Goal: Task Accomplishment & Management: Manage account settings

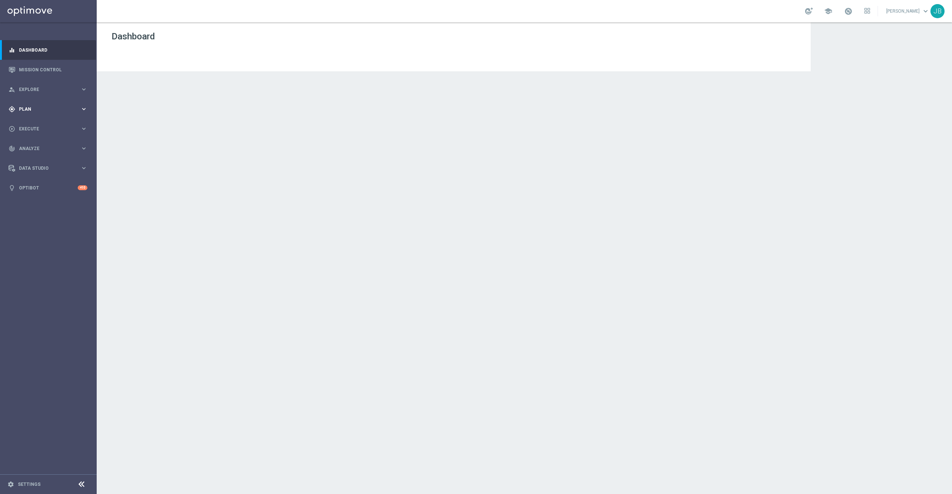
click at [48, 107] on span "Plan" at bounding box center [49, 109] width 61 height 4
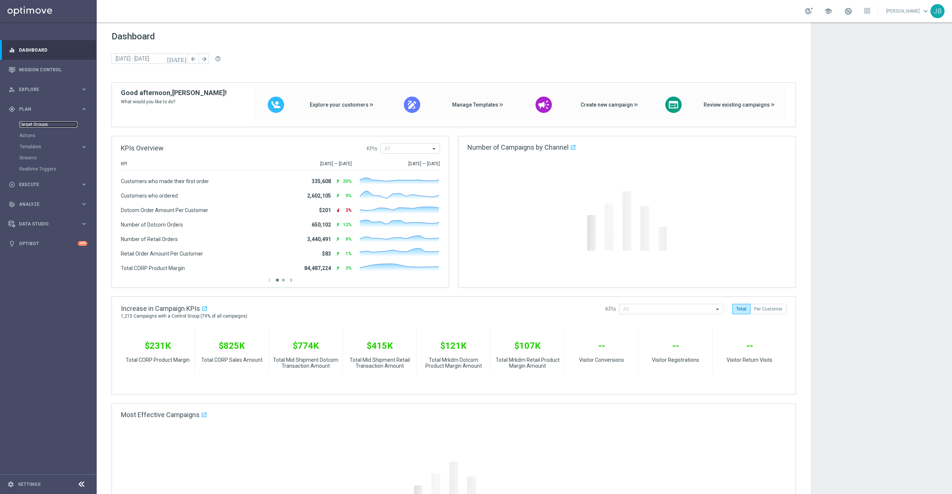
click at [45, 126] on link "Target Groups" at bounding box center [48, 125] width 58 height 6
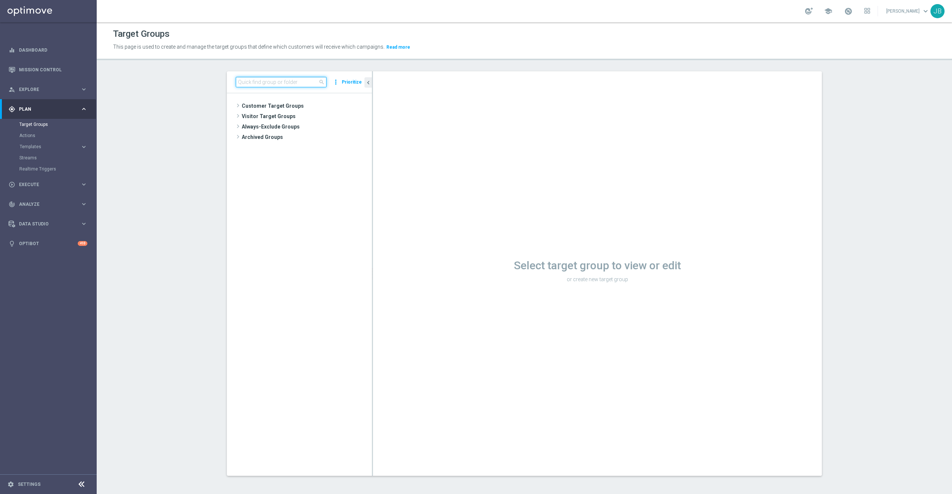
click at [277, 81] on input at bounding box center [281, 82] width 91 height 10
click at [279, 104] on span "Customer Target Groups" at bounding box center [298, 106] width 112 height 10
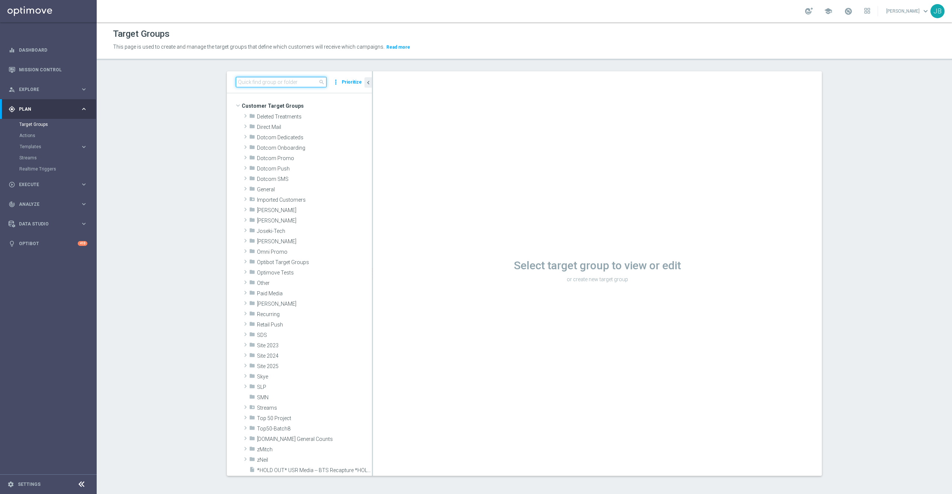
click at [283, 82] on input at bounding box center [281, 82] width 91 height 10
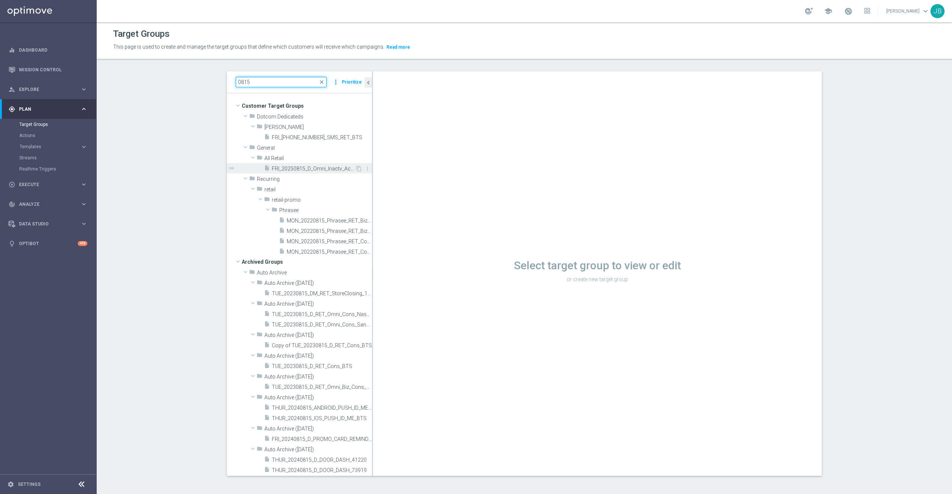
type input "0815"
click at [310, 169] on span "FRI_20250815_D_Omni_Inactv_Accounts" at bounding box center [313, 169] width 83 height 6
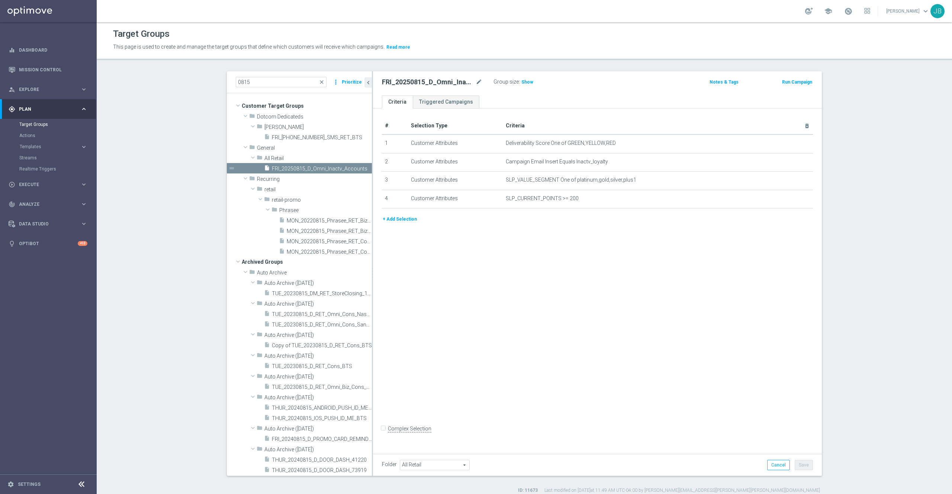
scroll to position [7, 0]
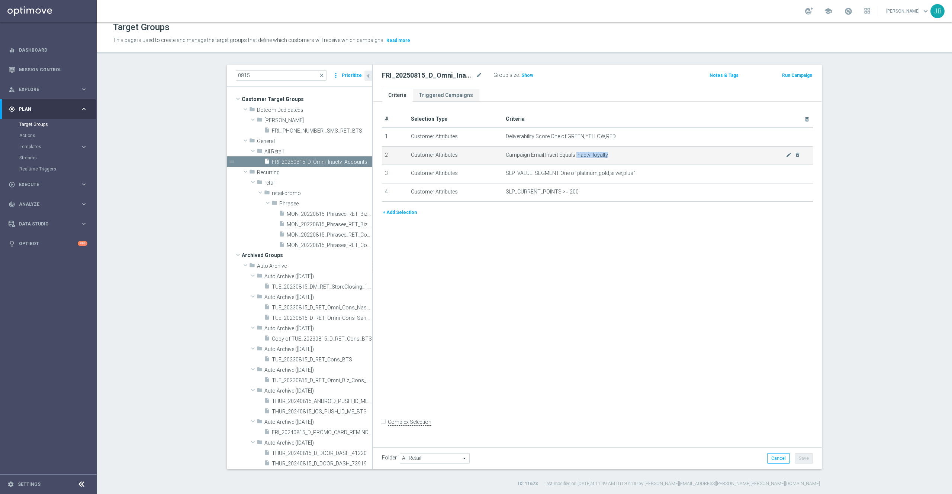
drag, startPoint x: 602, startPoint y: 154, endPoint x: 570, endPoint y: 158, distance: 32.2
click at [570, 158] on span "Campaign Email Insert Equals Inactv_loyalty" at bounding box center [646, 155] width 280 height 6
click at [535, 309] on div "# Selection Type Criteria delete_forever 1 Customer Attributes Deliverability S…" at bounding box center [597, 273] width 449 height 342
click at [522, 74] on span "Show" at bounding box center [527, 75] width 12 height 5
click at [524, 77] on span "2,552" at bounding box center [528, 76] width 13 height 7
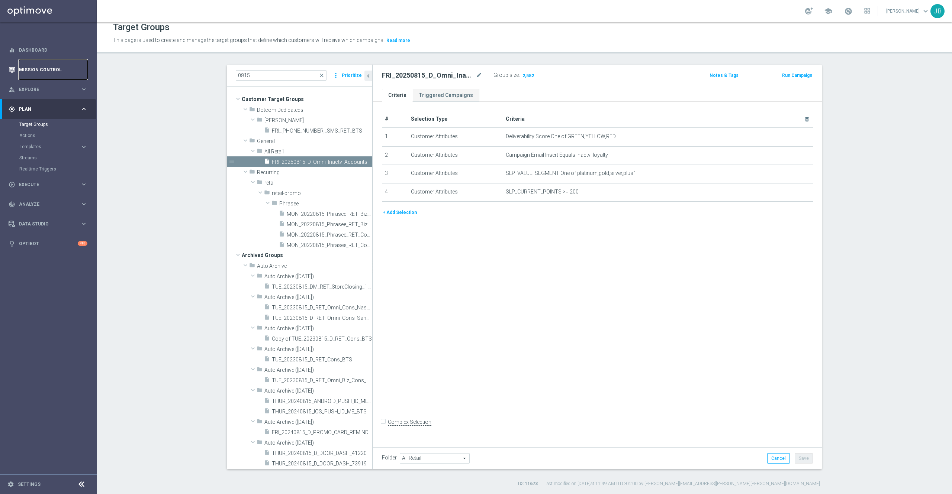
click at [30, 73] on link "Mission Control" at bounding box center [53, 70] width 68 height 20
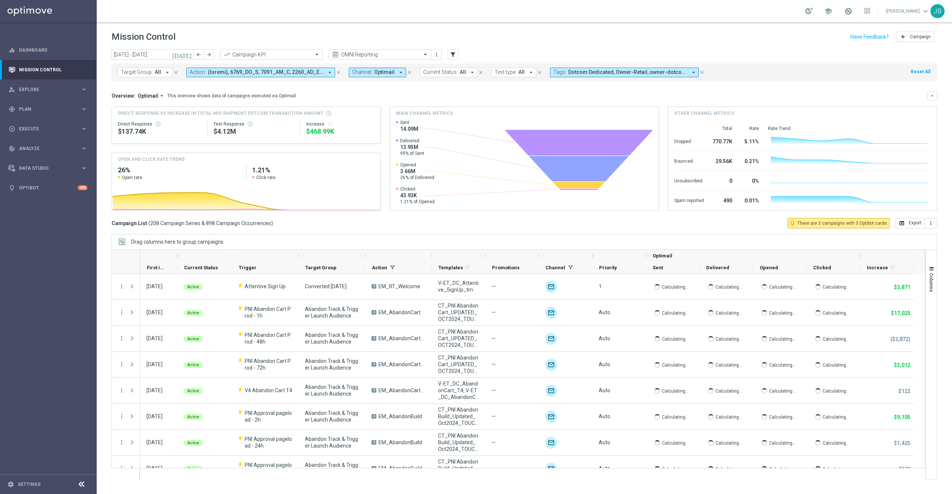
click at [188, 53] on icon "today" at bounding box center [182, 54] width 20 height 7
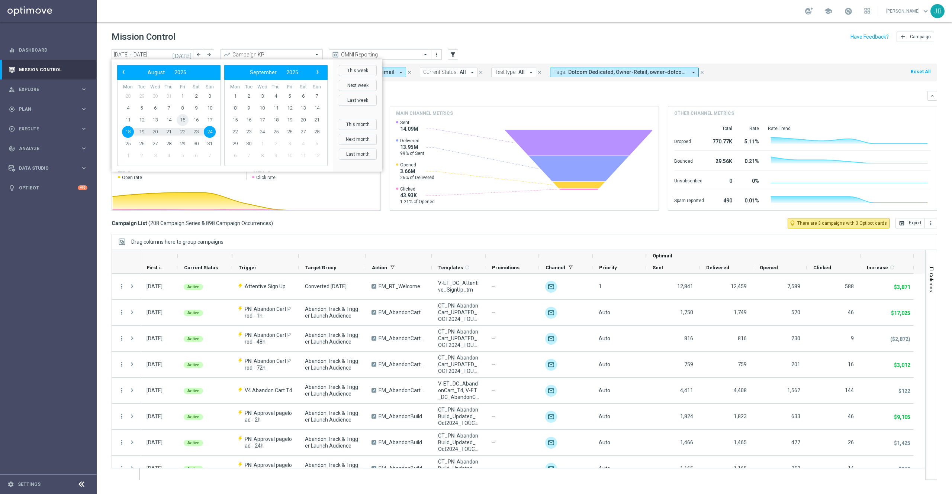
click at [181, 119] on span "15" at bounding box center [183, 120] width 12 height 12
type input "15 Aug 2025 - 15 Aug 2025"
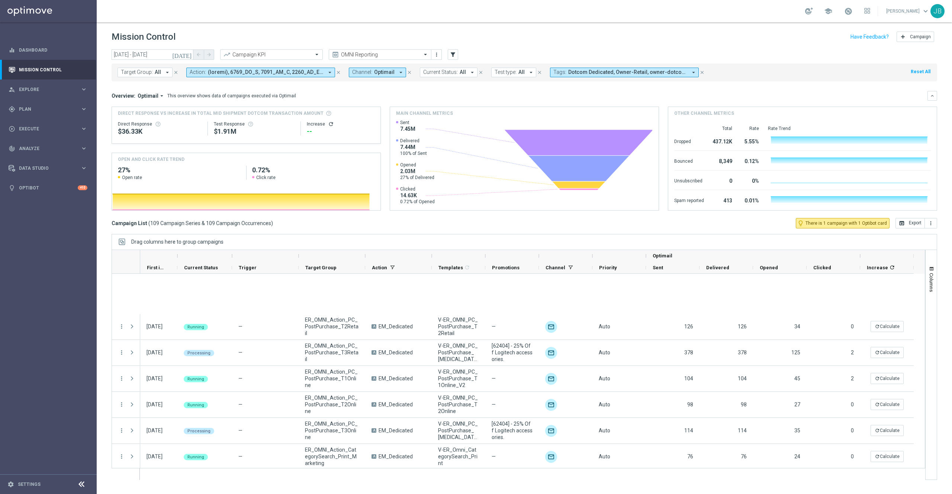
scroll to position [2643, 0]
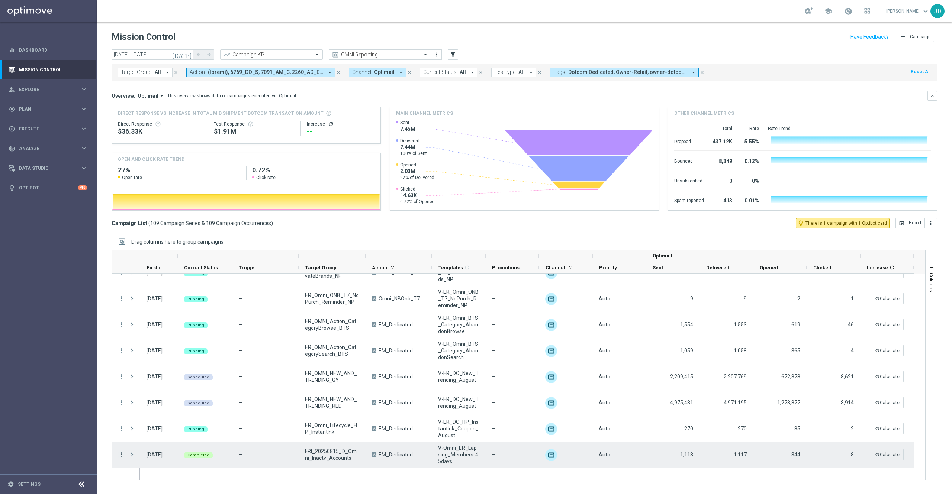
click at [121, 457] on icon "more_vert" at bounding box center [121, 455] width 7 height 7
click at [158, 423] on span "Duplicate and Edit" at bounding box center [155, 422] width 38 height 5
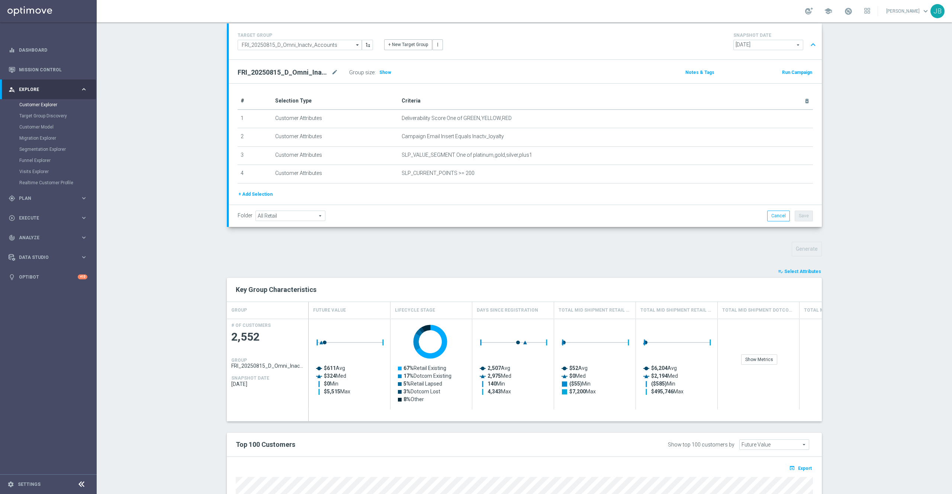
scroll to position [213, 0]
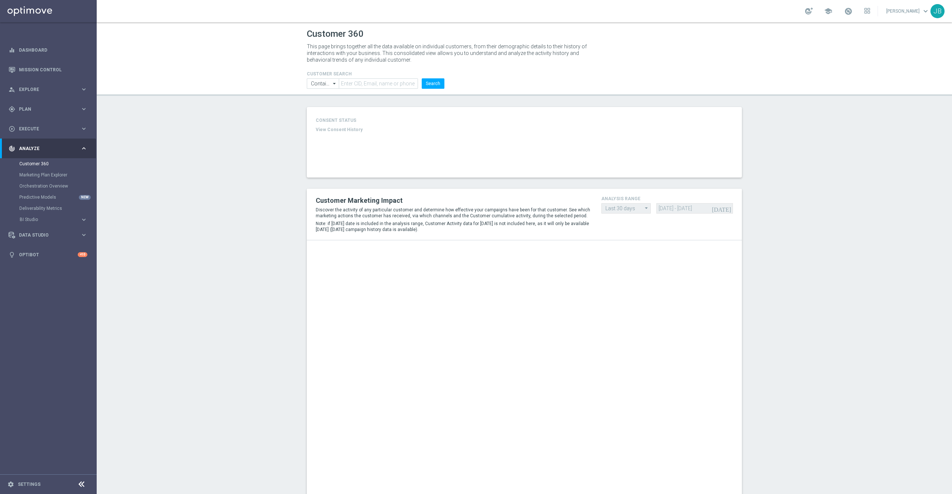
type input "Last 30 days"
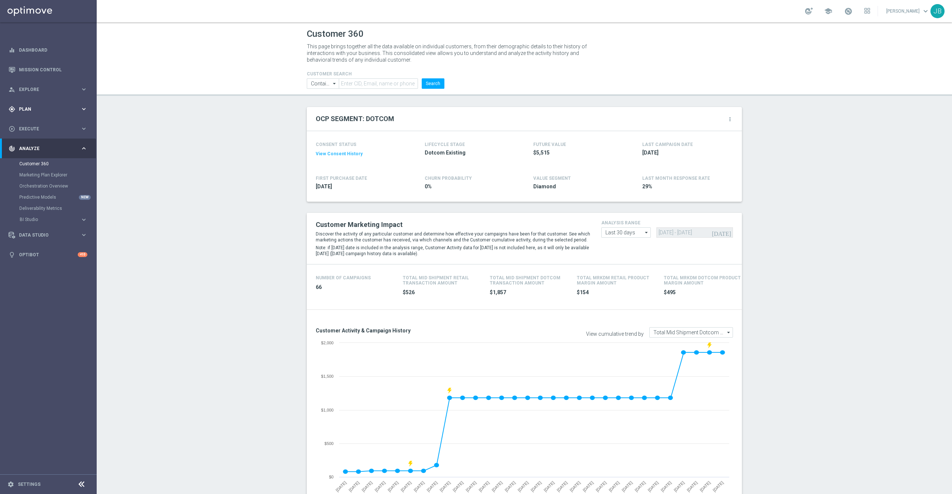
click at [38, 108] on span "Plan" at bounding box center [49, 109] width 61 height 4
click at [46, 129] on div "Target Groups" at bounding box center [57, 124] width 77 height 11
click at [37, 122] on link "Target Groups" at bounding box center [48, 125] width 58 height 6
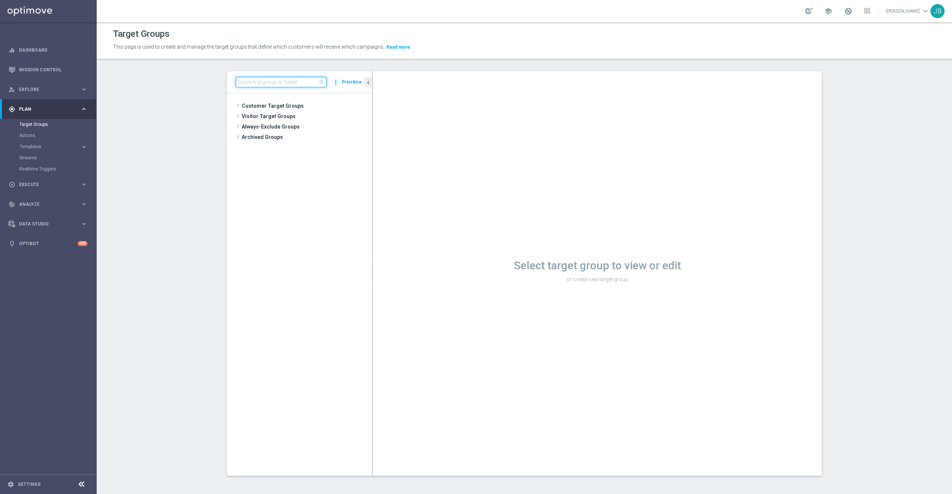
click at [290, 82] on input at bounding box center [281, 82] width 91 height 10
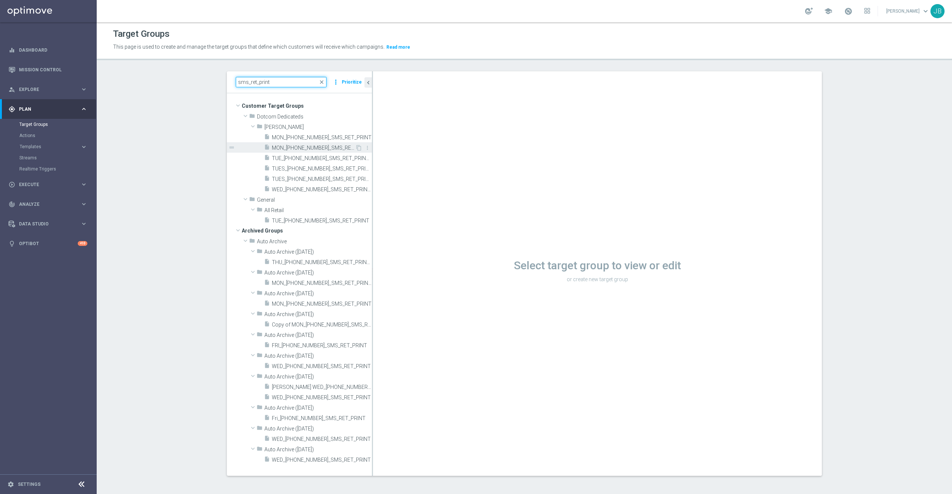
type input "sms_ret_print"
click at [305, 150] on span "MON_20250804_SMS_RET_PRINT" at bounding box center [313, 148] width 83 height 6
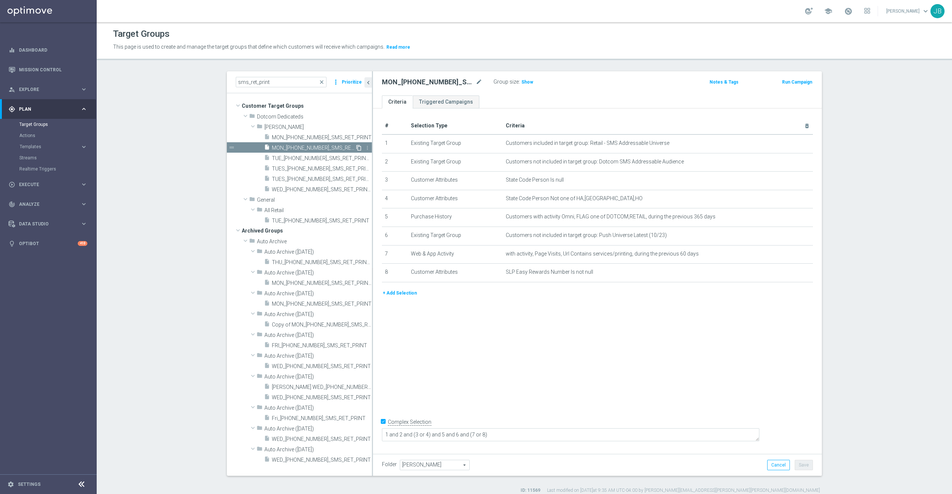
click at [356, 145] on icon "content_copy" at bounding box center [359, 148] width 6 height 6
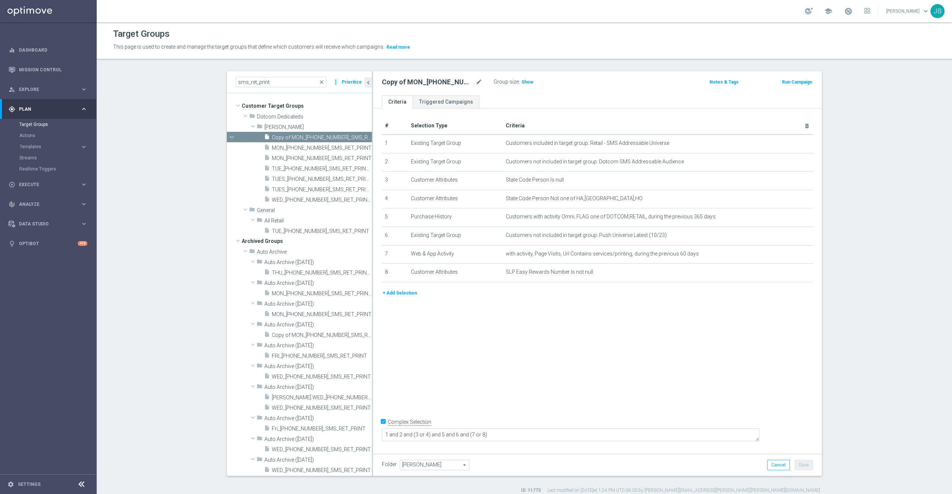
click at [572, 418] on div "# Selection Type Criteria delete_forever 1 Existing Target Group Customers incl…" at bounding box center [597, 280] width 449 height 342
click at [476, 83] on icon "mode_edit" at bounding box center [479, 82] width 7 height 9
click at [406, 84] on input "Copy of MON_20250804_SMS_RET_PRINT" at bounding box center [432, 83] width 100 height 10
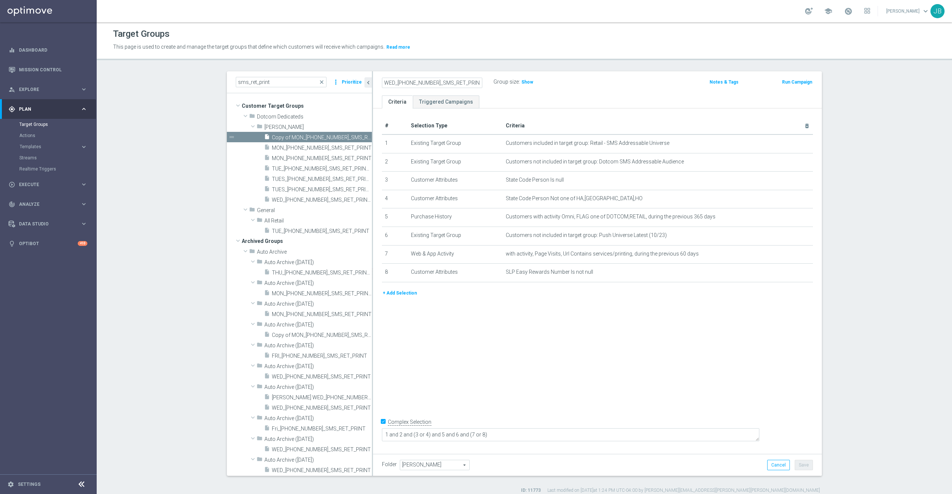
type input "WED_20250903_SMS_RET_PRINT"
click at [553, 315] on div "# Selection Type Criteria delete_forever 1 Existing Target Group Customers incl…" at bounding box center [597, 280] width 449 height 342
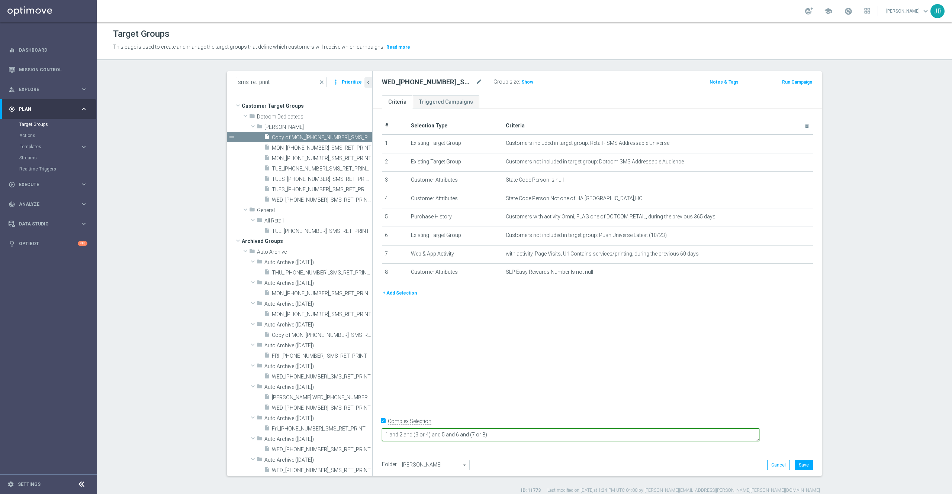
click at [529, 434] on textarea "1 and 2 and (3 or 4) and 5 and 6 and (7 or 8)" at bounding box center [570, 435] width 377 height 13
click at [535, 435] on textarea "1 and 2 and (3 or 4) and 5 and 6 and (7 or 8)" at bounding box center [570, 435] width 377 height 13
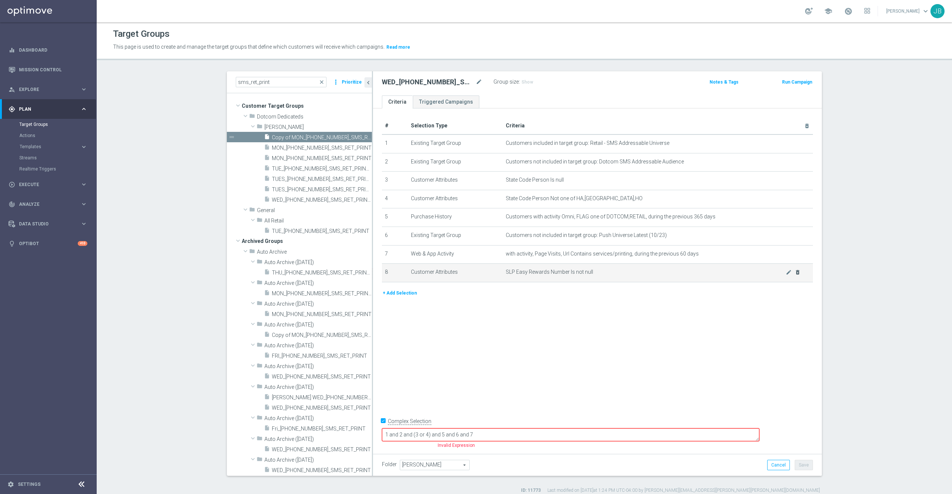
type textarea "1 and 2 and (3 or 4) and 5 and 6 and 7"
click at [795, 275] on icon "delete_forever" at bounding box center [798, 273] width 6 height 6
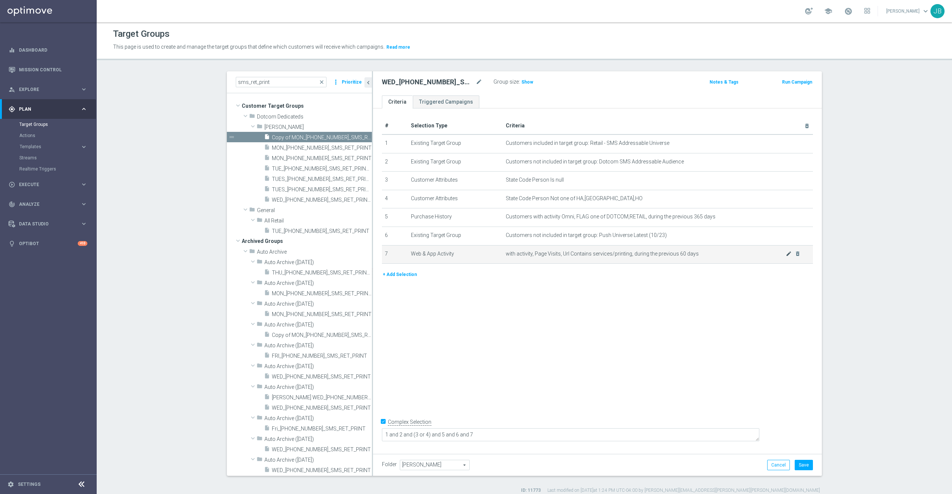
click at [786, 257] on icon "mode_edit" at bounding box center [789, 254] width 6 height 6
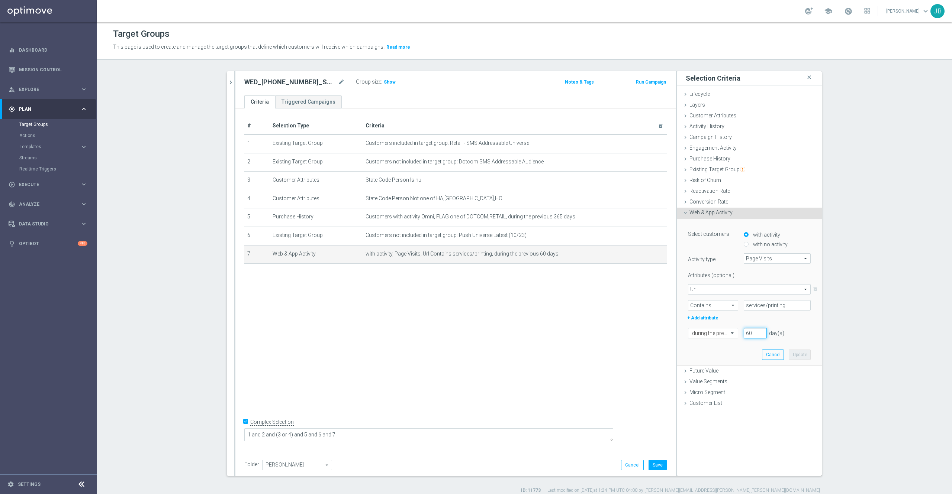
click at [744, 331] on input "60" at bounding box center [755, 333] width 23 height 10
click at [745, 332] on input "60" at bounding box center [755, 333] width 23 height 10
click at [744, 332] on input "60" at bounding box center [755, 333] width 23 height 10
type input "90"
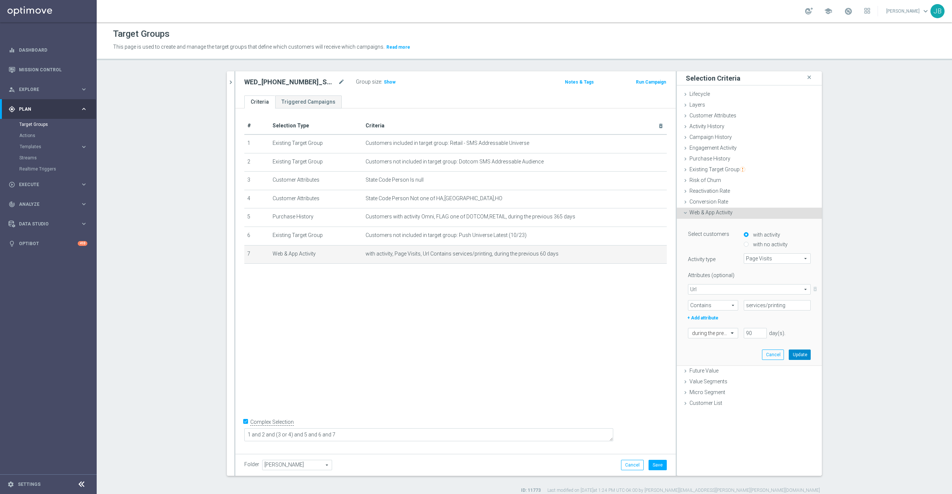
click at [790, 354] on button "Update" at bounding box center [800, 355] width 22 height 10
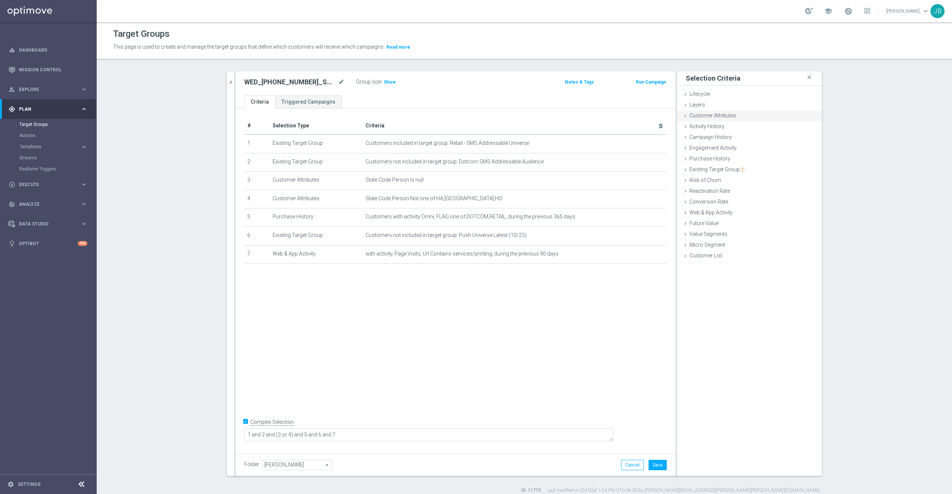
click at [732, 116] on div "Customer Attributes done" at bounding box center [749, 116] width 145 height 11
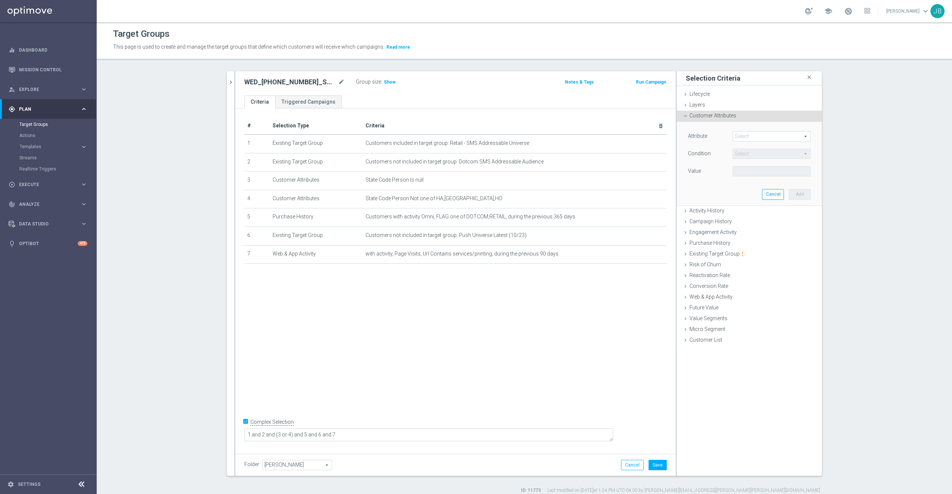
click at [757, 135] on span at bounding box center [771, 137] width 77 height 10
click at [757, 139] on input "search" at bounding box center [771, 136] width 78 height 10
type input "phone"
click at [757, 154] on label "Phone Number" at bounding box center [771, 157] width 78 height 10
type input "Phone Number"
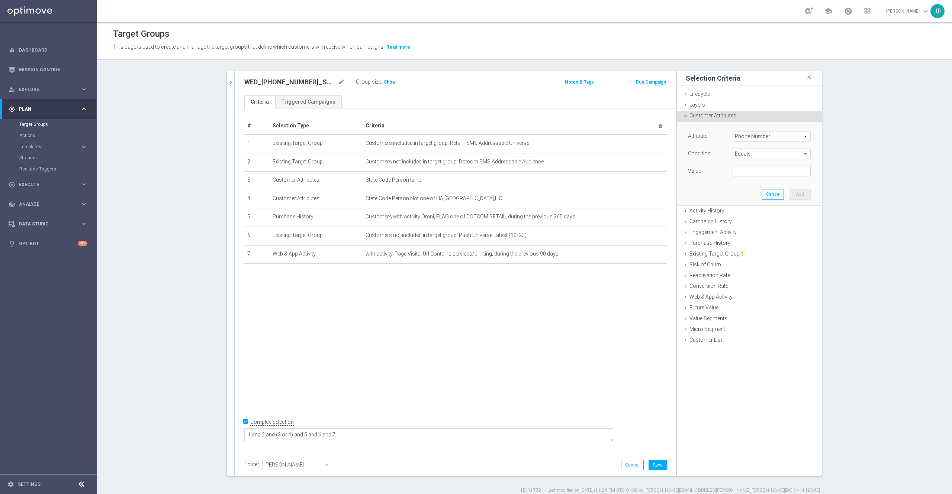
click at [753, 155] on span "Equals" at bounding box center [771, 154] width 77 height 10
click at [755, 196] on span "Does not equal" at bounding box center [771, 194] width 71 height 6
type input "Does not equal"
click at [750, 173] on input "text" at bounding box center [771, 171] width 78 height 10
click at [747, 172] on input "text" at bounding box center [771, 171] width 78 height 10
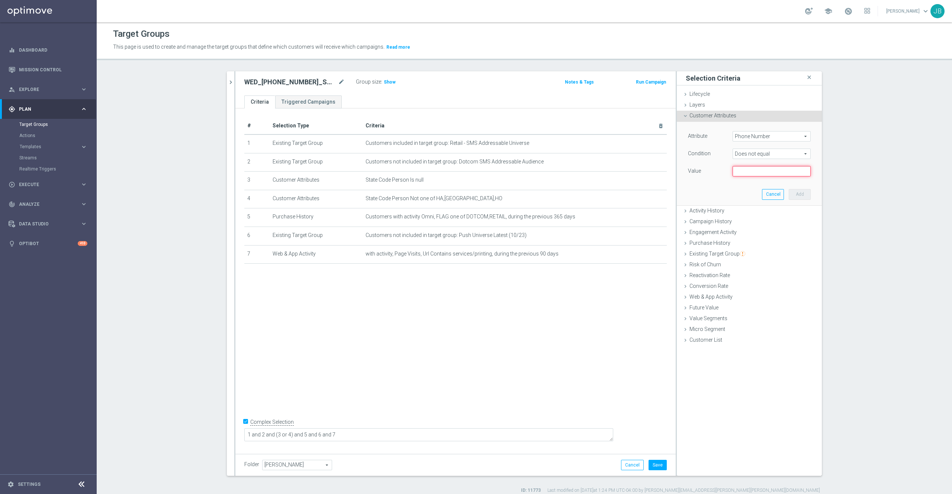
paste input "310-490-6733"
type input "310-490-6733"
click at [789, 192] on button "Add" at bounding box center [800, 194] width 22 height 10
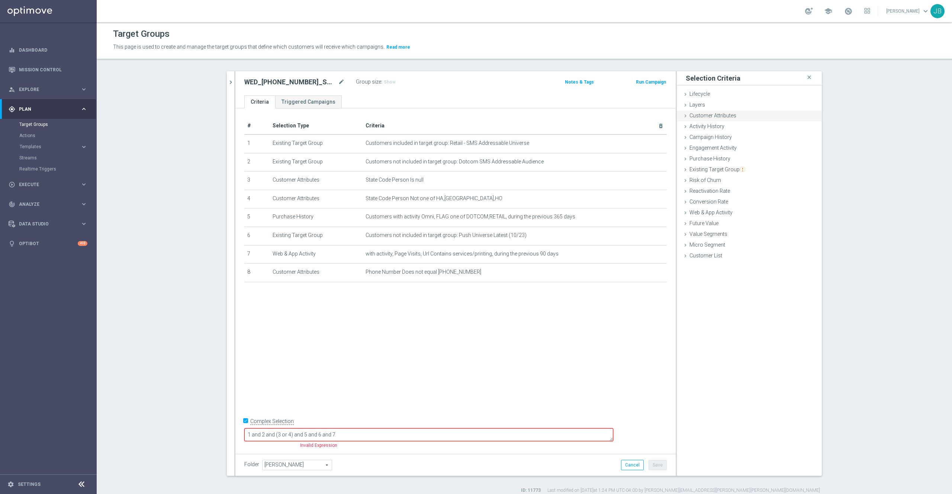
click at [730, 119] on div "Customer Attributes done selection saved" at bounding box center [749, 116] width 145 height 11
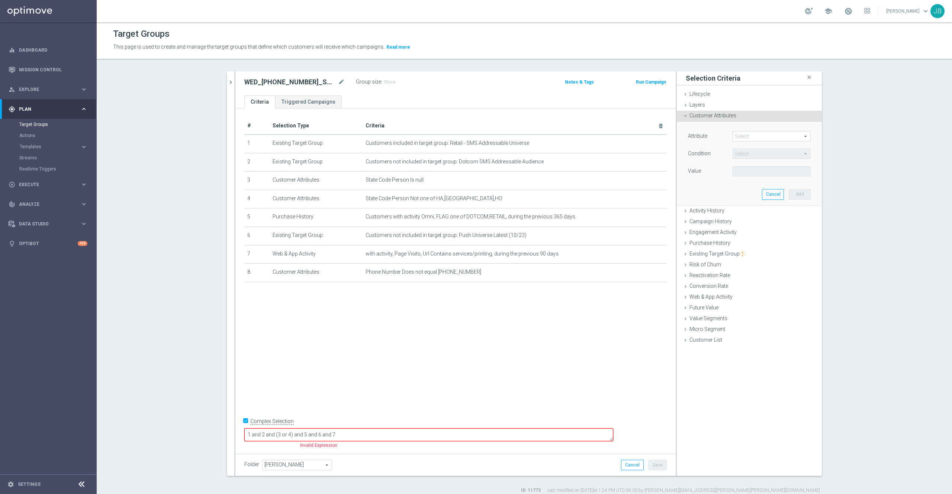
click at [762, 133] on span at bounding box center [771, 137] width 77 height 10
click at [762, 138] on input "search" at bounding box center [771, 136] width 78 height 10
type input "phone"
click at [770, 157] on span "Phone Number" at bounding box center [771, 157] width 71 height 6
type input "Phone Number"
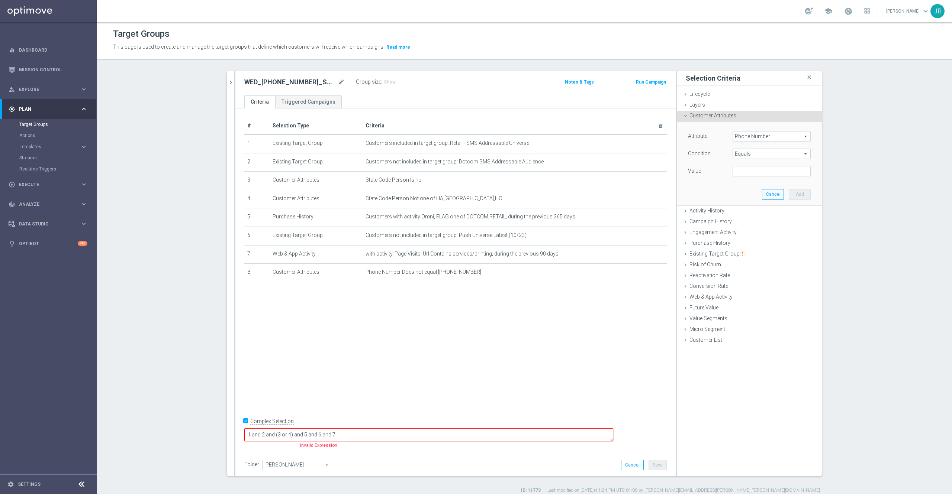
click at [755, 154] on span "Equals" at bounding box center [771, 154] width 77 height 10
click at [742, 236] on span "Is null" at bounding box center [771, 233] width 71 height 6
type input "Is null"
click at [796, 188] on button "Add" at bounding box center [800, 183] width 22 height 10
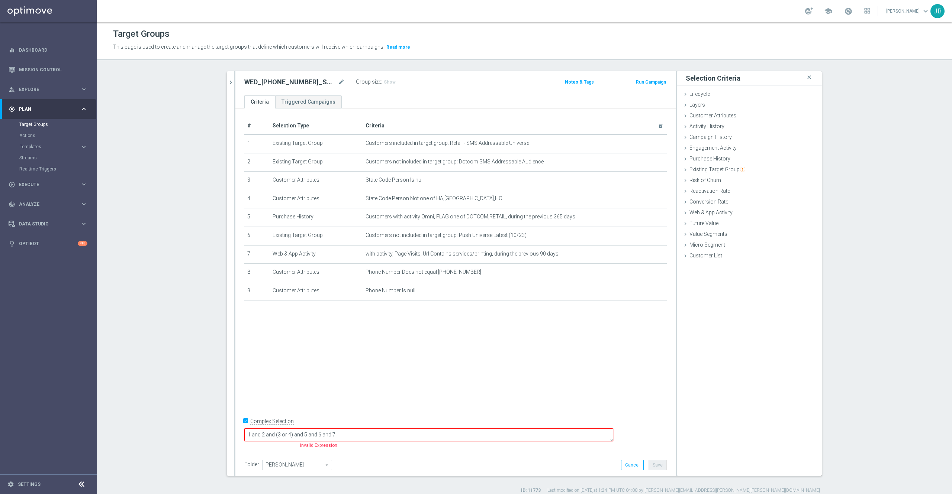
click at [396, 435] on textarea "1 and 2 and (3 or 4) and 5 and 6 and 7" at bounding box center [428, 435] width 369 height 13
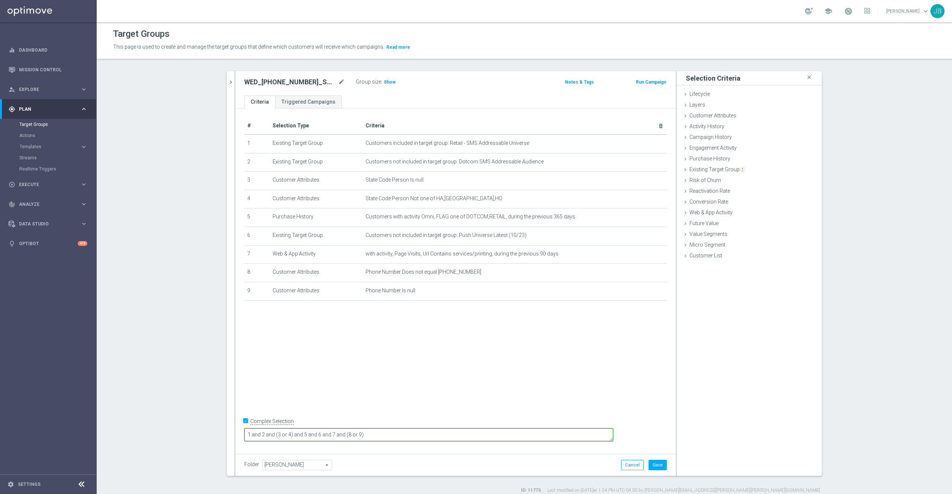
type textarea "1 and 2 and (3 or 4) and 5 and 6 and 7 and (8 or 9)"
click at [437, 367] on div "# Selection Type Criteria delete_forever 1 Existing Target Group Customers incl…" at bounding box center [455, 280] width 440 height 342
click at [653, 463] on button "Save" at bounding box center [657, 465] width 18 height 10
click at [384, 81] on span "Show" at bounding box center [390, 82] width 12 height 5
click at [338, 84] on icon "mode_edit" at bounding box center [341, 82] width 7 height 9
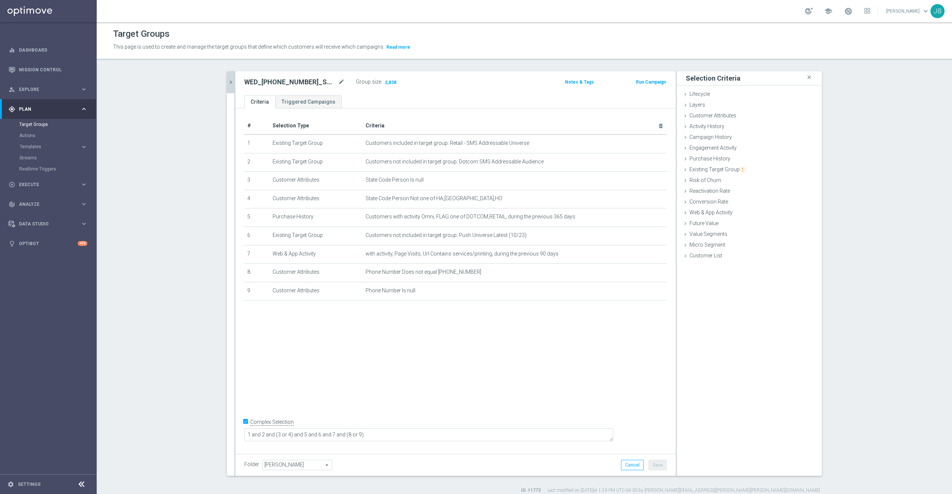
click at [227, 81] on icon "chevron_right" at bounding box center [230, 82] width 7 height 7
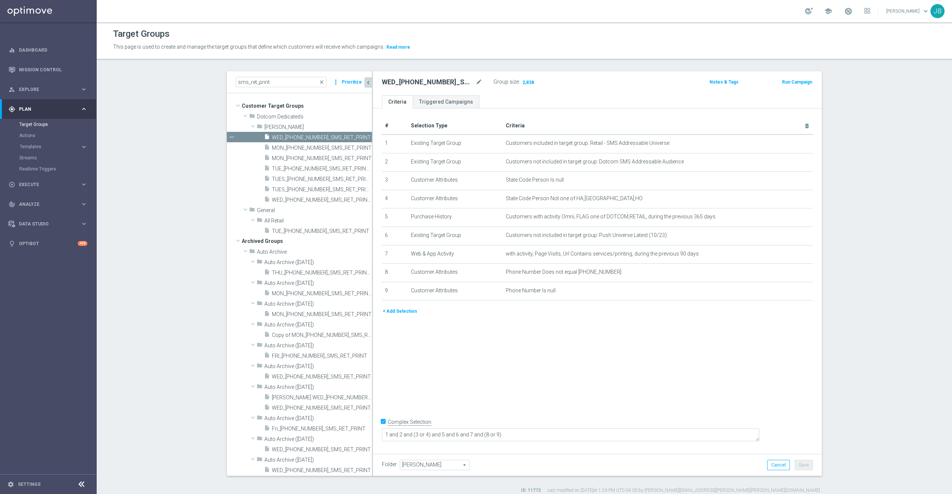
click at [279, 71] on div "Target Groups This page is used to create and manage the target groups that def…" at bounding box center [524, 258] width 855 height 472
click at [277, 80] on input "sms_ret_print" at bounding box center [281, 82] width 91 height 10
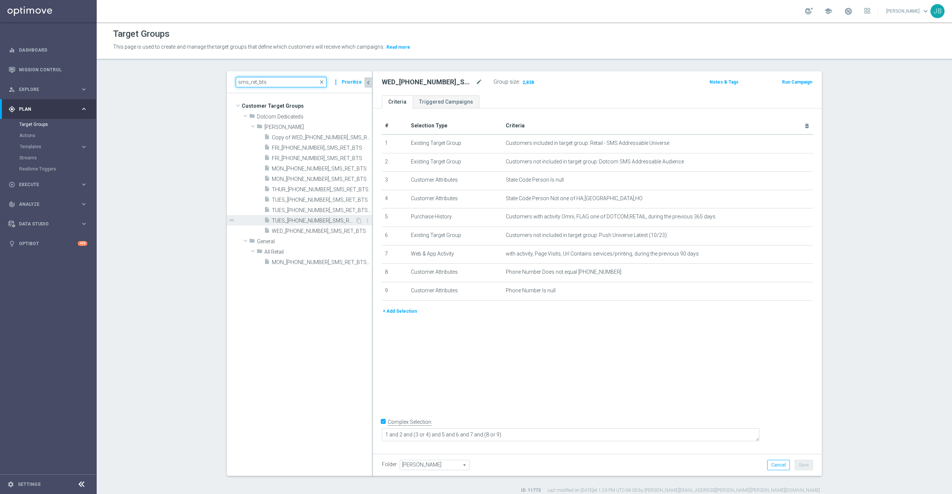
type input "sms_ret_bts"
click at [308, 222] on span "TUES_20250826_SMS_RET_BTS" at bounding box center [313, 221] width 83 height 6
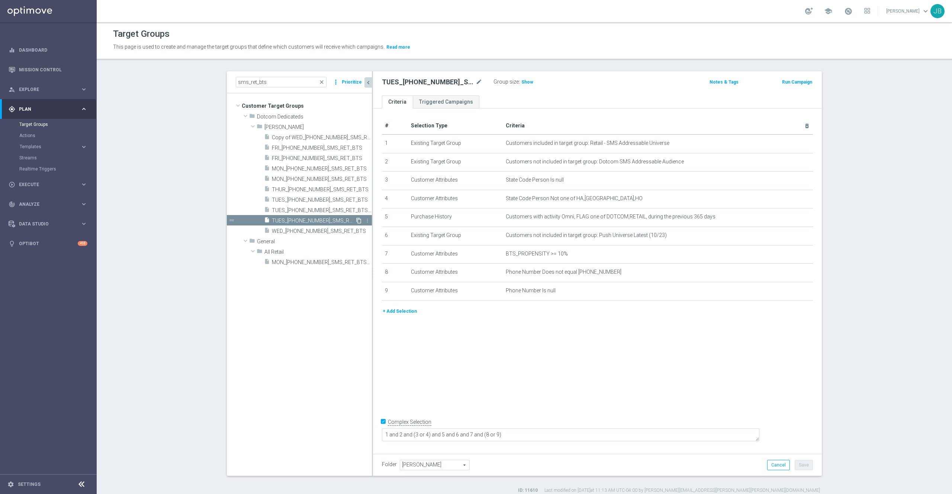
click at [356, 221] on icon "content_copy" at bounding box center [359, 221] width 6 height 6
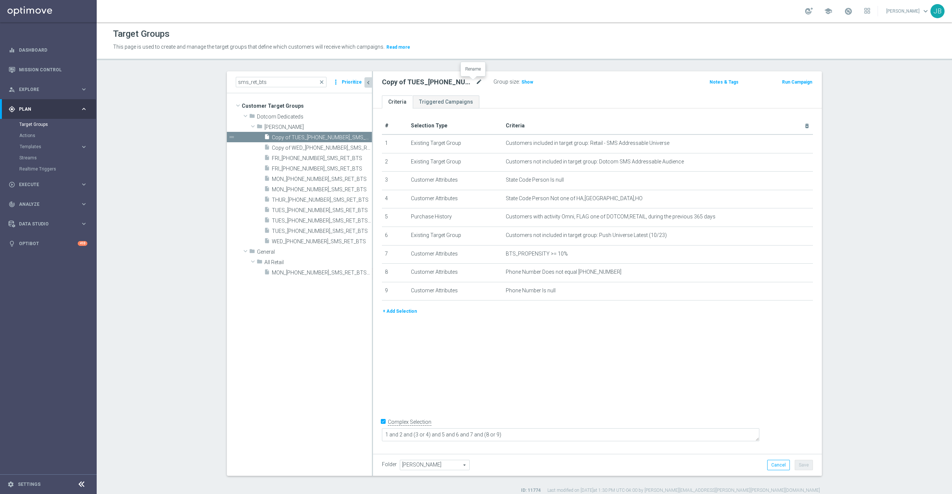
click at [476, 83] on icon "mode_edit" at bounding box center [479, 82] width 7 height 9
click at [476, 84] on icon "mode_edit" at bounding box center [479, 82] width 7 height 9
click at [405, 82] on input "Copy of TUES_20250826_SMS_RET_BTS" at bounding box center [432, 83] width 100 height 10
drag, startPoint x: 409, startPoint y: 82, endPoint x: 358, endPoint y: 89, distance: 51.8
click at [358, 89] on as-split "sms_ret_bts close more_vert Prioritize Customer Target Groups library_add creat…" at bounding box center [524, 273] width 595 height 405
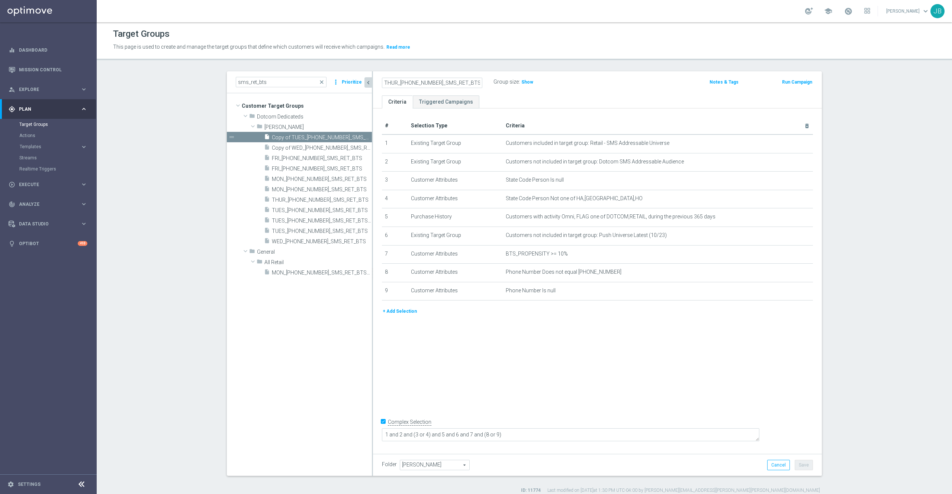
type input "THUR_20250904_SMS_RET_BTS"
click at [575, 359] on div "# Selection Type Criteria delete_forever 1 Existing Target Group Customers incl…" at bounding box center [597, 280] width 449 height 342
click at [806, 474] on div "Folder Johnny Johnny arrow_drop_down search Cancel Save Saving..." at bounding box center [597, 465] width 449 height 22
click at [801, 467] on button "Save" at bounding box center [804, 465] width 18 height 10
click at [523, 84] on span "Show" at bounding box center [527, 82] width 12 height 5
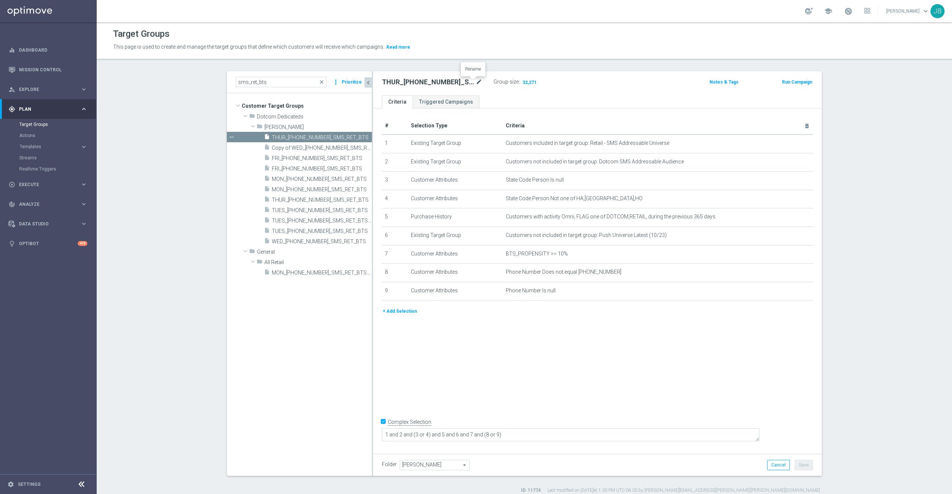
click at [476, 83] on icon "mode_edit" at bounding box center [479, 82] width 7 height 9
click at [281, 80] on input "sms_ret_bts" at bounding box center [281, 82] width 91 height 10
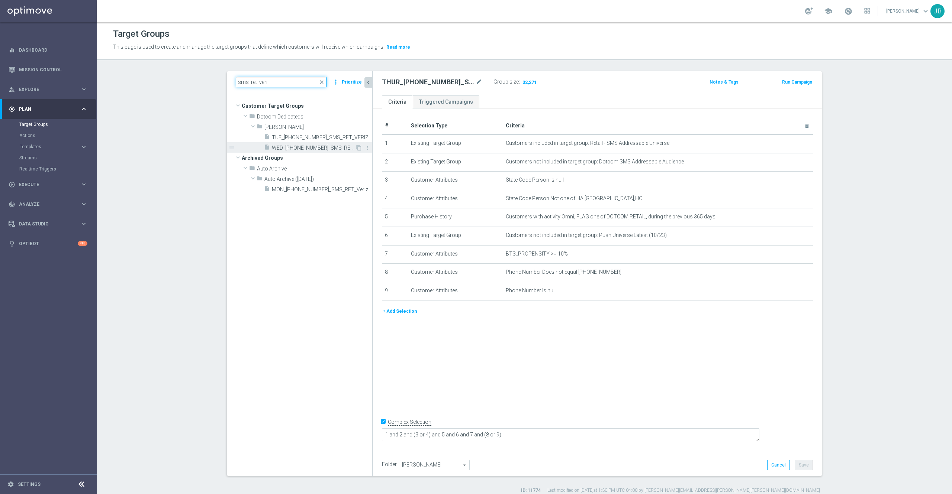
type input "sms_ret_veri"
click at [311, 146] on span "WED_20250827_SMS_RET_VERIZON" at bounding box center [313, 148] width 83 height 6
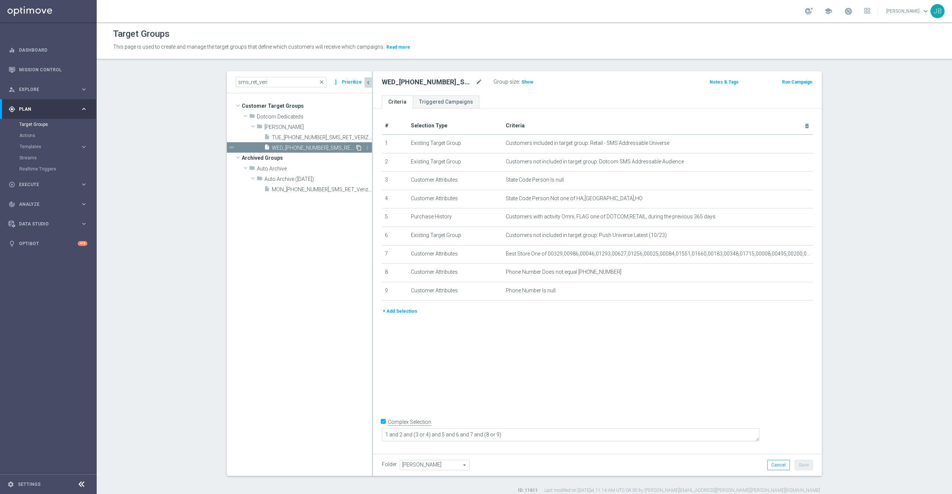
click at [356, 148] on icon "content_copy" at bounding box center [359, 148] width 6 height 6
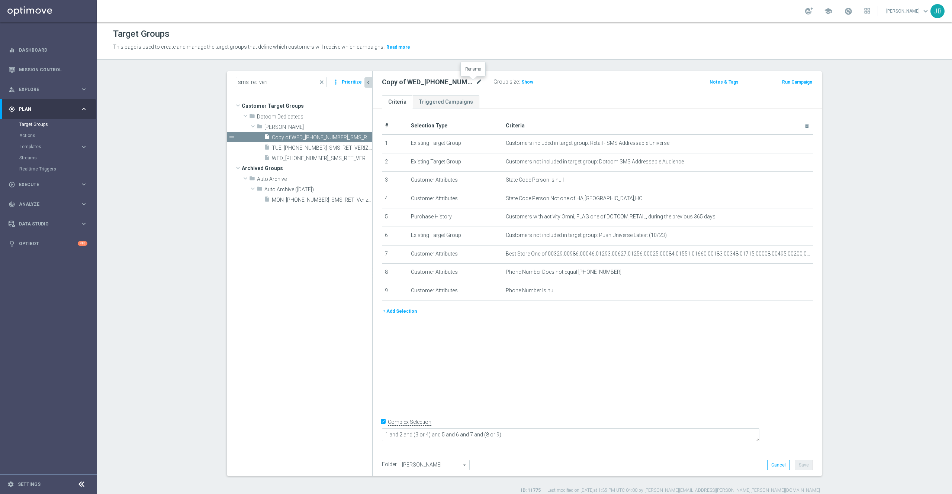
click at [476, 80] on icon "mode_edit" at bounding box center [479, 82] width 7 height 9
click at [382, 84] on input "Copy of WED_20250827_SMS_RET_VERIZON" at bounding box center [432, 83] width 100 height 10
click at [390, 84] on input "Copy of WED_20250827_SMS_RET_VERIZON" at bounding box center [432, 83] width 100 height 10
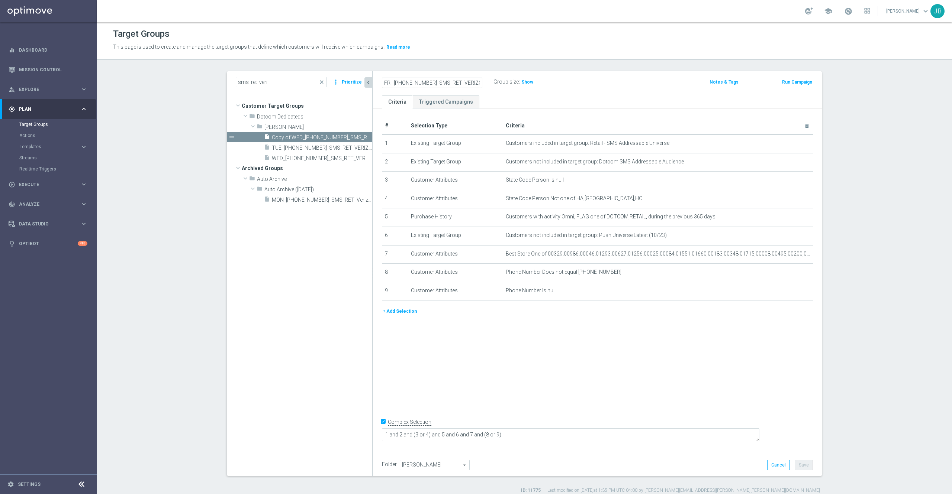
type input "FRI_20250905_SMS_RET_VERIZON"
click at [634, 351] on div "# Selection Type Criteria delete_forever 1 Existing Target Group Customers incl…" at bounding box center [597, 280] width 449 height 342
click at [787, 257] on div "mode_edit delete_forever" at bounding box center [793, 254] width 15 height 6
click at [786, 257] on icon "mode_edit" at bounding box center [789, 254] width 6 height 6
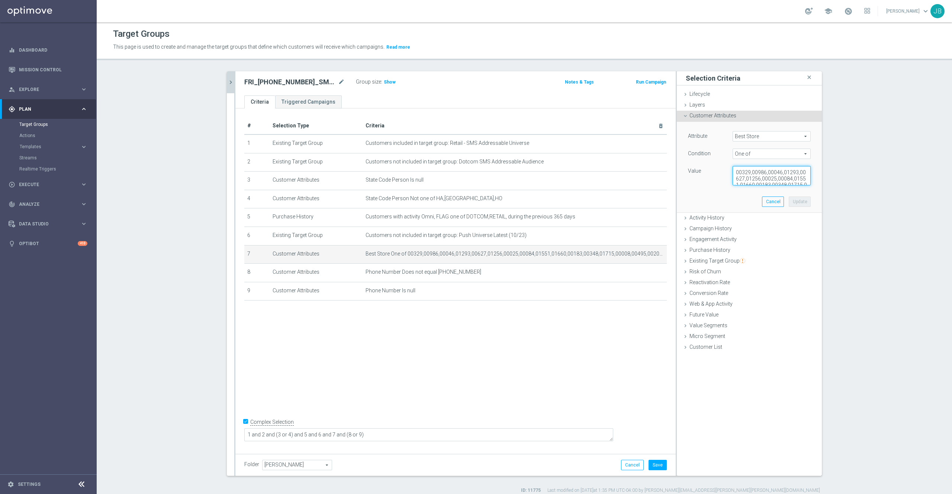
scroll to position [19, 0]
drag, startPoint x: 726, startPoint y: 169, endPoint x: 811, endPoint y: 212, distance: 95.1
click at [811, 212] on div "Attribute Best Store Best Store arrow_drop_down search Condition One of One of …" at bounding box center [749, 167] width 145 height 91
paste textarea "01551, 01660, 00183, 00348, 01715, 00008, 00495, 00200, 00871, 00176"
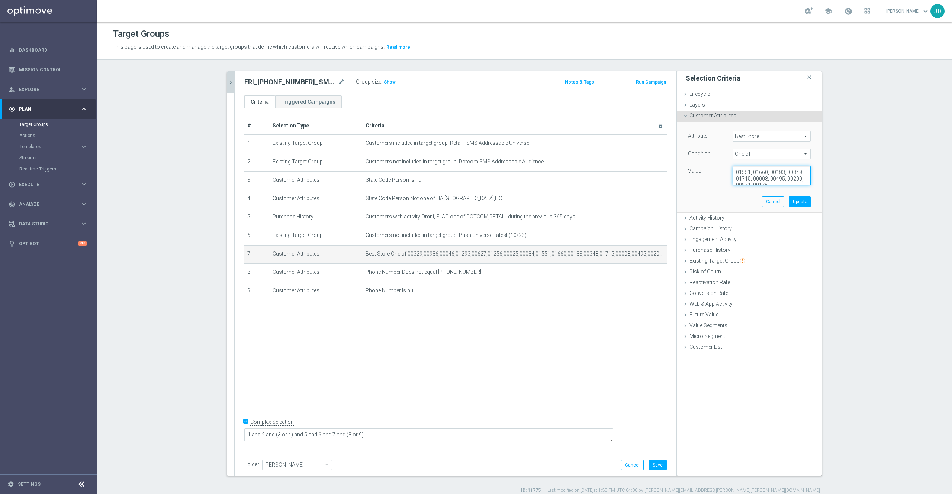
scroll to position [10, 0]
type textarea "01551, 01660, 00183, 00348, 01715, 00008, 00495, 00200, 00871, 00176"
click at [799, 203] on button "Update" at bounding box center [800, 202] width 22 height 10
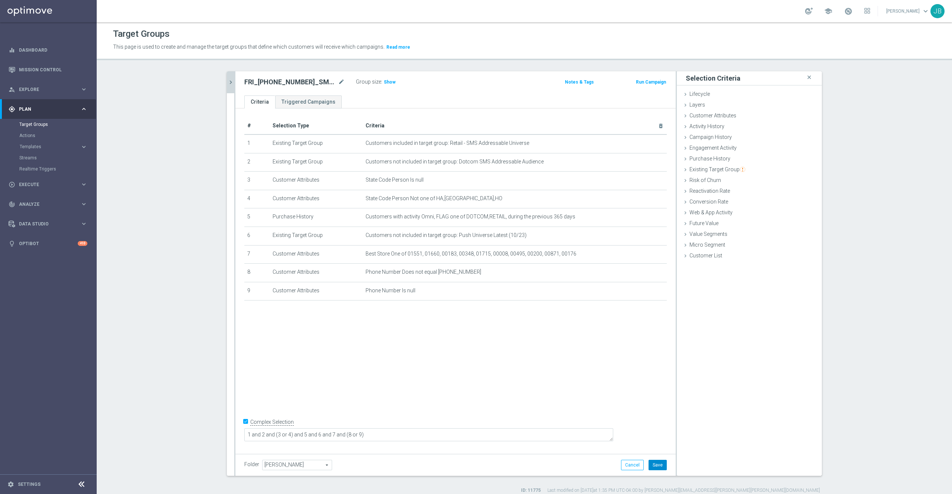
click at [649, 468] on button "Save" at bounding box center [657, 465] width 18 height 10
click at [384, 80] on span "Show" at bounding box center [390, 82] width 12 height 5
click at [338, 79] on icon "mode_edit" at bounding box center [341, 82] width 7 height 9
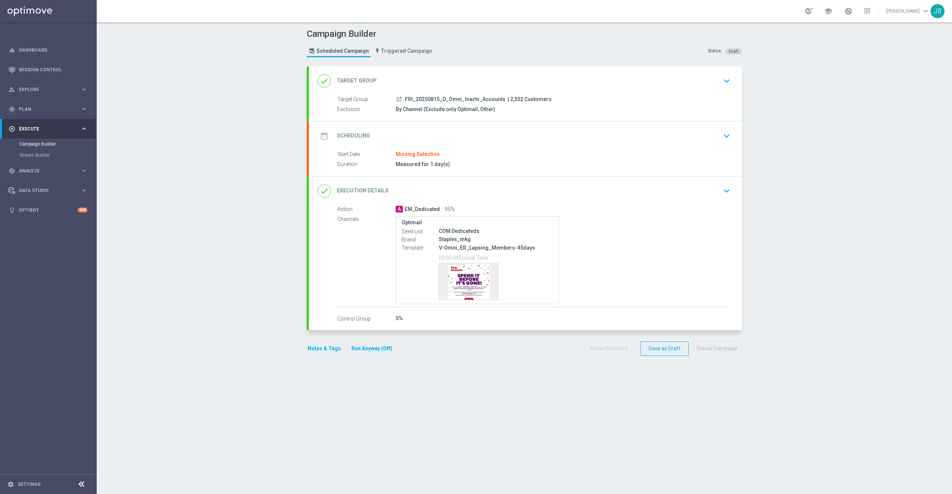
click at [352, 82] on h2 "Target Group" at bounding box center [357, 80] width 40 height 7
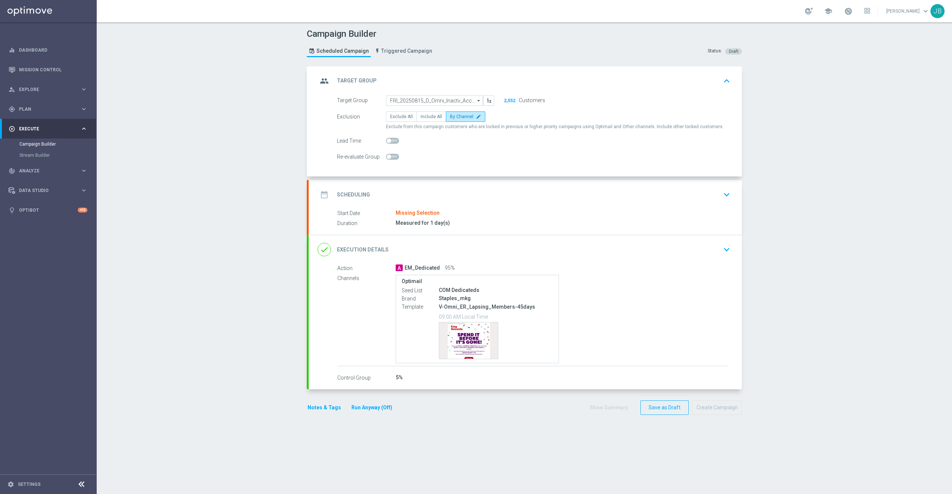
click at [356, 80] on h2 "Target Group" at bounding box center [357, 80] width 40 height 7
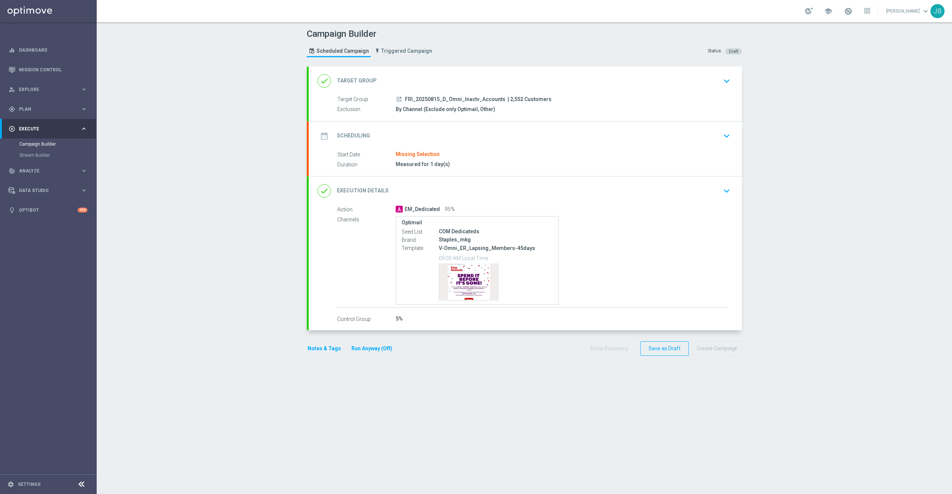
click at [352, 135] on h2 "Scheduling" at bounding box center [353, 135] width 33 height 7
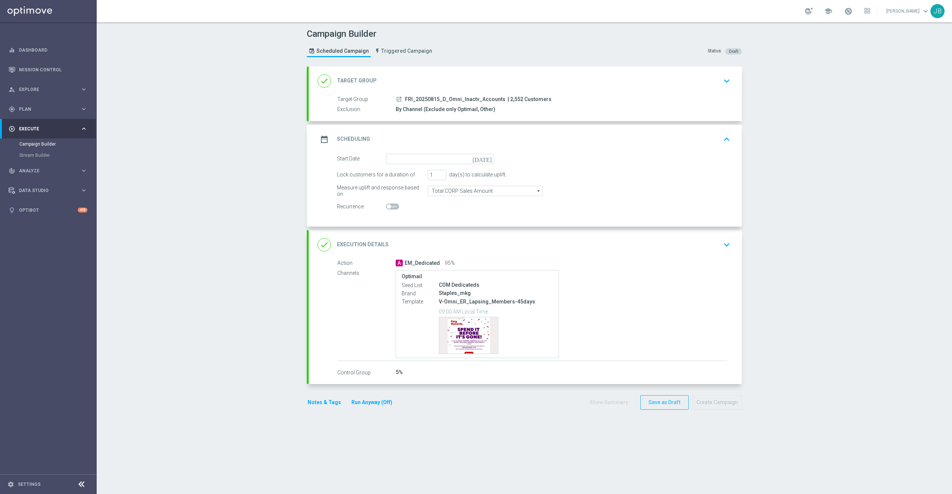
click at [483, 159] on icon "[DATE]" at bounding box center [484, 158] width 22 height 8
click at [451, 239] on span "22" at bounding box center [457, 237] width 12 height 12
type input "[DATE]"
click at [362, 236] on div "done Execution Details keyboard_arrow_down" at bounding box center [525, 245] width 433 height 29
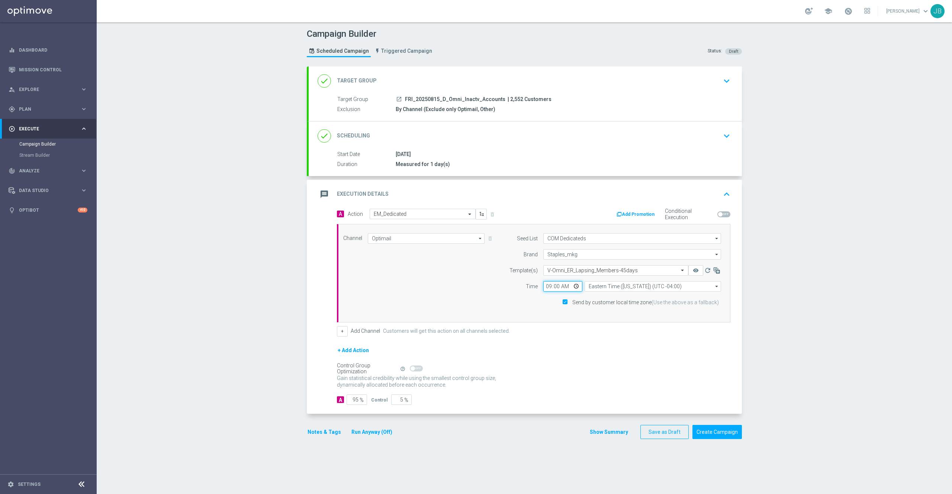
click at [544, 287] on input "09:00" at bounding box center [562, 286] width 39 height 10
type input "02:00"
type input "14:00"
click at [811, 328] on div "Campaign Builder Scheduled Campaign Triggered Campaign Status: Draft done Targe…" at bounding box center [524, 258] width 855 height 472
click at [341, 77] on h2 "Target Group" at bounding box center [357, 80] width 40 height 7
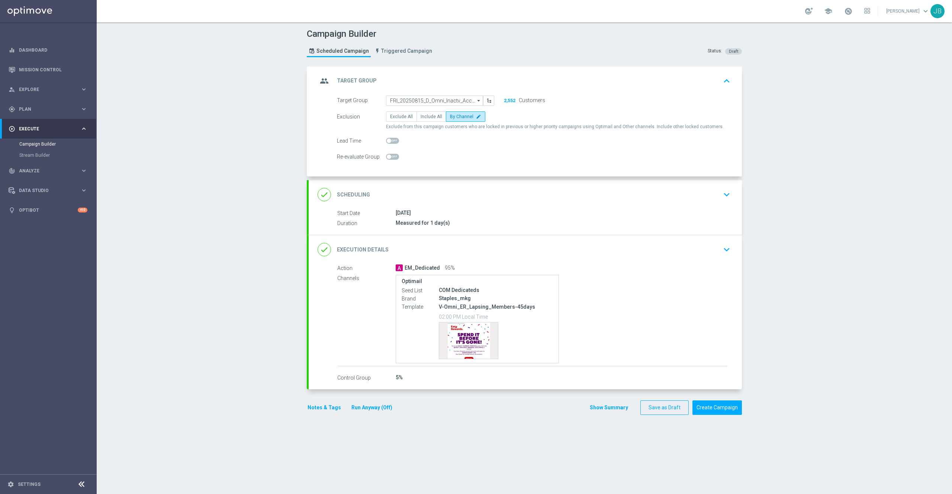
click at [342, 78] on h2 "Target Group" at bounding box center [357, 80] width 40 height 7
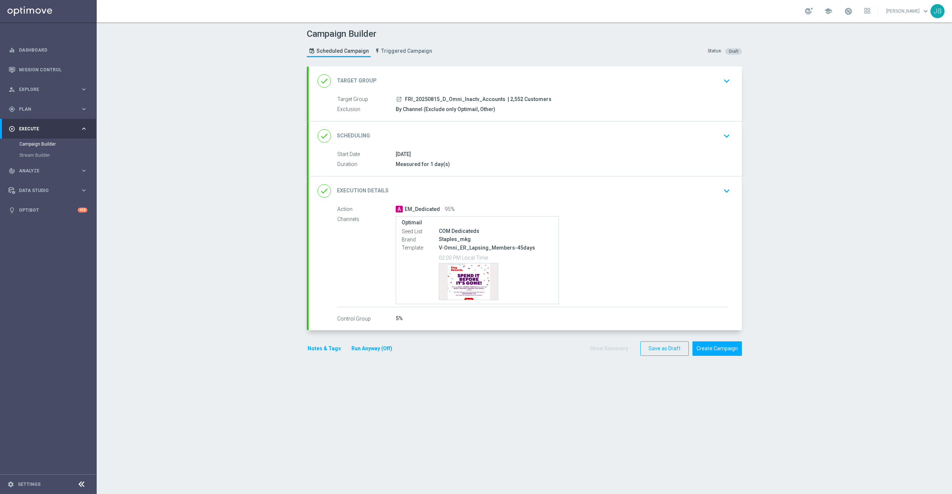
click at [342, 78] on h2 "Target Group" at bounding box center [357, 80] width 40 height 7
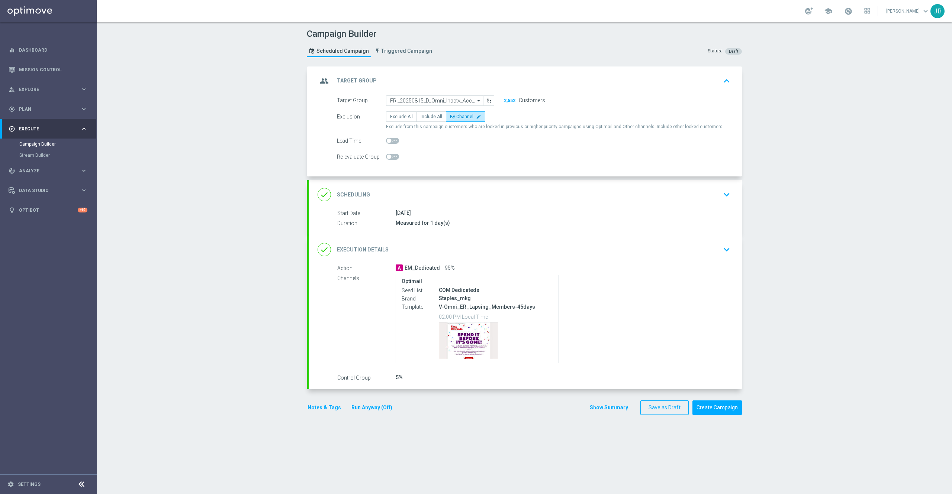
click at [347, 194] on h2 "Scheduling" at bounding box center [353, 194] width 33 height 7
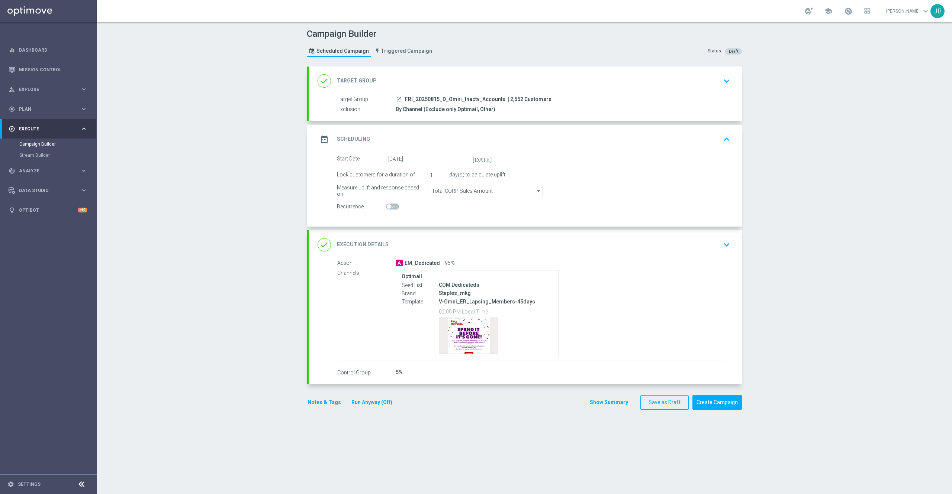
click at [361, 239] on div "done Execution Details" at bounding box center [353, 244] width 71 height 13
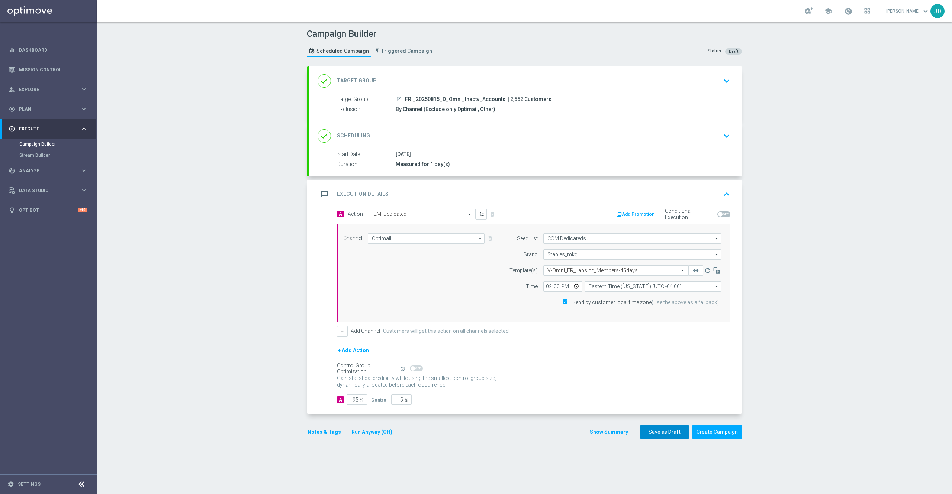
click at [649, 434] on button "Save as Draft" at bounding box center [664, 432] width 48 height 15
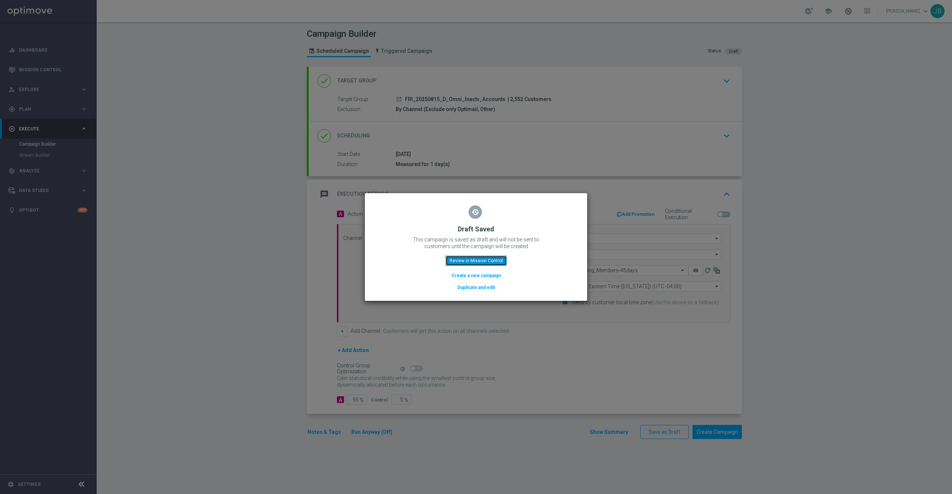
click at [479, 260] on button "Review in Mission Control" at bounding box center [475, 261] width 61 height 10
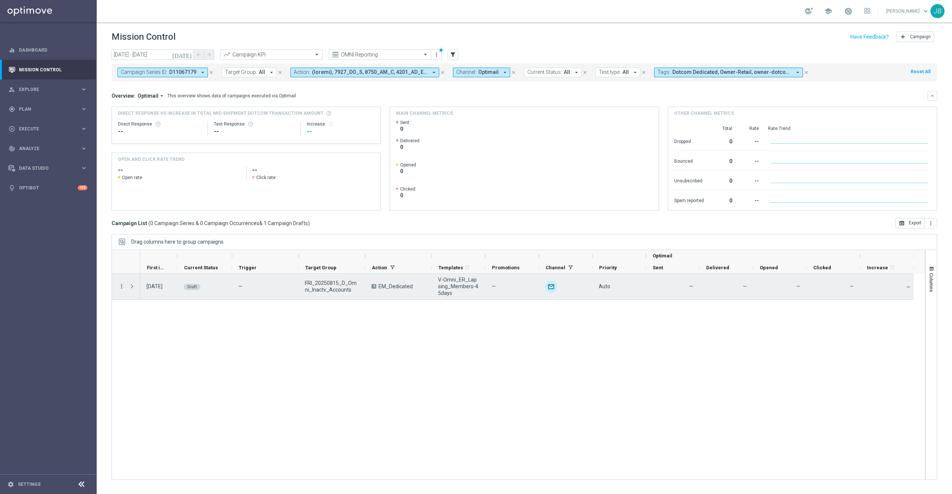
click at [120, 288] on icon "more_vert" at bounding box center [121, 286] width 7 height 7
click at [155, 292] on span "Campaign Details" at bounding box center [155, 291] width 38 height 5
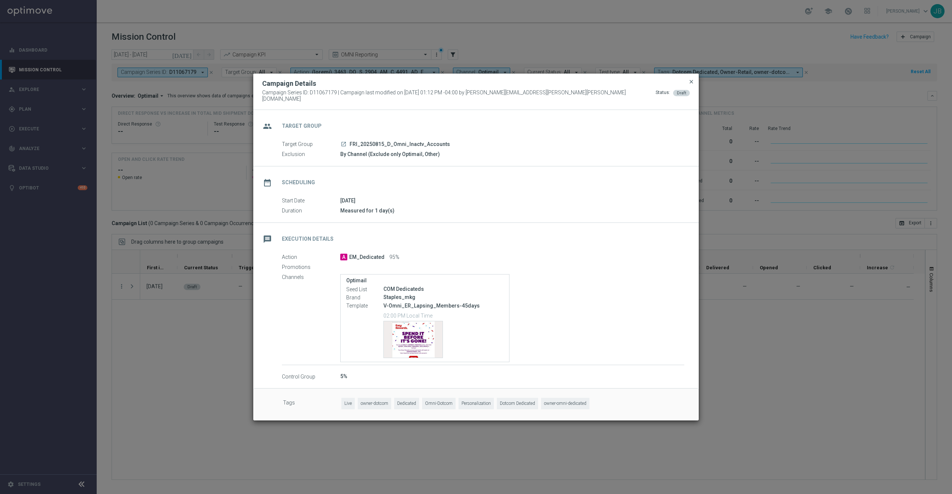
click at [689, 84] on span "close" at bounding box center [691, 82] width 6 height 6
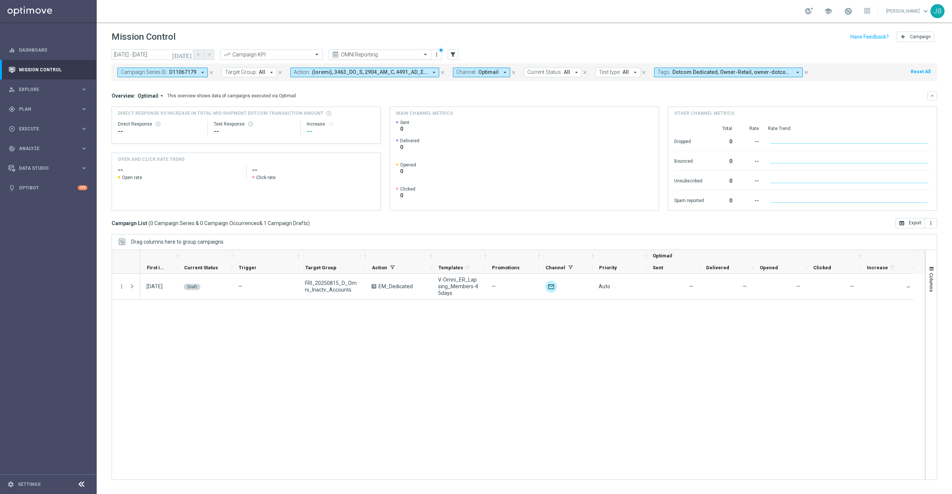
click at [402, 50] on div "OMNI Reporting" at bounding box center [380, 54] width 103 height 10
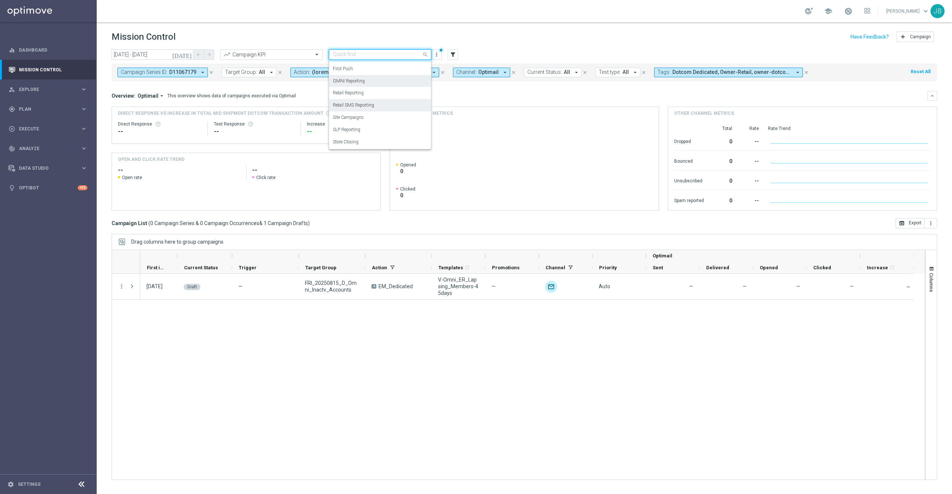
scroll to position [82, 0]
click at [367, 129] on div "SLP Reporting" at bounding box center [380, 130] width 94 height 12
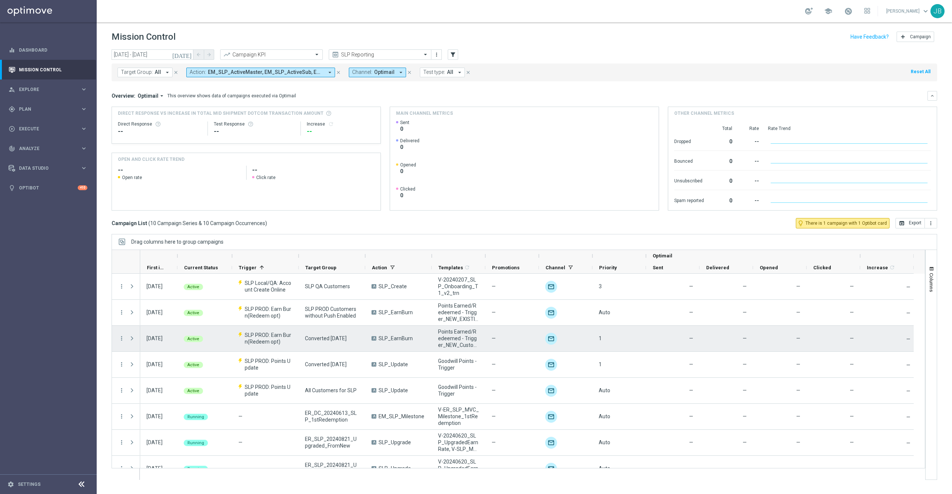
scroll to position [66, 0]
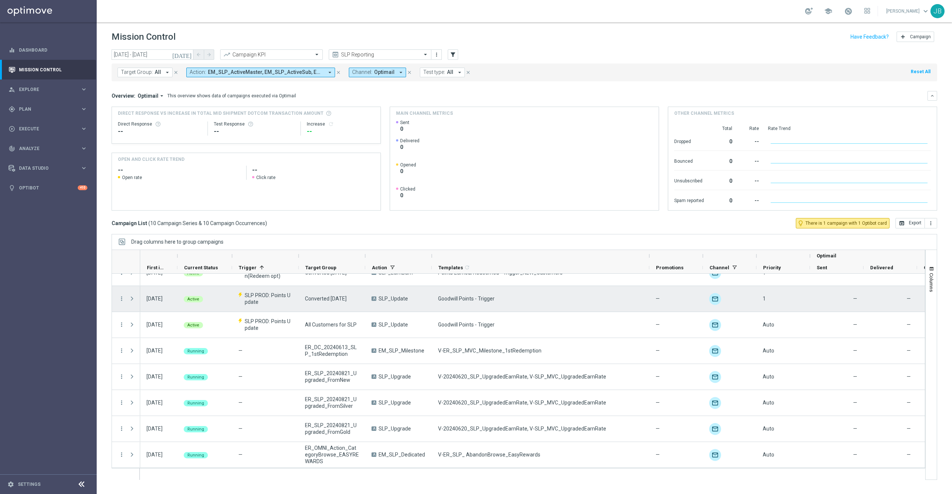
drag, startPoint x: 486, startPoint y: 258, endPoint x: 652, endPoint y: 293, distance: 169.1
click at [652, 293] on div at bounding box center [518, 365] width 813 height 231
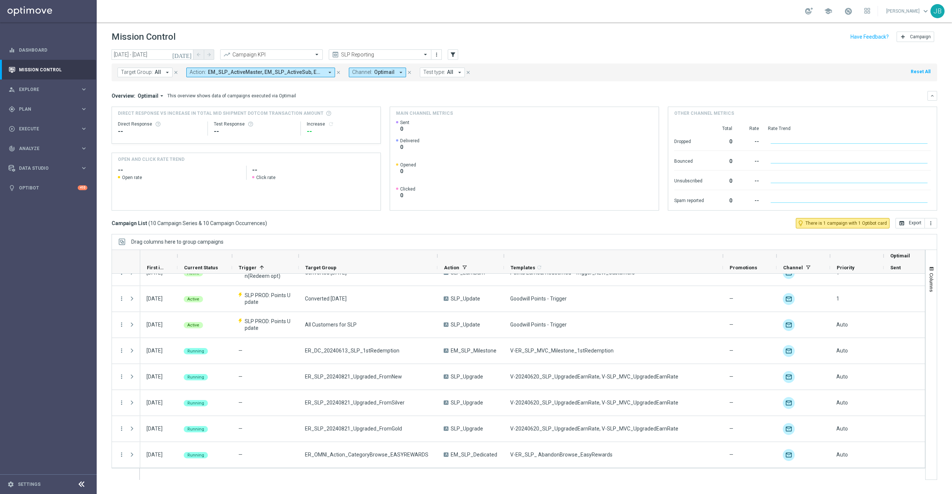
drag, startPoint x: 364, startPoint y: 255, endPoint x: 436, endPoint y: 256, distance: 72.1
click at [436, 256] on div at bounding box center [437, 256] width 3 height 12
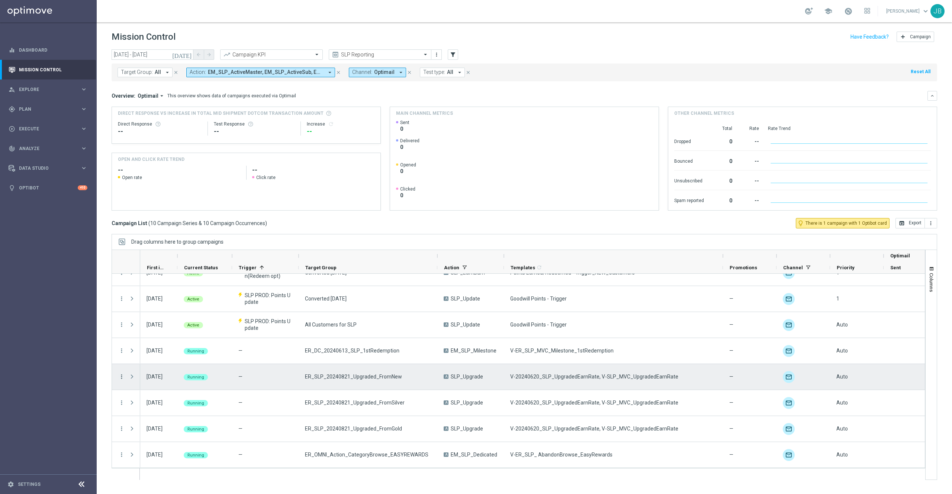
click at [122, 377] on icon "more_vert" at bounding box center [121, 377] width 7 height 7
click at [160, 385] on div "list Campaign Details" at bounding box center [167, 382] width 84 height 10
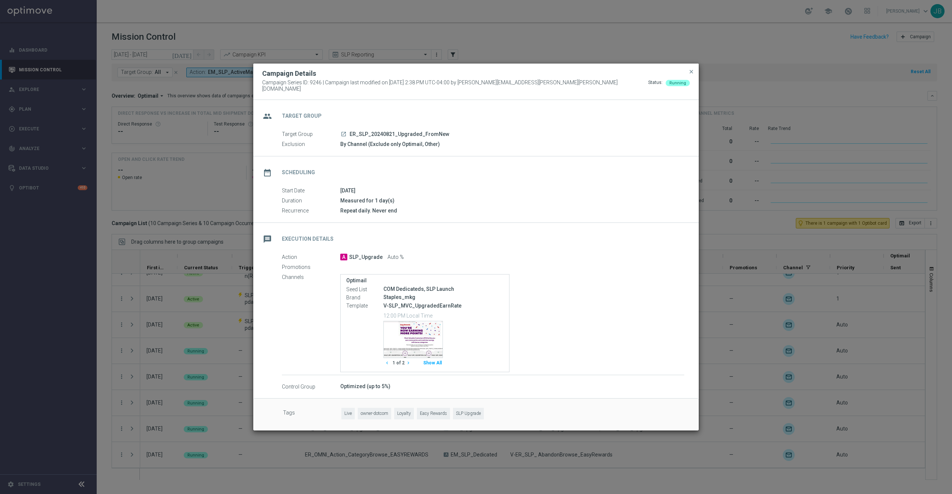
click at [345, 131] on icon "launch" at bounding box center [344, 134] width 6 height 6
click at [692, 74] on span "close" at bounding box center [691, 72] width 6 height 6
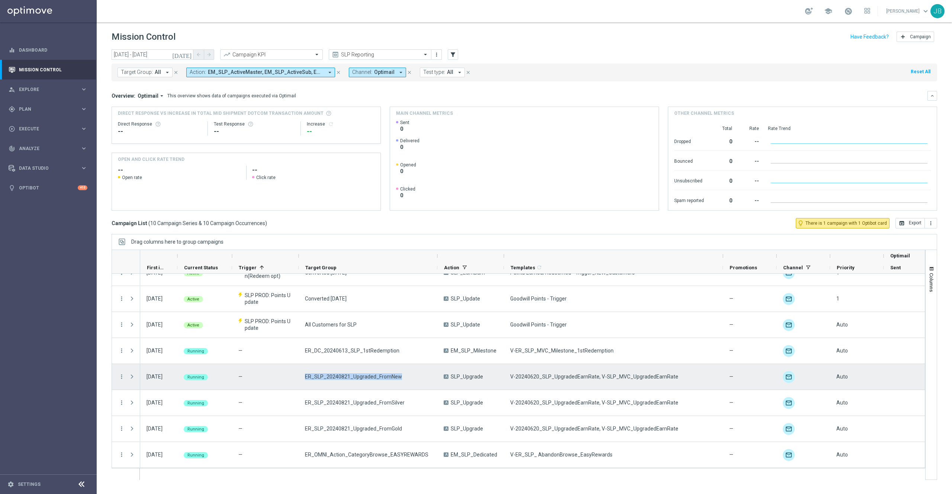
drag, startPoint x: 400, startPoint y: 374, endPoint x: 304, endPoint y: 371, distance: 96.7
click at [304, 371] on div "ER_SLP_20240821_Upgraded_FromNew" at bounding box center [368, 377] width 139 height 26
click at [119, 374] on icon "more_vert" at bounding box center [121, 377] width 7 height 7
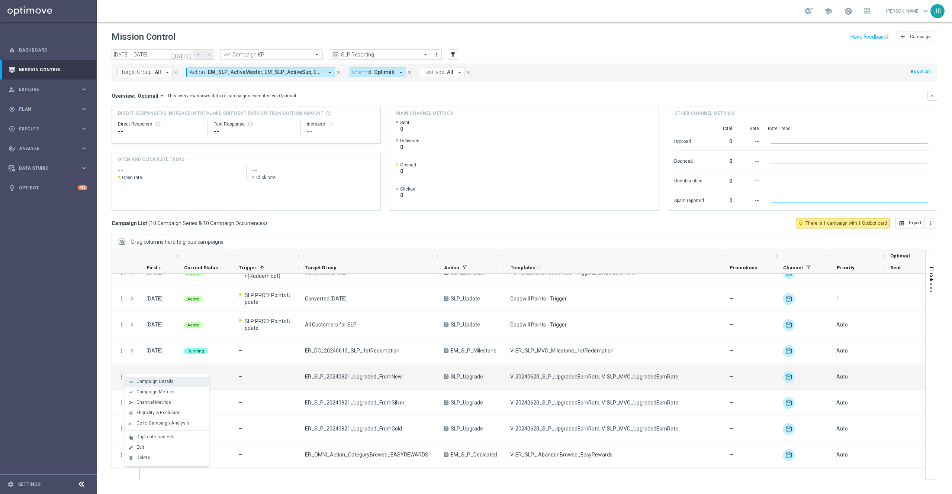
click at [161, 381] on span "Campaign Details" at bounding box center [155, 381] width 38 height 5
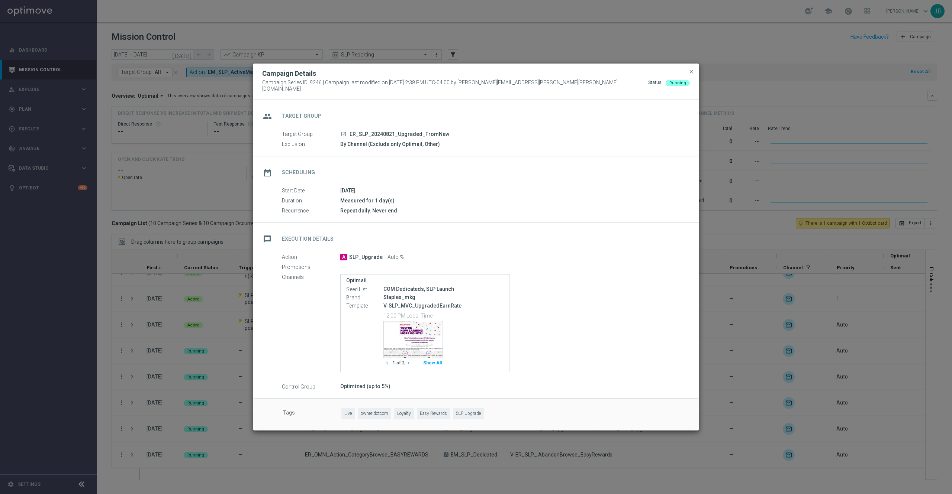
click at [347, 133] on div "launch ER_SLP_20240821_Upgraded_FromNew" at bounding box center [512, 134] width 344 height 7
click at [342, 132] on icon "launch" at bounding box center [344, 134] width 6 height 6
click at [690, 75] on span "close" at bounding box center [691, 72] width 6 height 6
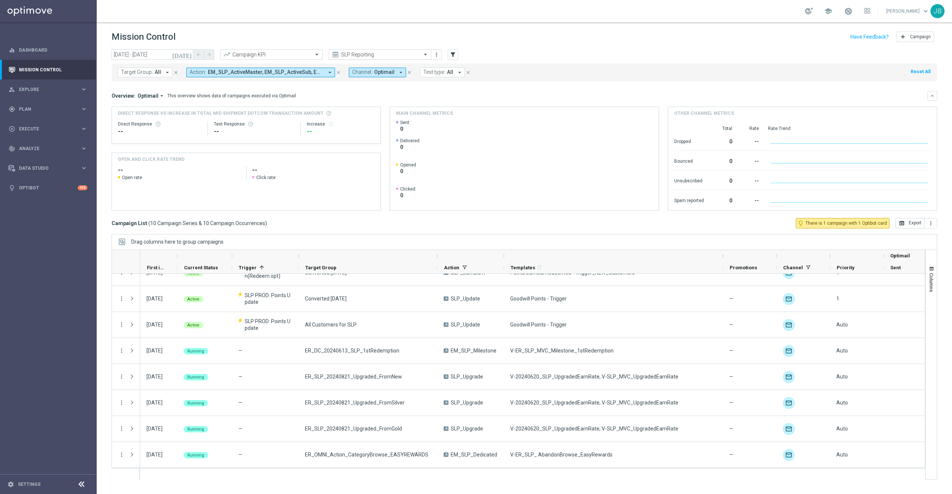
click at [358, 58] on div "SLP Reporting" at bounding box center [380, 54] width 103 height 10
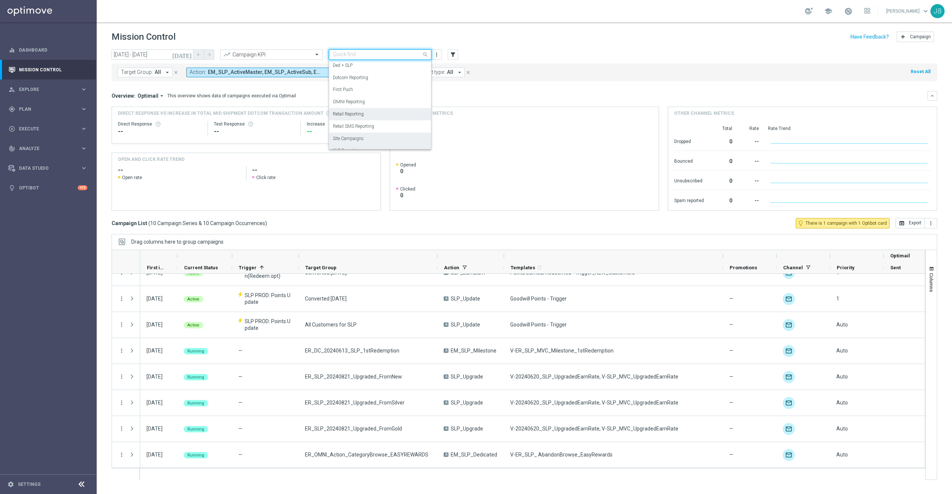
scroll to position [57, 0]
click at [359, 107] on label "OMNI Reporting" at bounding box center [349, 106] width 32 height 6
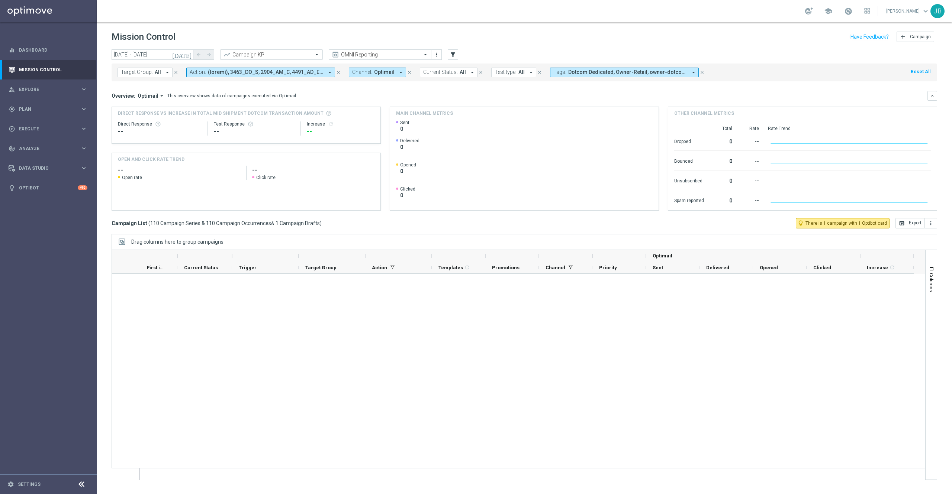
scroll to position [2695, 0]
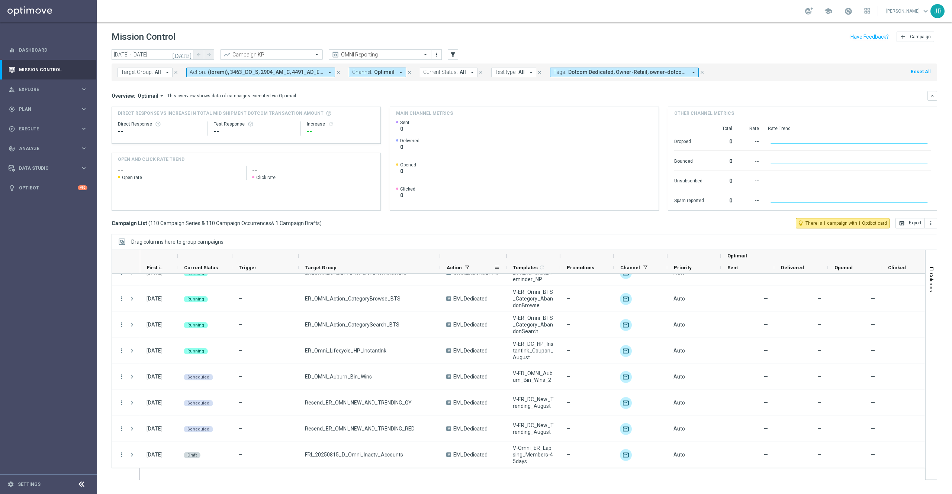
drag, startPoint x: 366, startPoint y: 257, endPoint x: 444, endPoint y: 270, distance: 79.2
click at [444, 270] on div "Optimail First in Range" at bounding box center [564, 262] width 848 height 24
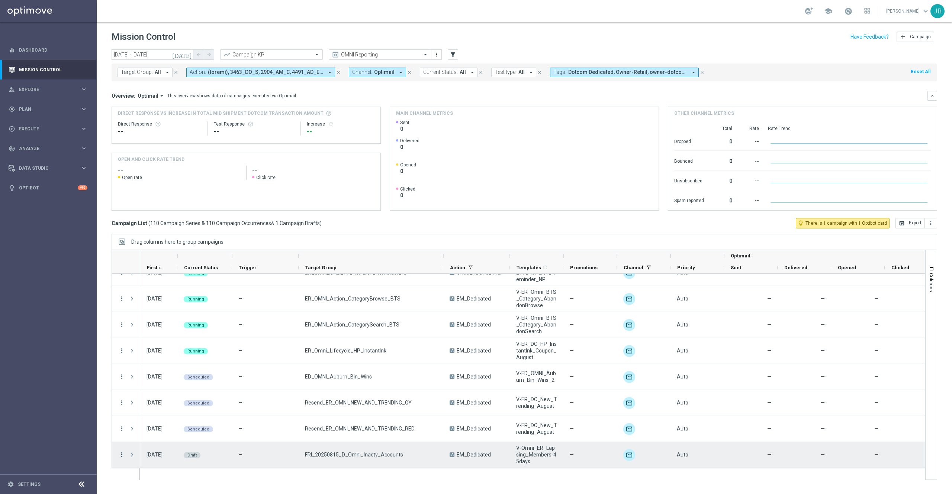
click at [120, 455] on icon "more_vert" at bounding box center [121, 455] width 7 height 7
click at [155, 407] on span "Campaign Details" at bounding box center [155, 408] width 38 height 5
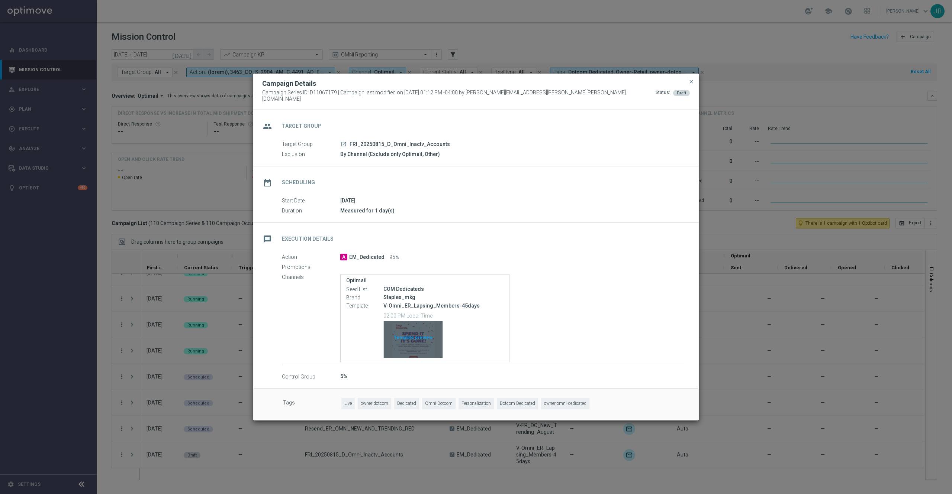
click at [409, 327] on div "Template preview" at bounding box center [413, 340] width 59 height 36
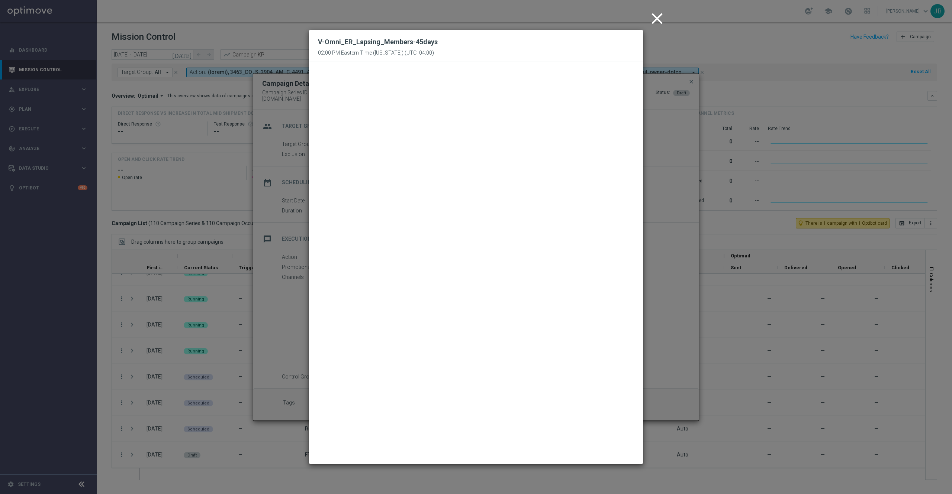
click at [661, 17] on icon "close" at bounding box center [657, 18] width 19 height 19
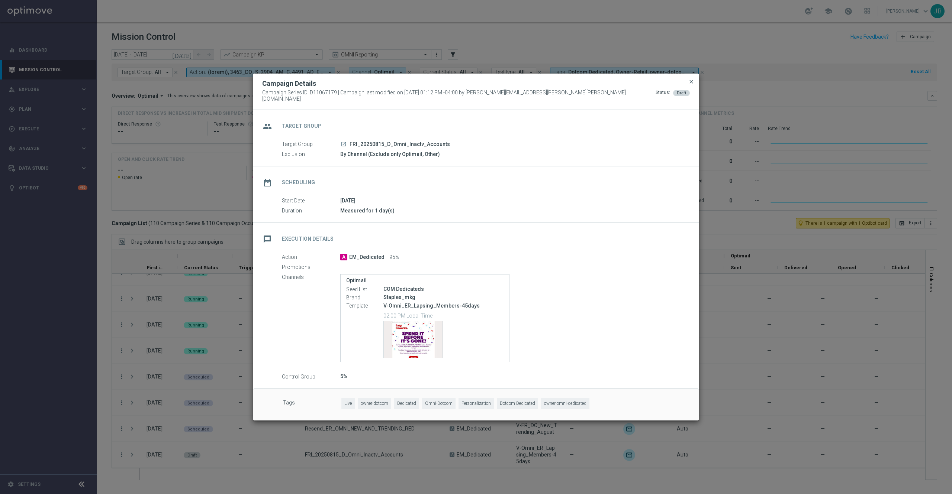
click at [691, 85] on span "close" at bounding box center [691, 82] width 6 height 6
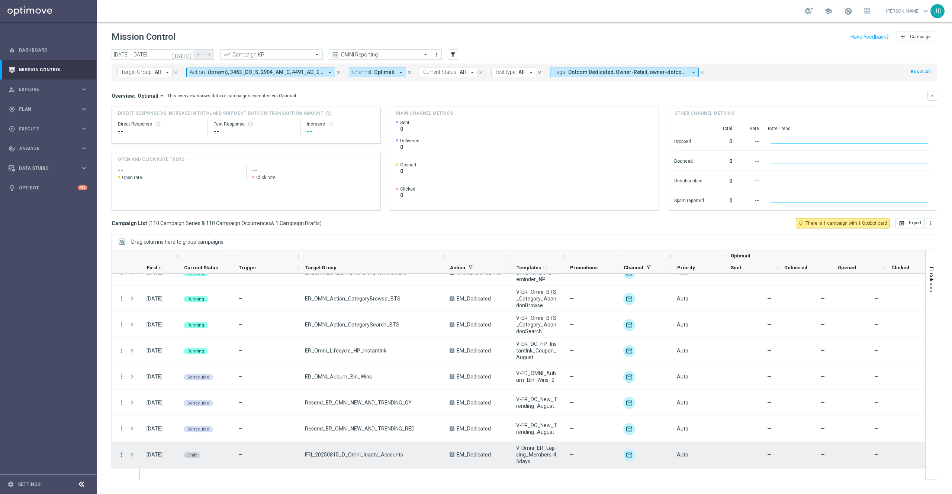
click at [119, 456] on icon "more_vert" at bounding box center [121, 455] width 7 height 7
click at [155, 433] on div "Edit" at bounding box center [170, 433] width 69 height 5
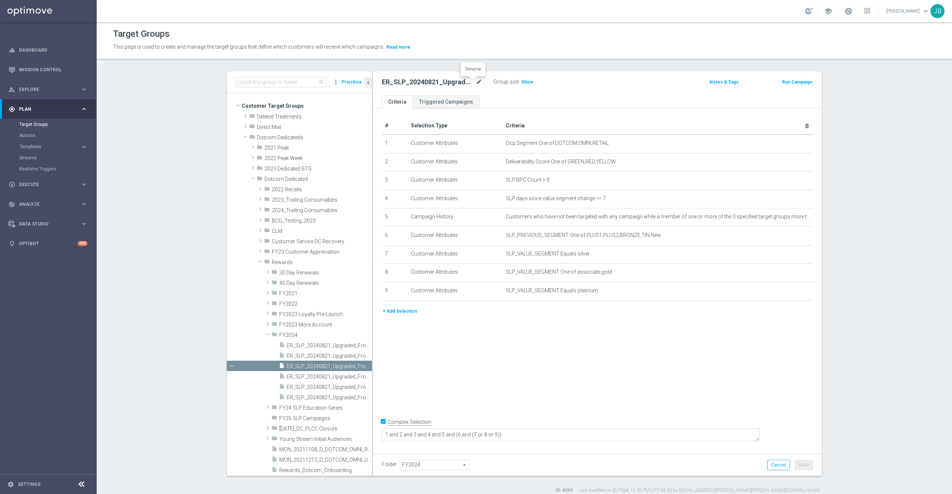
click at [476, 83] on icon "mode_edit" at bounding box center [479, 82] width 7 height 9
click at [892, 223] on section "search more_vert Prioritize Customer Target Groups library_add create_new_folder" at bounding box center [524, 282] width 855 height 423
click at [476, 78] on icon "mode_edit" at bounding box center [479, 82] width 7 height 9
click at [576, 100] on ul "Criteria Triggered Campaigns" at bounding box center [597, 102] width 449 height 13
click at [314, 376] on span "ER_SLP_20240821_Upgraded_FromNew_BlackoutGroup" at bounding box center [321, 377] width 68 height 6
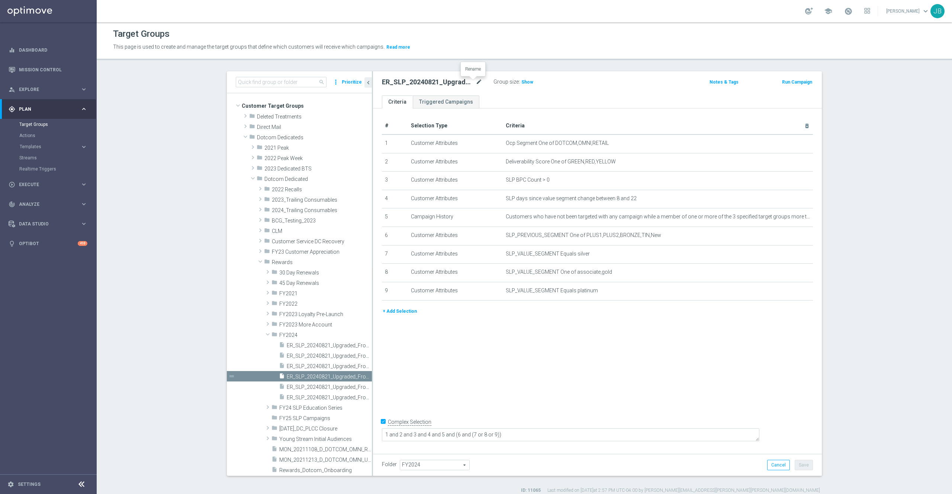
click at [476, 82] on icon "mode_edit" at bounding box center [479, 82] width 7 height 9
click at [315, 388] on span "ER_SLP_20240821_Upgraded_FromSilver" at bounding box center [321, 387] width 68 height 6
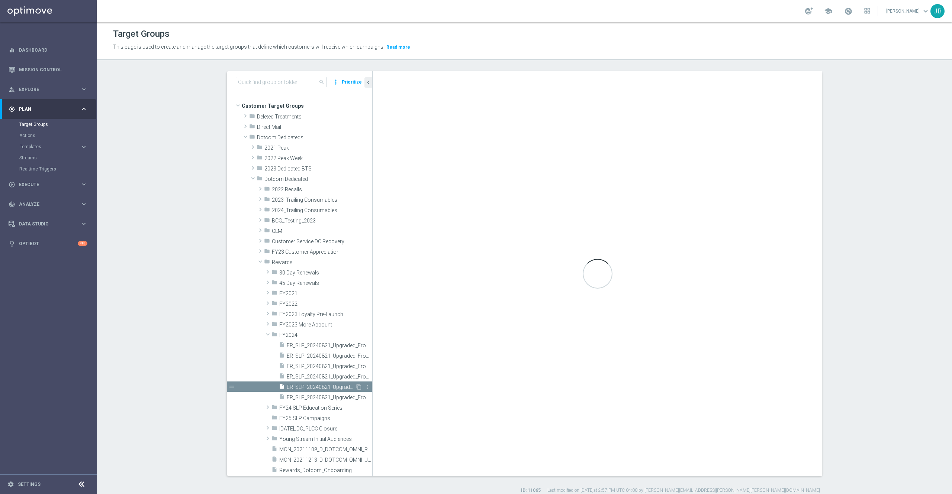
type textarea "1 and 2 and 3 and 4 and 5 and (6 and (7 or 8))"
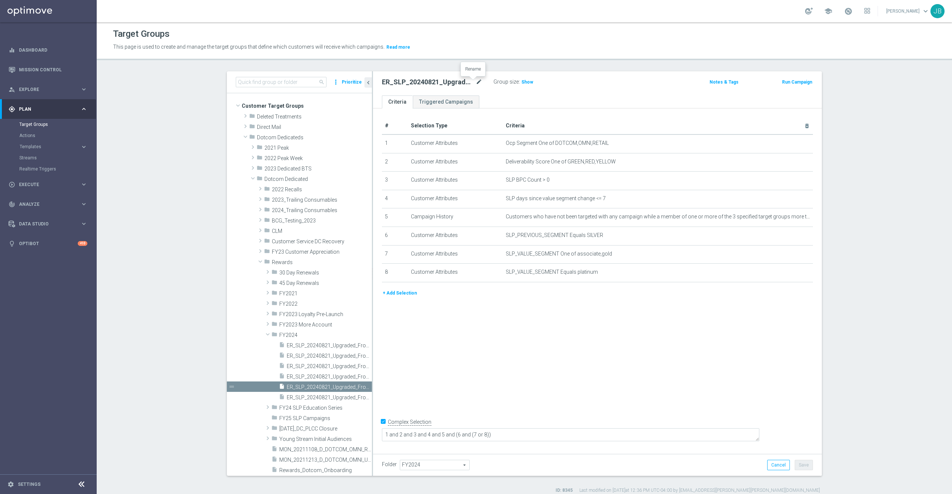
click at [476, 81] on icon "mode_edit" at bounding box center [479, 82] width 7 height 9
click at [606, 104] on ul "Criteria Triggered Campaigns" at bounding box center [597, 102] width 449 height 13
click at [324, 398] on span "ER_SLP_20240821_Upgraded_FromSilver_BlackoutGroup" at bounding box center [321, 398] width 68 height 6
click at [476, 80] on icon "mode_edit" at bounding box center [479, 82] width 7 height 9
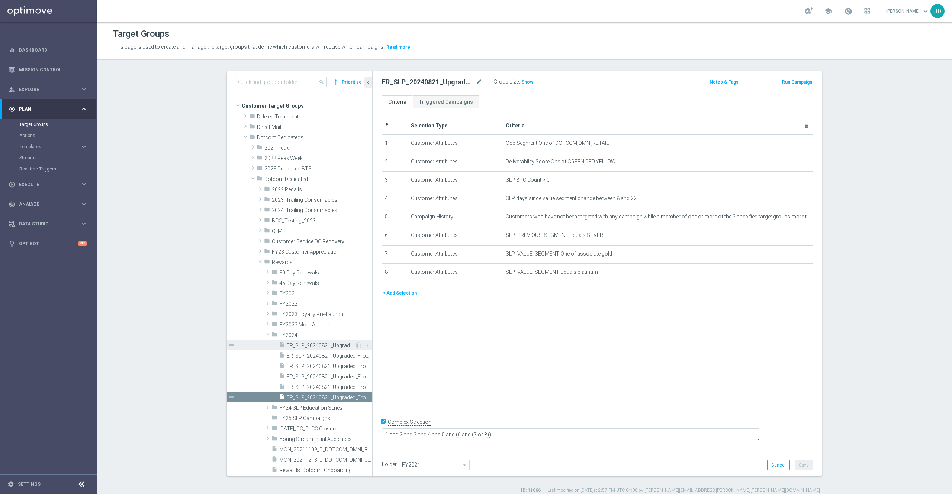
click at [323, 344] on span "ER_SLP_20240821_Upgraded_FromGold" at bounding box center [321, 346] width 68 height 6
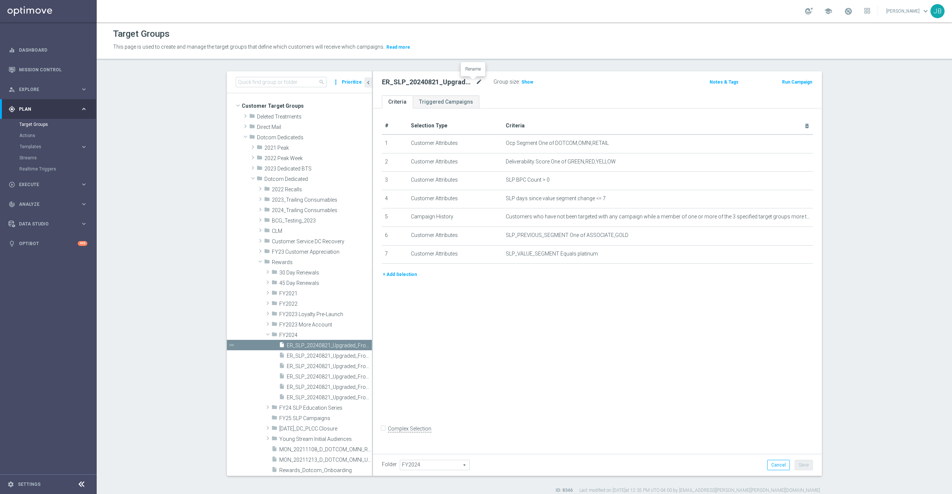
click at [476, 83] on icon "mode_edit" at bounding box center [479, 82] width 7 height 9
click at [607, 95] on div "ER_SLP_20240821_Upgraded_FromGold mode_edit Group size : Show Notes & Tags Run …" at bounding box center [597, 83] width 449 height 24
click at [316, 377] on span "ER_SLP_20240821_Upgraded_FromNew_BlackoutGroup" at bounding box center [321, 377] width 68 height 6
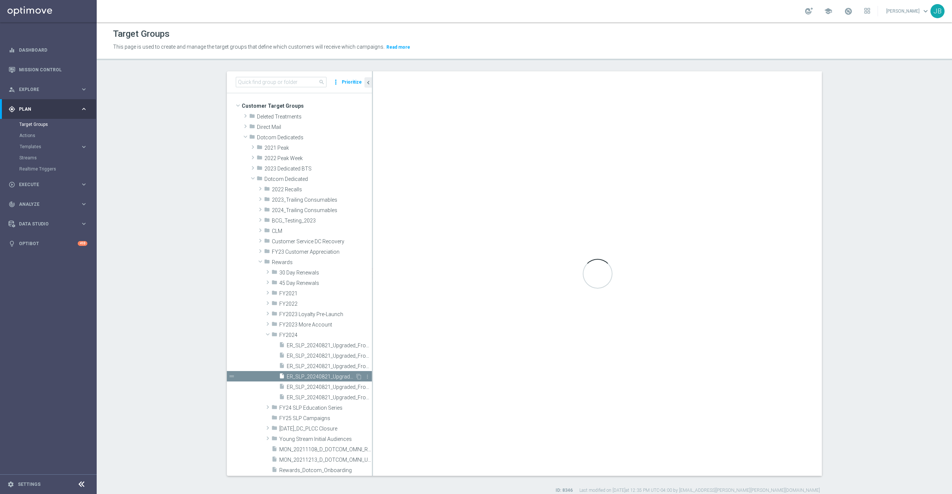
checkbox input "true"
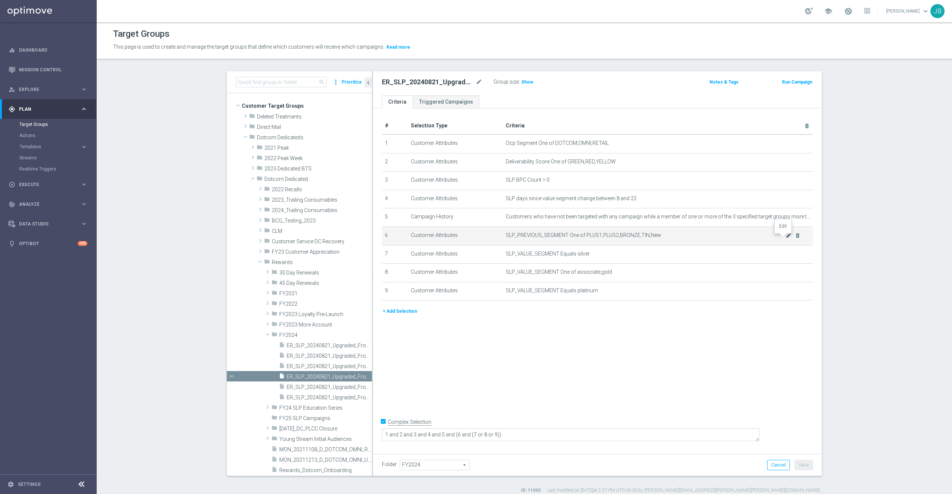
click at [786, 239] on icon "mode_edit" at bounding box center [789, 236] width 6 height 6
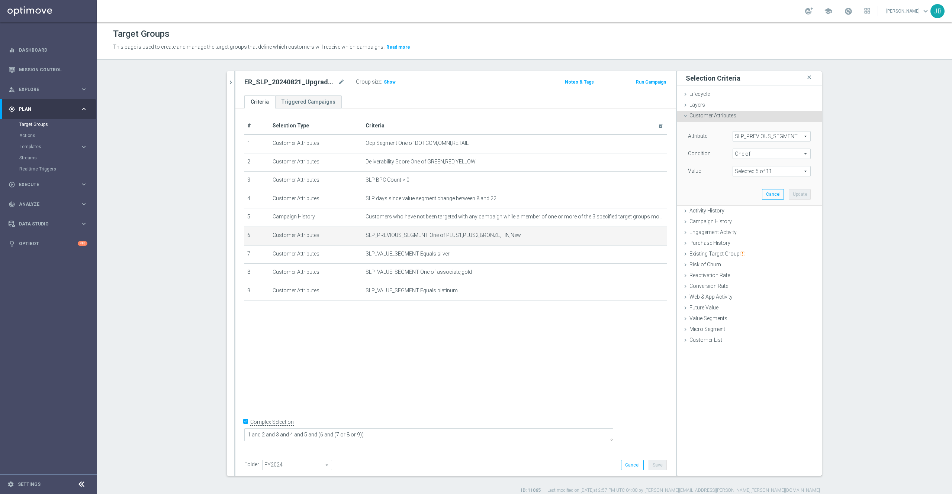
click at [773, 171] on span at bounding box center [771, 172] width 77 height 10
click at [743, 268] on label "PLUS1" at bounding box center [777, 267] width 68 height 10
click at [738, 268] on input "PLUS1" at bounding box center [740, 267] width 5 height 5
checkbox input "false"
type input "Selected 4 of 11"
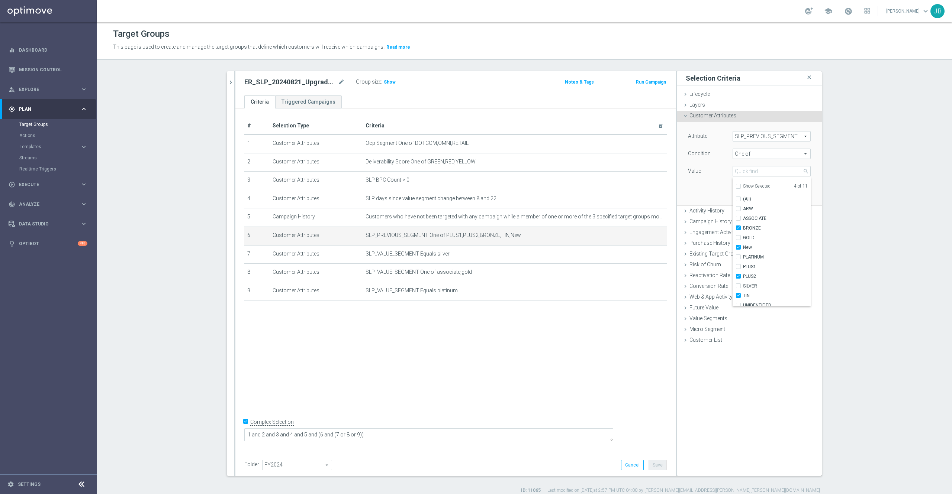
click at [845, 263] on section "search more_vert Prioritize Customer Target Groups library_add create_new_folder" at bounding box center [524, 282] width 855 height 423
click at [799, 193] on button "Update" at bounding box center [800, 194] width 22 height 10
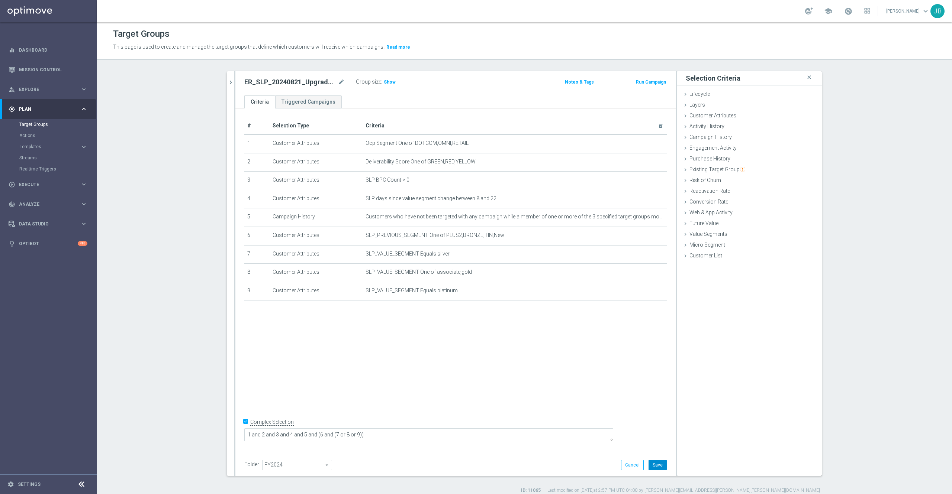
click at [655, 465] on button "Save" at bounding box center [657, 465] width 18 height 10
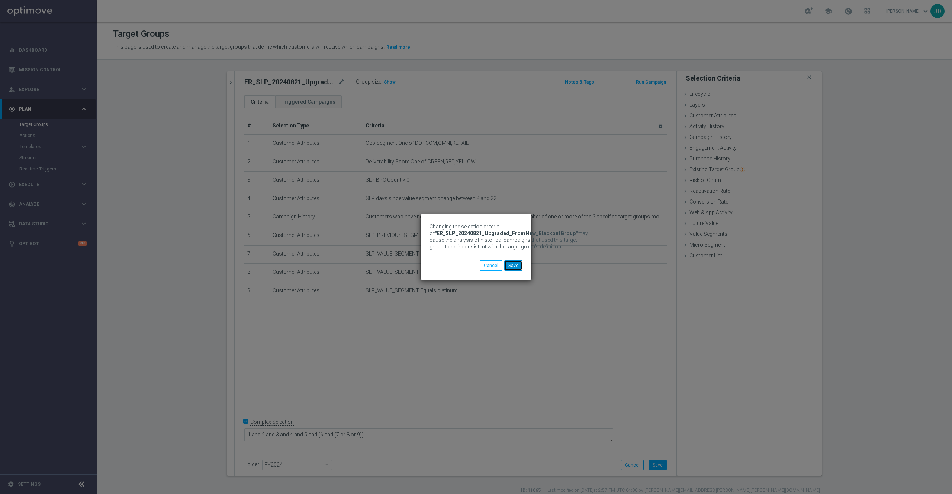
click at [512, 267] on button "Save" at bounding box center [513, 266] width 18 height 10
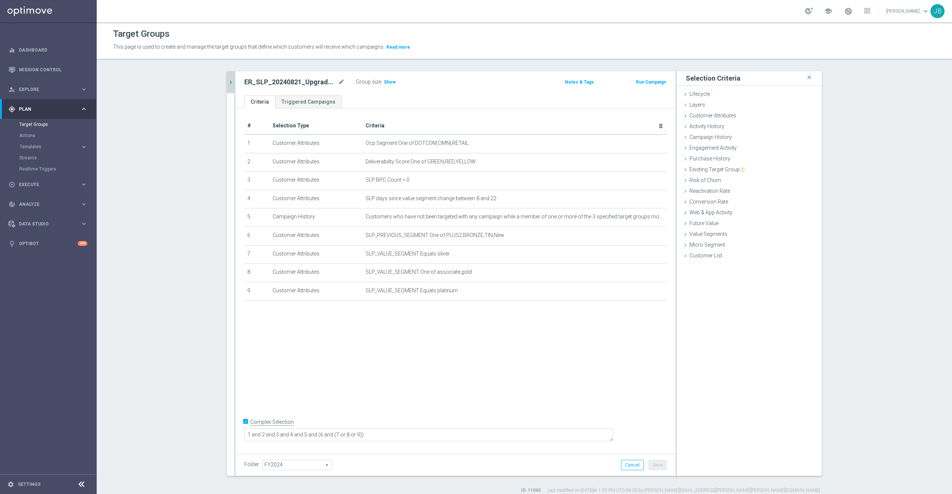
click at [227, 84] on icon "chevron_right" at bounding box center [230, 82] width 7 height 7
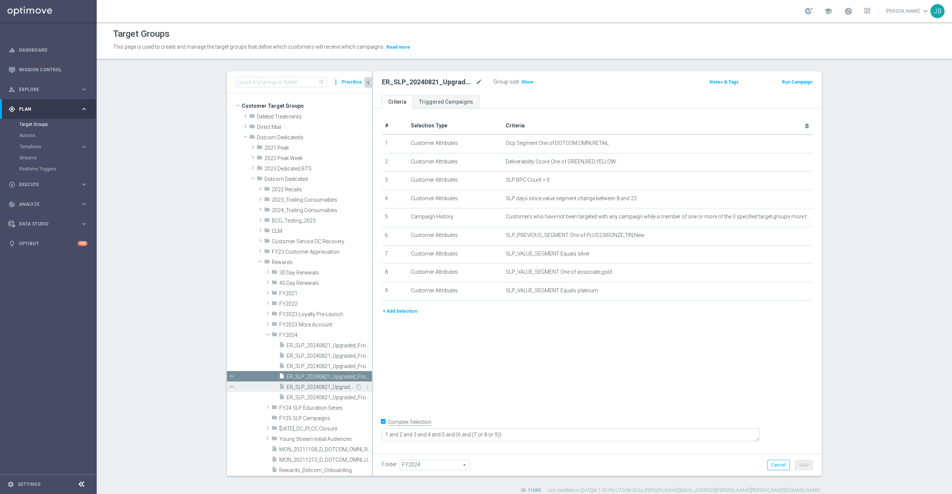
click at [322, 386] on span "ER_SLP_20240821_Upgraded_FromSilver" at bounding box center [321, 387] width 68 height 6
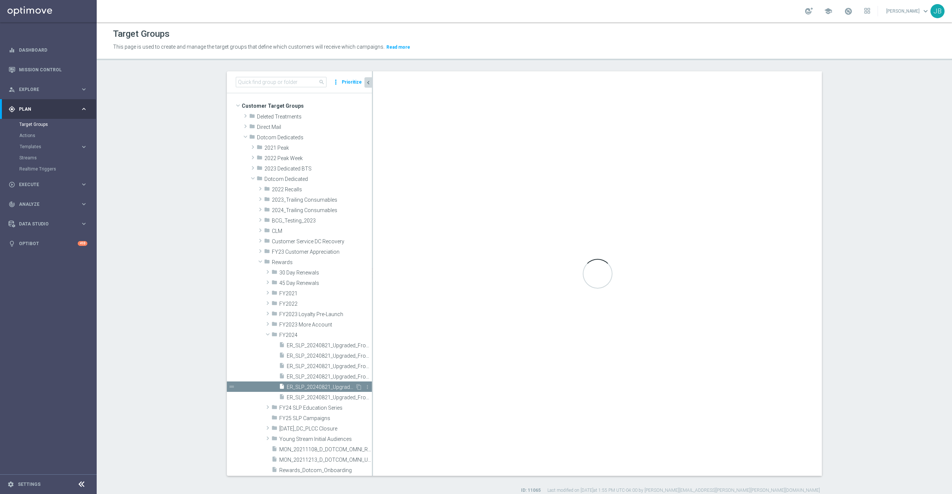
type textarea "1 and 2 and 3 and 4 and 5 and (6 and (7 or 8))"
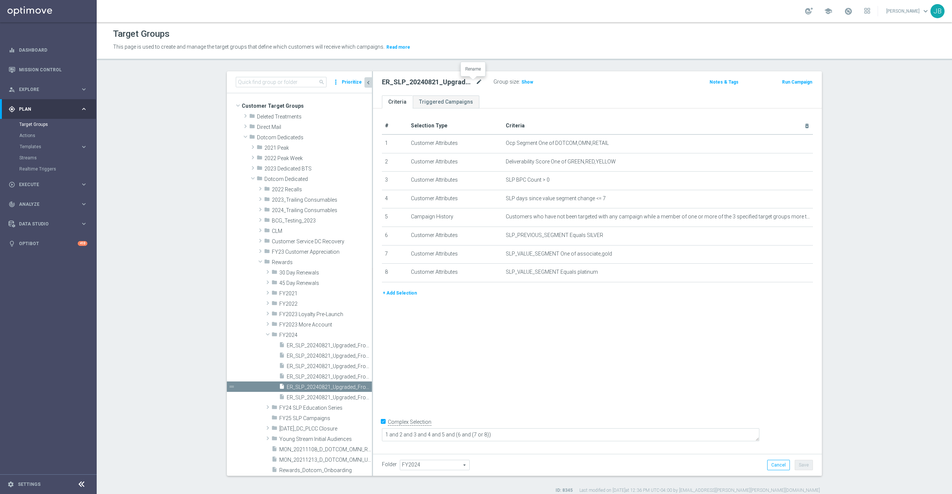
click at [476, 83] on icon "mode_edit" at bounding box center [479, 82] width 7 height 9
click at [554, 412] on div "# Selection Type Criteria delete_forever 1 Customer Attributes Ocp Segment One …" at bounding box center [597, 280] width 449 height 342
click at [356, 389] on icon "content_copy" at bounding box center [359, 387] width 6 height 6
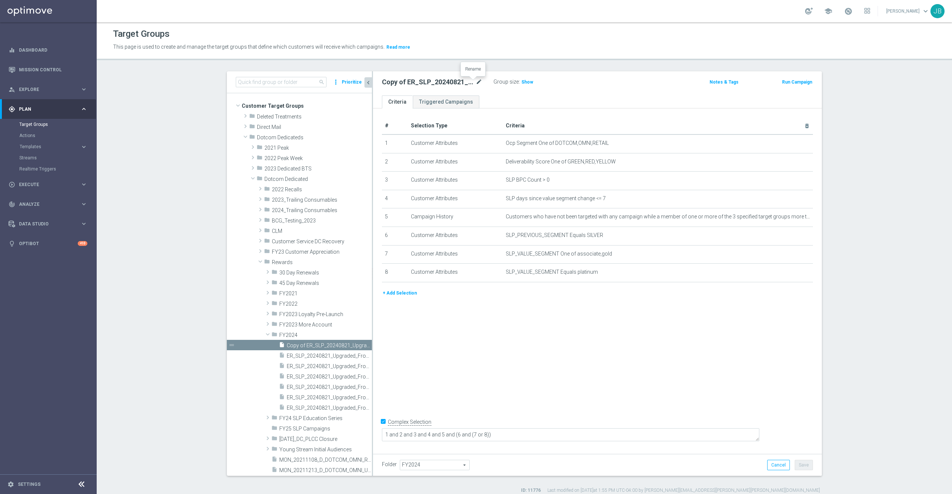
click at [476, 80] on icon "mode_edit" at bounding box center [479, 82] width 7 height 9
click at [389, 84] on input "Copy of ER_SLP_20240821_Upgraded_FromSilver" at bounding box center [432, 83] width 100 height 10
type input "JOHNY_ER_SLP_20240821_Upgraded_FromSilver"
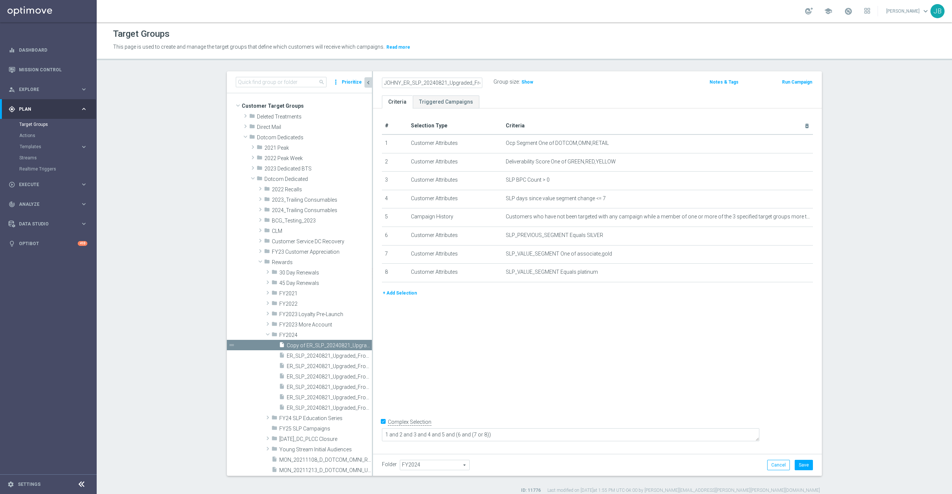
click at [613, 317] on div "# Selection Type Criteria delete_forever 1 Customer Attributes Ocp Segment One …" at bounding box center [597, 280] width 449 height 342
click at [786, 239] on icon "mode_edit" at bounding box center [789, 236] width 6 height 6
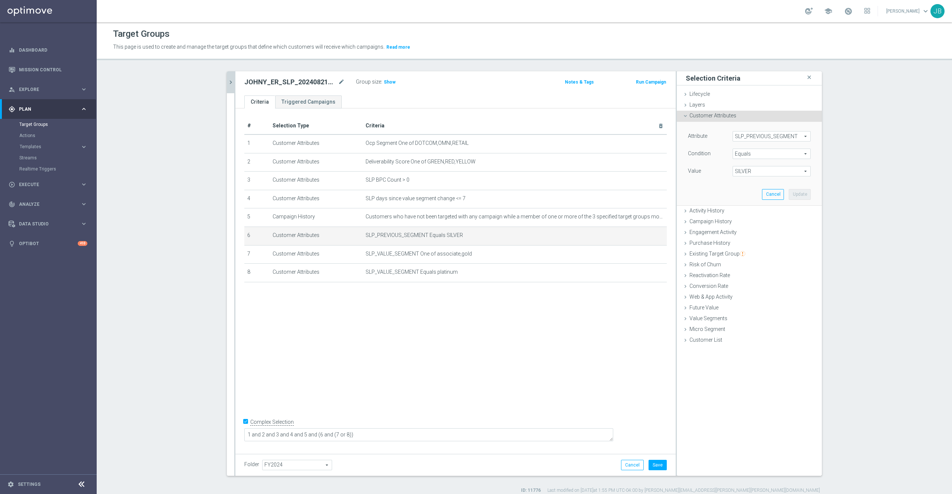
click at [227, 87] on button "chevron_right" at bounding box center [230, 82] width 7 height 22
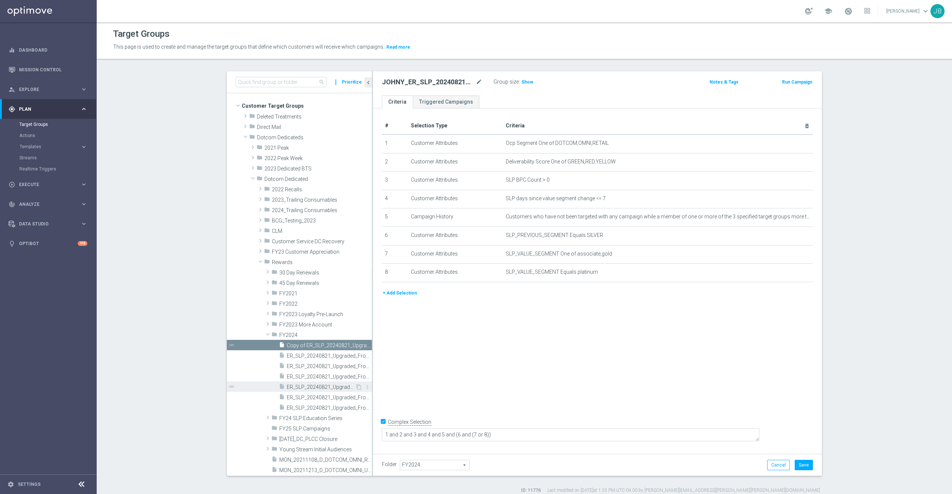
click at [320, 389] on span "ER_SLP_20240821_Upgraded_FromNew_BlackoutGroup" at bounding box center [321, 387] width 68 height 6
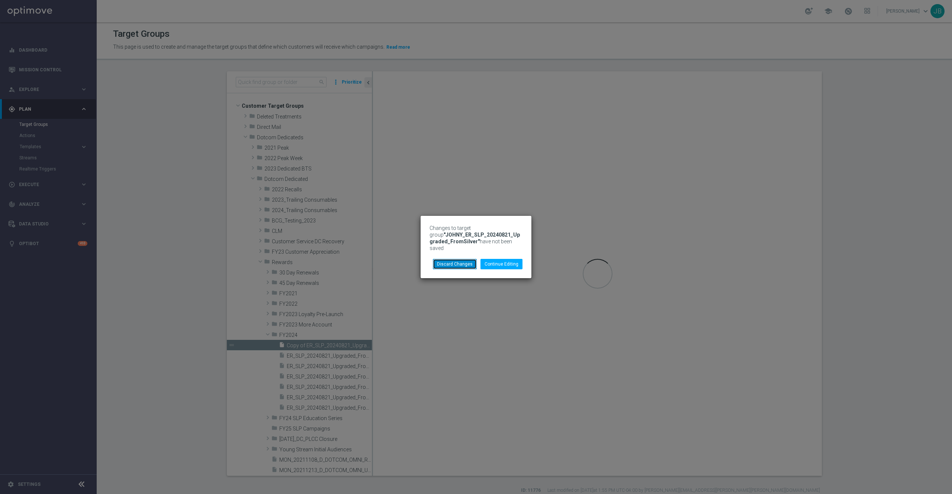
click at [472, 261] on button "Discard Changes" at bounding box center [455, 264] width 44 height 10
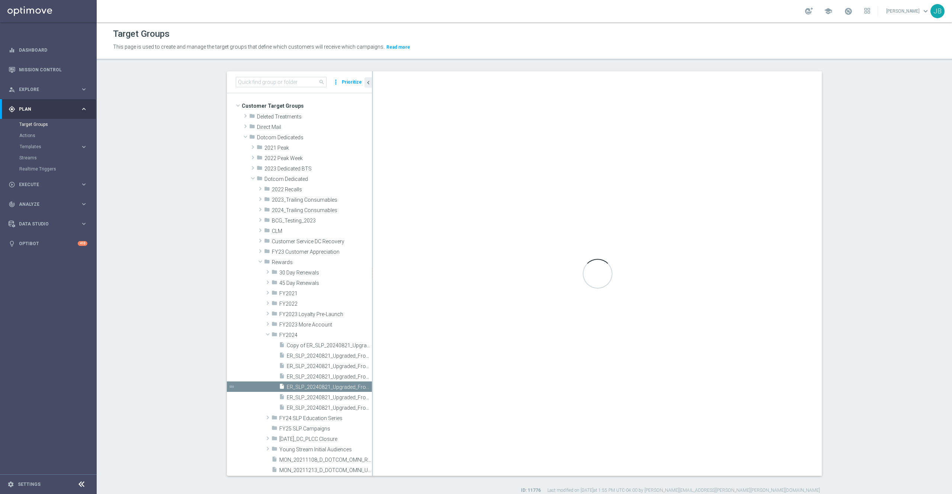
type textarea "1 and 2 and 3 and 4 and 5 and (6 and (7 or 8 or 9))"
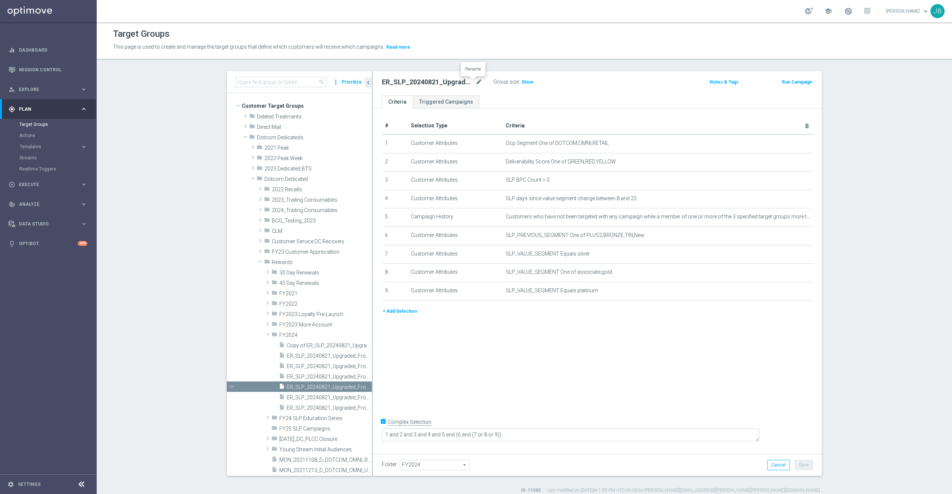
click at [476, 81] on icon "mode_edit" at bounding box center [479, 82] width 7 height 9
click at [318, 374] on span "ER_SLP_20240821_Upgraded_FromNew" at bounding box center [321, 377] width 68 height 6
click at [476, 80] on icon "mode_edit" at bounding box center [479, 82] width 7 height 9
click at [614, 384] on div "# Selection Type Criteria delete_forever 1 Customer Attributes Ocp Segment One …" at bounding box center [597, 280] width 449 height 342
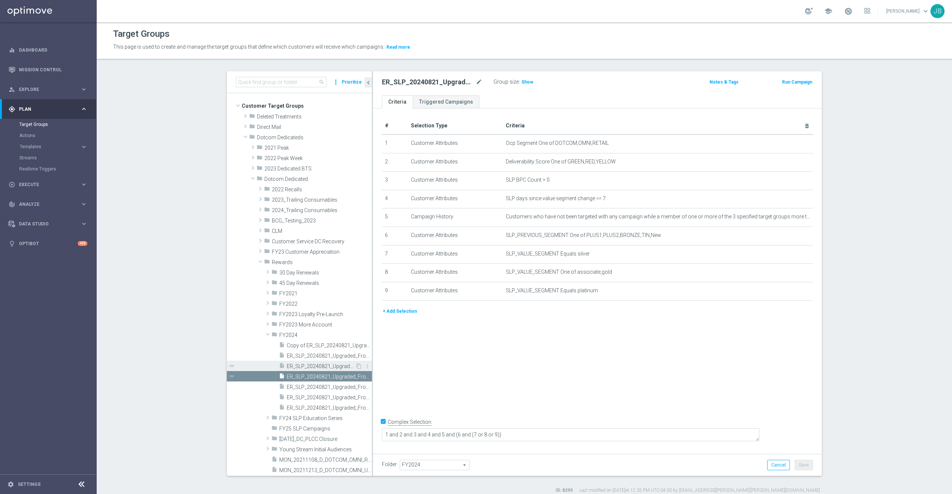
click at [313, 364] on span "ER_SLP_20240821_Upgraded_FromGold_BlackoutGroup" at bounding box center [321, 367] width 68 height 6
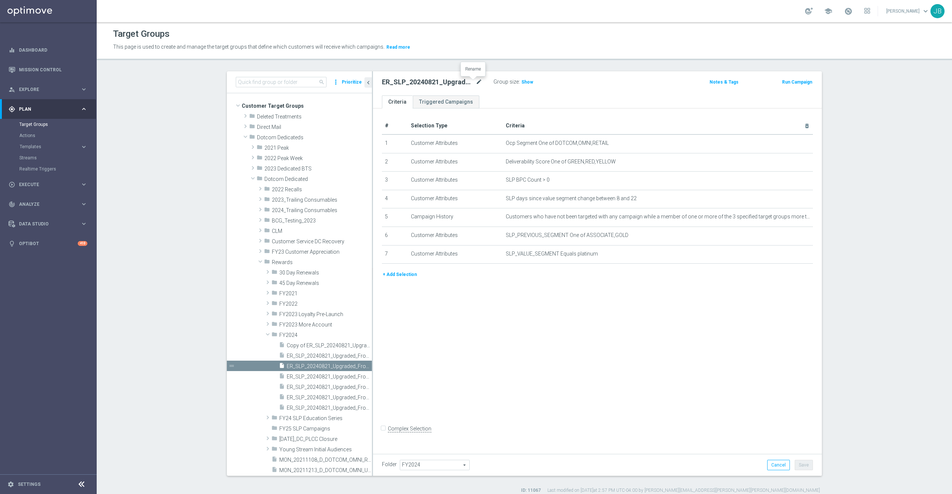
click at [476, 81] on icon "mode_edit" at bounding box center [479, 82] width 7 height 9
click at [480, 325] on div "# Selection Type Criteria delete_forever 1 Customer Attributes Ocp Segment One …" at bounding box center [597, 280] width 449 height 342
click at [312, 398] on span "ER_SLP_20240821_Upgraded_FromSilver" at bounding box center [321, 398] width 68 height 6
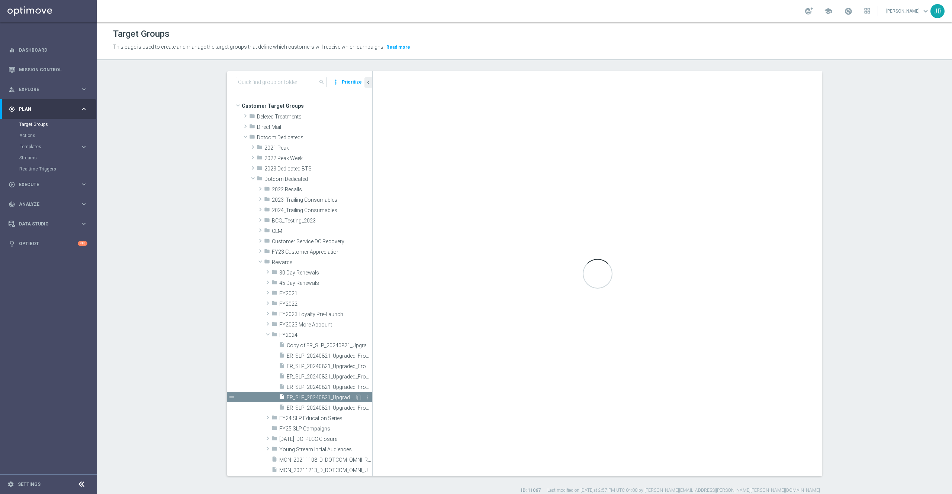
checkbox input "true"
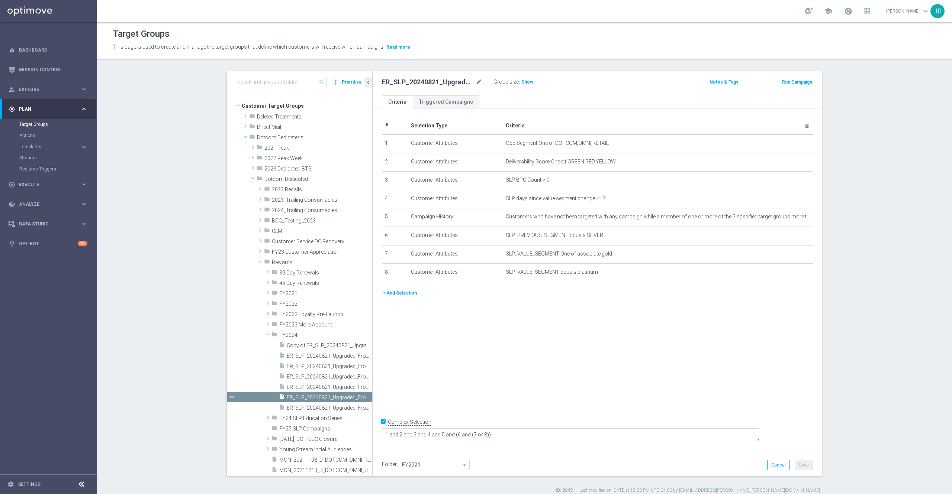
click at [469, 83] on div "ER_SLP_20240821_Upgraded_FromSilver mode_edit" at bounding box center [432, 82] width 100 height 9
click at [476, 81] on icon "mode_edit" at bounding box center [479, 82] width 7 height 9
click at [313, 408] on span "ER_SLP_20240821_Upgraded_FromSilver_BlackoutGroup" at bounding box center [321, 408] width 68 height 6
click at [310, 398] on span "ER_SLP_20240821_Upgraded_FromSilver" at bounding box center [321, 398] width 68 height 6
click at [318, 387] on span "ER_SLP_20240821_Upgraded_FromNew_BlackoutGroup" at bounding box center [321, 387] width 68 height 6
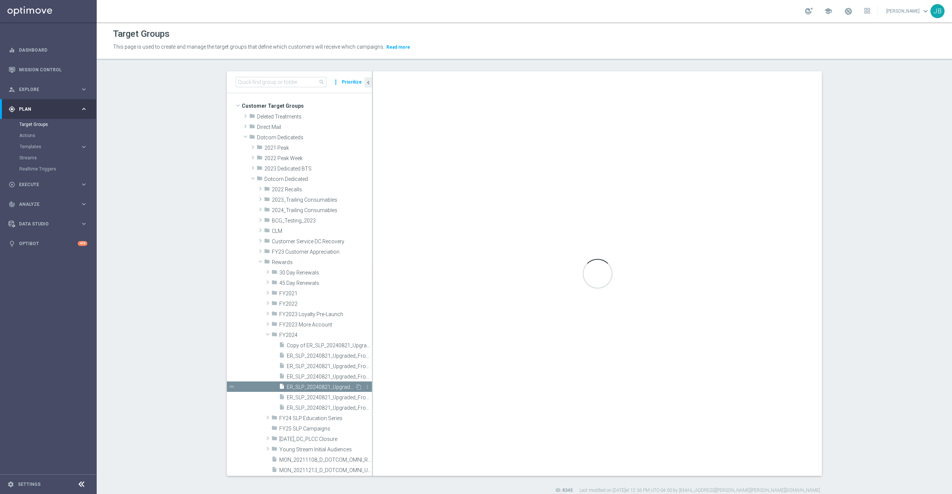
type textarea "1 and 2 and 3 and 4 and 5 and (6 and (7 or 8 or 9))"
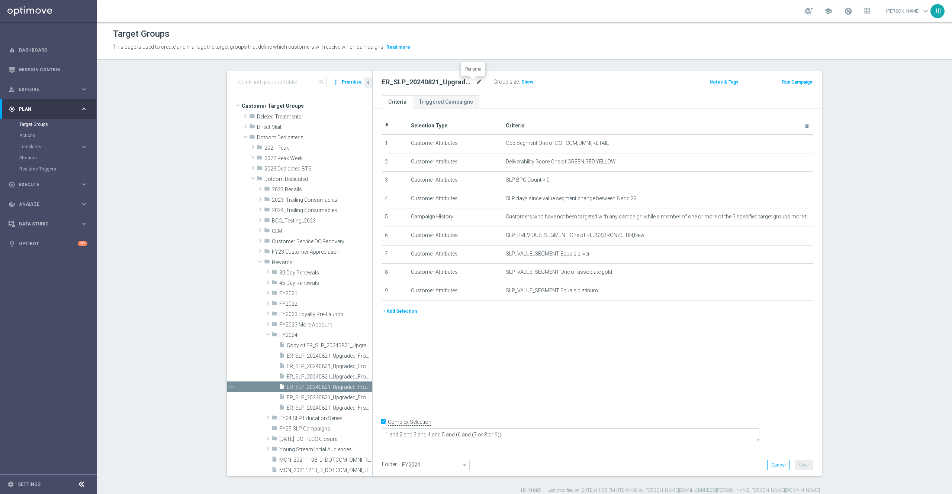
click at [476, 85] on icon "mode_edit" at bounding box center [479, 82] width 7 height 9
click at [786, 239] on icon "mode_edit" at bounding box center [789, 236] width 6 height 6
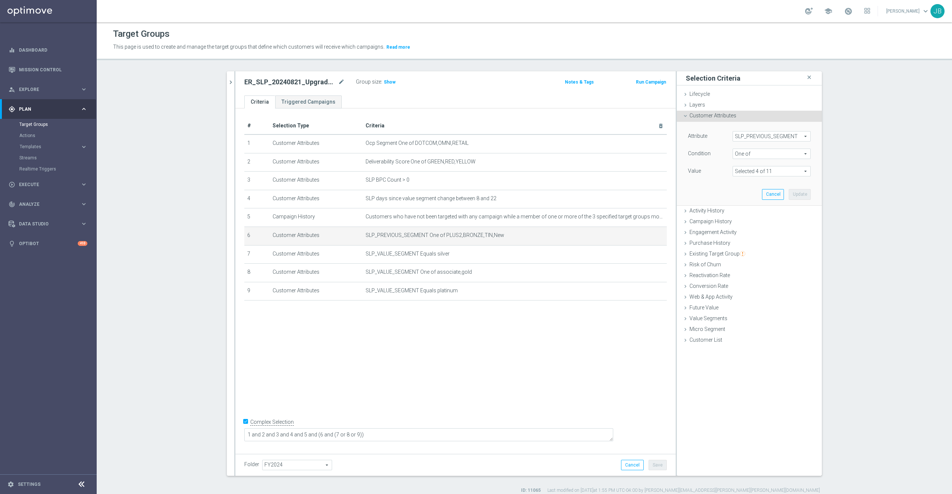
click at [771, 172] on span at bounding box center [771, 172] width 77 height 10
click at [750, 171] on input "search" at bounding box center [771, 171] width 78 height 10
type input "plus"
click at [744, 212] on span "PLUS1" at bounding box center [777, 209] width 68 height 6
click at [743, 212] on input "PLUS1" at bounding box center [740, 209] width 5 height 5
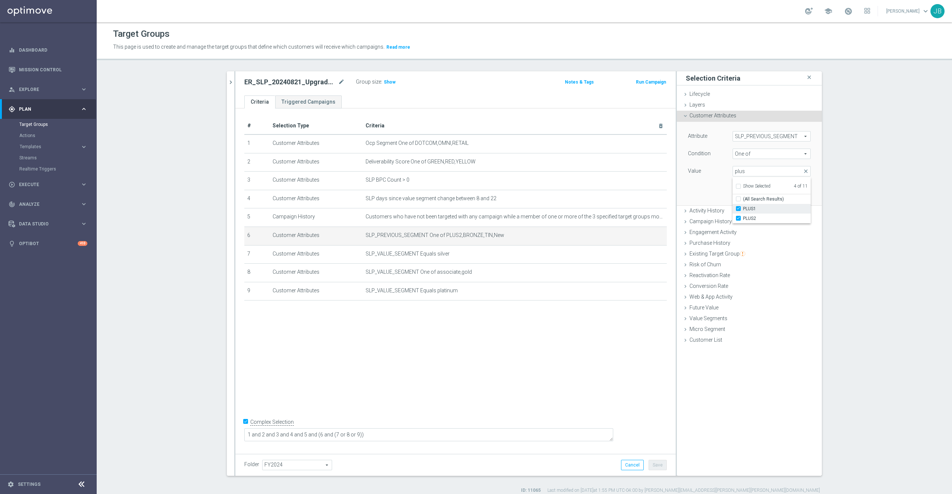
checkbox input "true"
type input "Selected 5 of 11"
click at [850, 216] on section "search more_vert Prioritize Customer Target Groups library_add create_new_folder" at bounding box center [524, 282] width 855 height 423
click at [789, 194] on button "Update" at bounding box center [800, 194] width 22 height 10
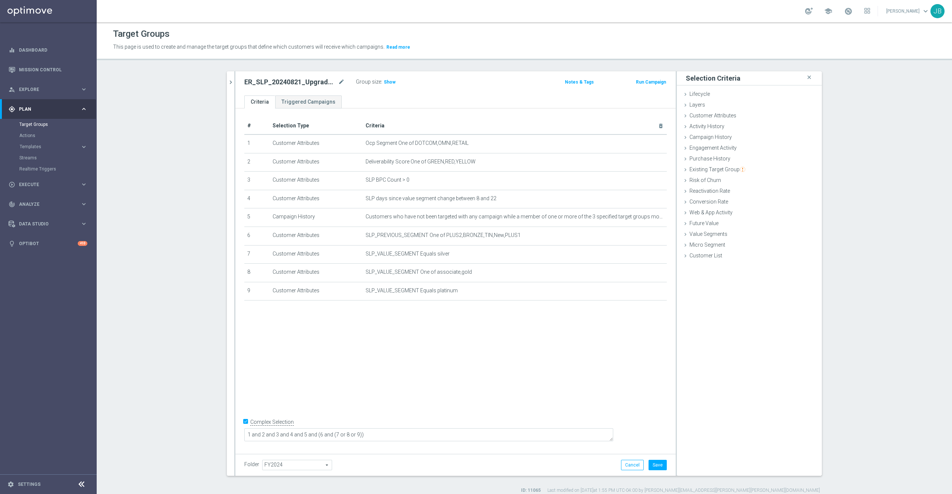
scroll to position [7, 0]
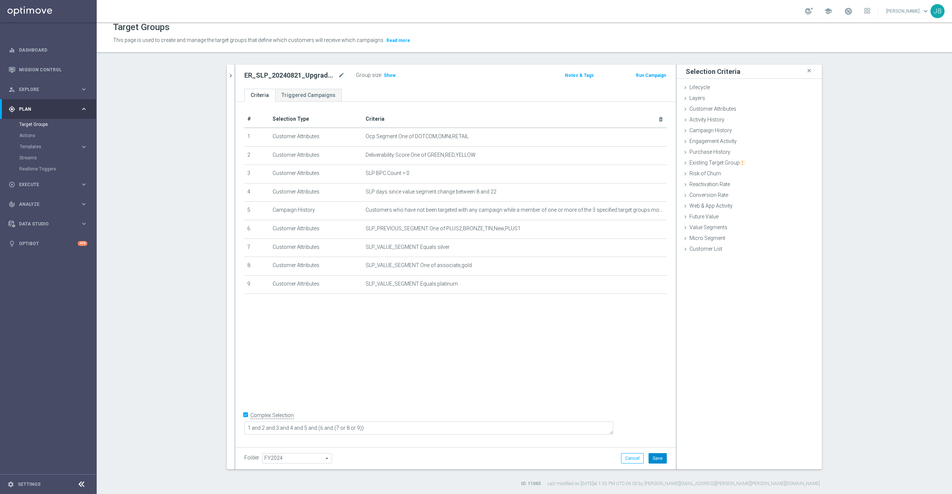
click at [649, 460] on button "Save" at bounding box center [657, 459] width 18 height 10
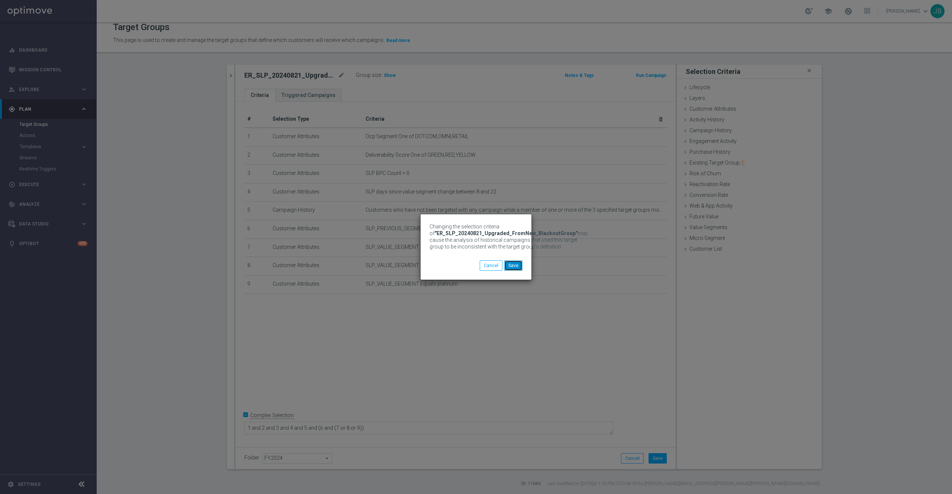
click at [515, 267] on button "Save" at bounding box center [513, 266] width 18 height 10
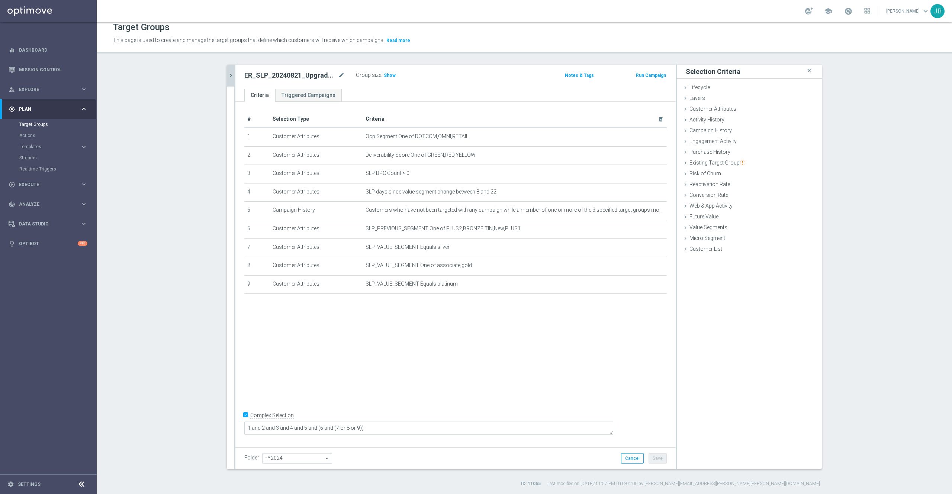
click at [227, 74] on icon "chevron_right" at bounding box center [230, 75] width 7 height 7
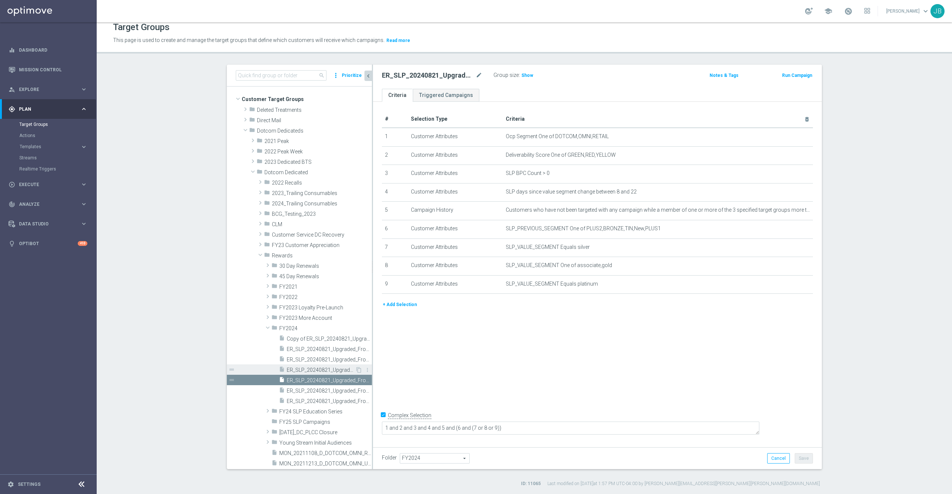
click at [302, 368] on span "ER_SLP_20240821_Upgraded_FromNew" at bounding box center [321, 370] width 68 height 6
click at [476, 74] on icon "mode_edit" at bounding box center [479, 75] width 7 height 9
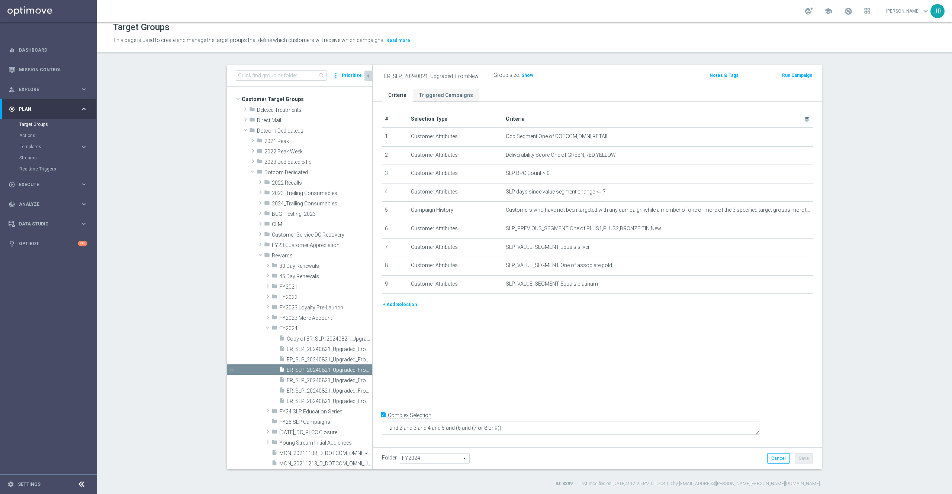
click at [637, 381] on div "# Selection Type Criteria delete_forever 1 Customer Attributes Ocp Segment One …" at bounding box center [597, 273] width 449 height 342
click at [786, 232] on icon "mode_edit" at bounding box center [789, 229] width 6 height 6
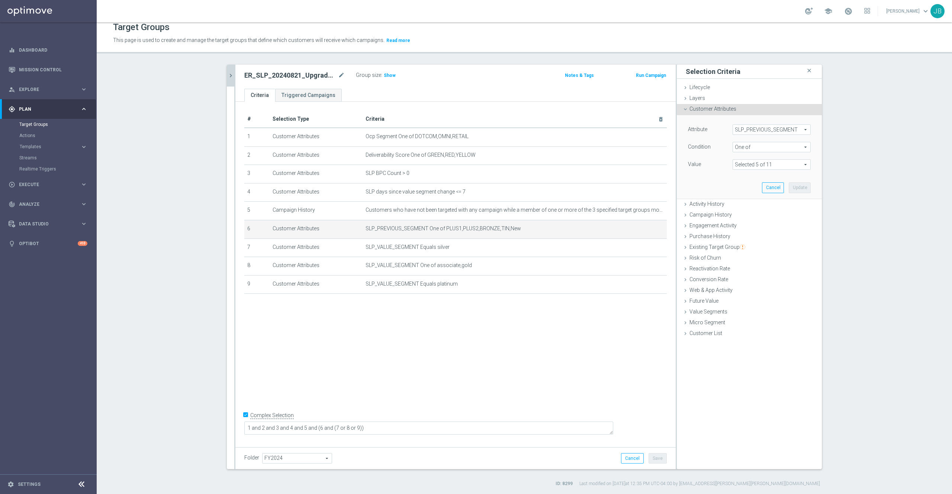
click at [754, 167] on span at bounding box center [771, 165] width 77 height 10
click at [738, 261] on input "PLUS1" at bounding box center [740, 260] width 5 height 5
checkbox input "false"
type input "Selected 4 of 11"
click at [876, 261] on section "search more_vert Prioritize Customer Target Groups library_add create_new_folder" at bounding box center [524, 276] width 855 height 423
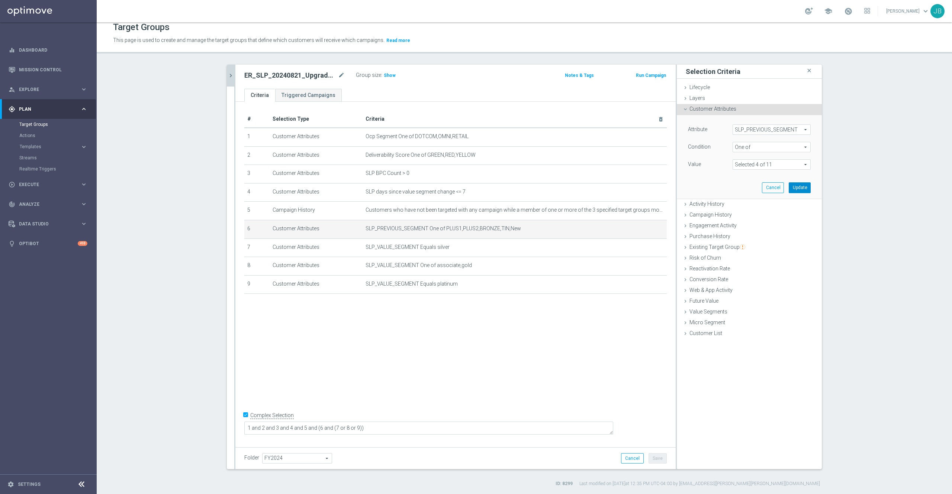
click at [793, 187] on button "Update" at bounding box center [800, 188] width 22 height 10
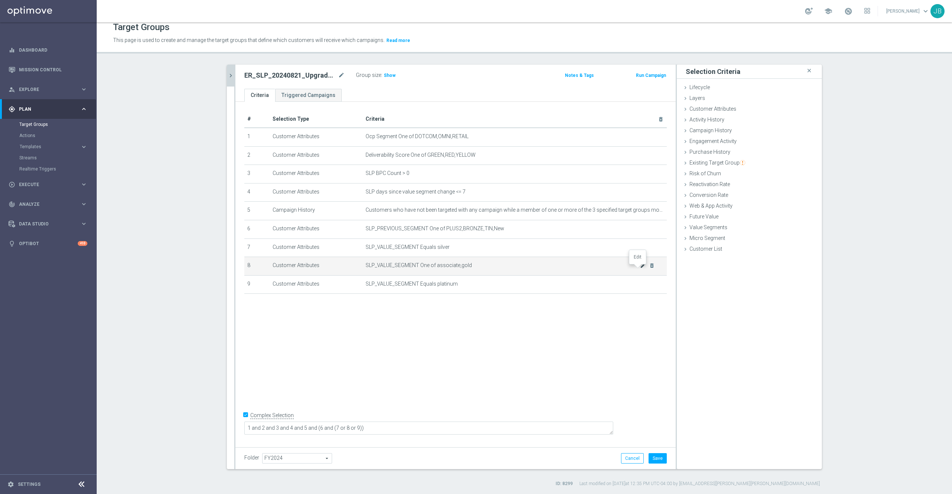
click at [640, 269] on icon "mode_edit" at bounding box center [643, 266] width 6 height 6
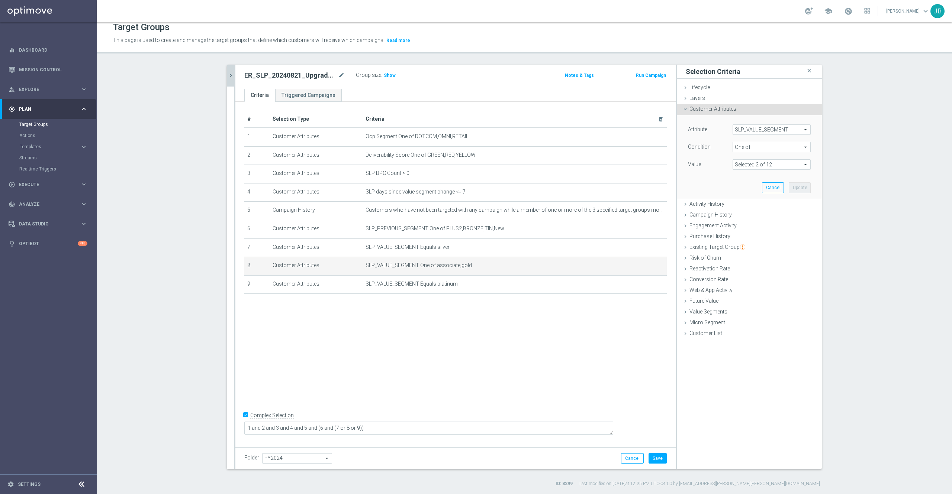
click at [763, 164] on span at bounding box center [771, 165] width 77 height 10
click at [743, 261] on label "plus1" at bounding box center [777, 260] width 68 height 10
click at [738, 261] on input "plus1" at bounding box center [740, 260] width 5 height 5
checkbox input "true"
type input "Selected 3 of 12"
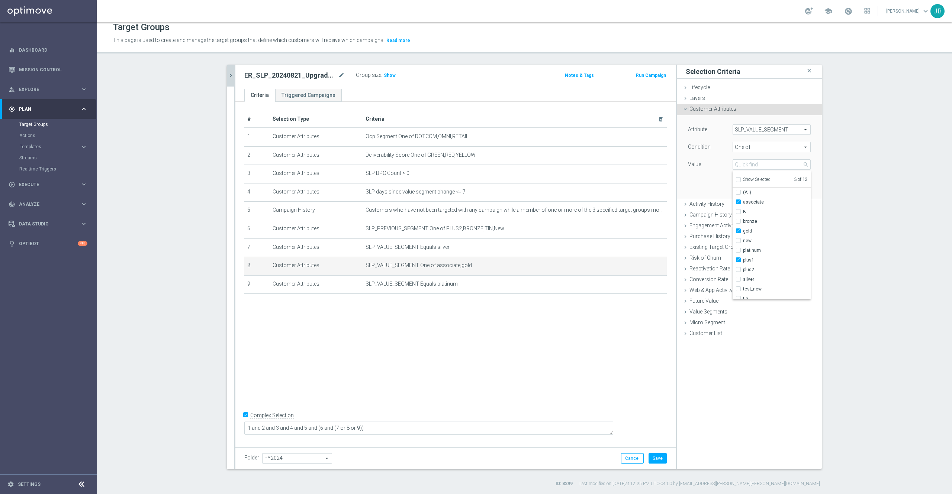
click at [842, 255] on section "search more_vert Prioritize Customer Target Groups library_add create_new_folder" at bounding box center [524, 276] width 855 height 423
click at [785, 164] on span at bounding box center [771, 165] width 77 height 10
click at [738, 203] on input "associate" at bounding box center [740, 202] width 5 height 5
checkbox input "false"
type input "Selected 2 of 12"
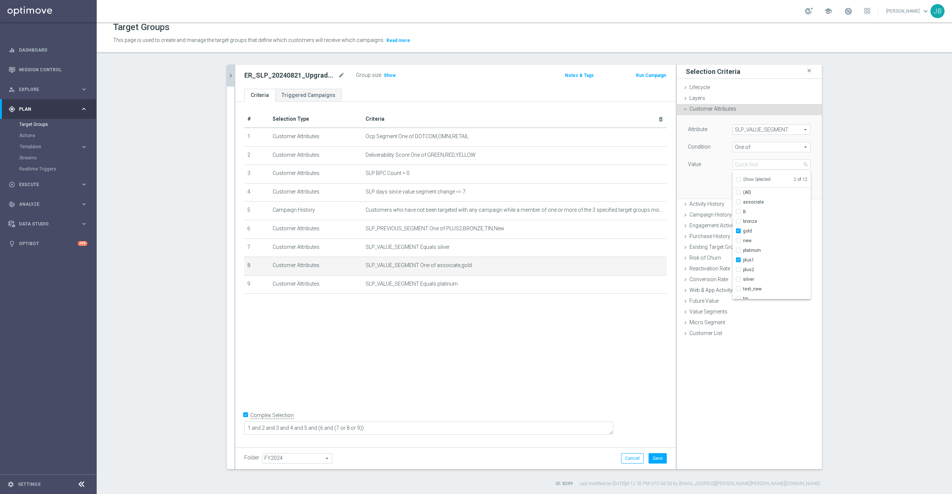
click at [888, 222] on section "search more_vert Prioritize Customer Target Groups library_add create_new_folder" at bounding box center [524, 276] width 855 height 423
click at [793, 187] on button "Update" at bounding box center [800, 188] width 22 height 10
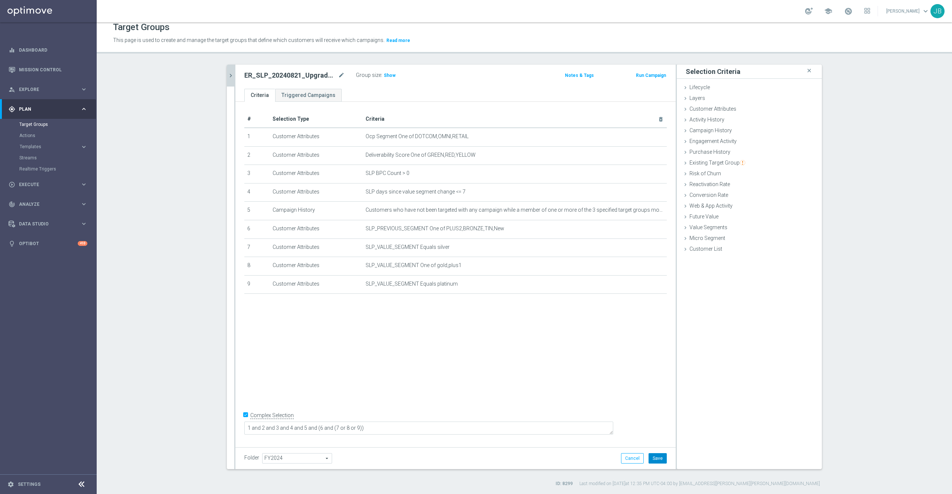
click at [652, 463] on button "Save" at bounding box center [657, 459] width 18 height 10
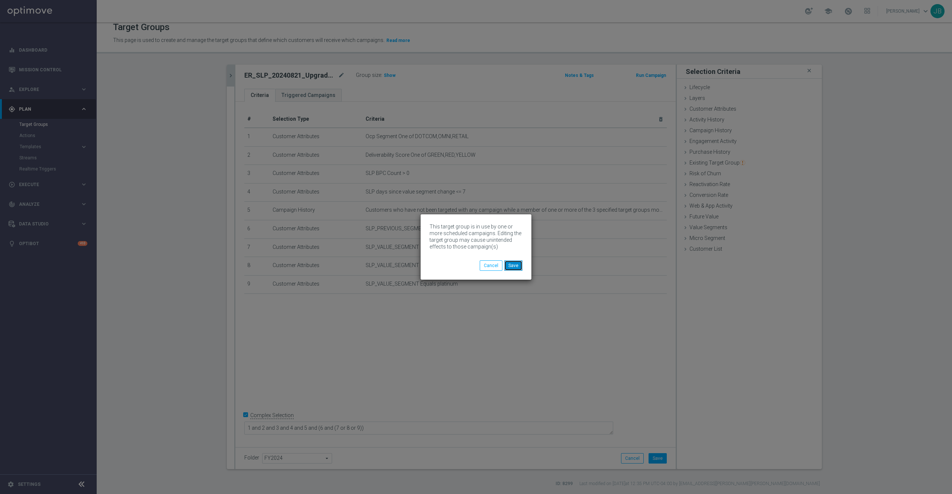
click at [510, 263] on button "Save" at bounding box center [513, 266] width 18 height 10
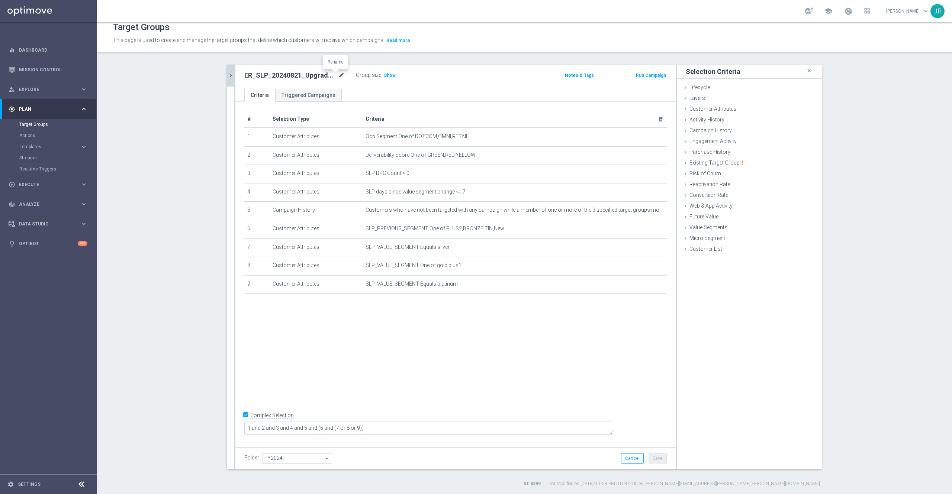
click at [338, 74] on icon "mode_edit" at bounding box center [341, 75] width 7 height 9
click at [484, 354] on div "# Selection Type Criteria delete_forever 1 Customer Attributes Ocp Segment One …" at bounding box center [455, 273] width 440 height 342
click at [227, 80] on button "chevron_right" at bounding box center [230, 76] width 7 height 22
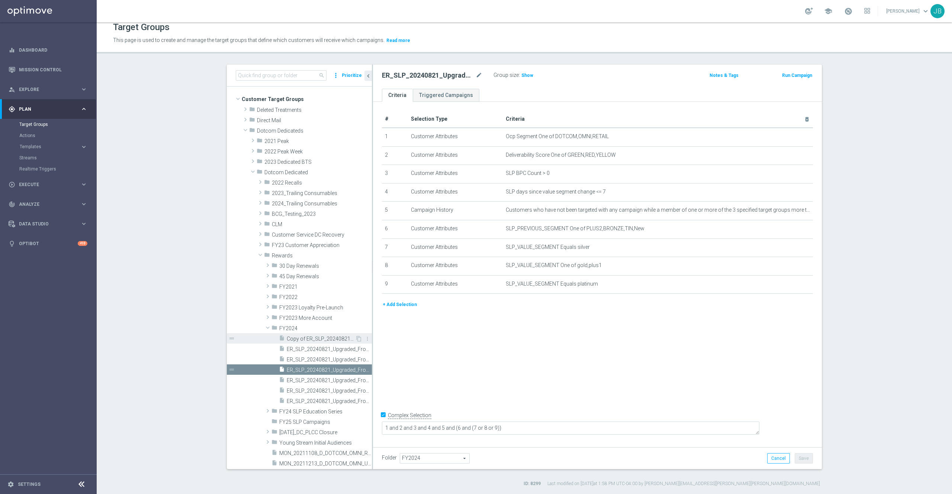
click at [323, 339] on span "Copy of ER_SLP_20240821_Upgraded_FromSilver" at bounding box center [321, 339] width 68 height 6
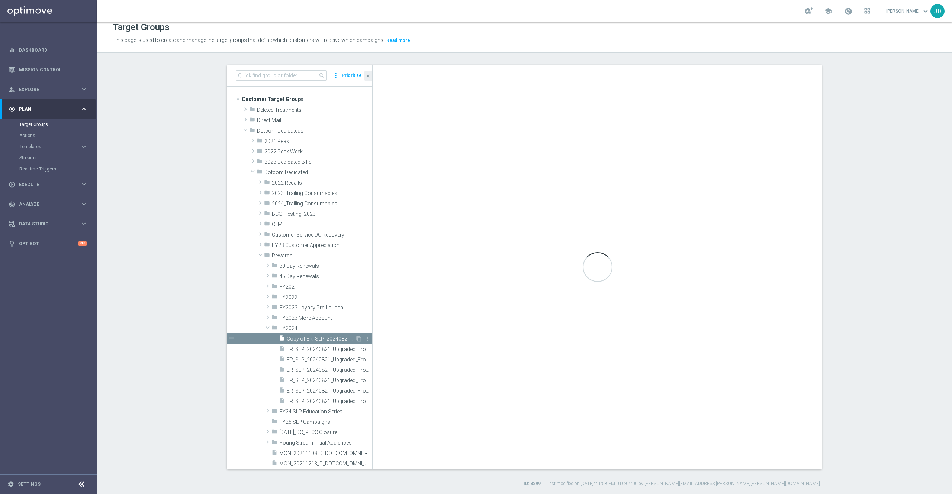
type textarea "1 and 2 and 3 and 4 and 5 and (6 and (7 or 8))"
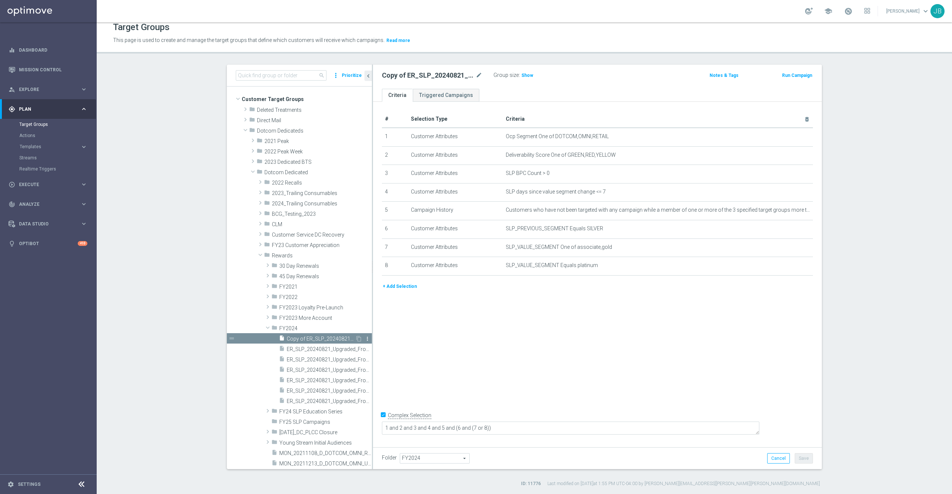
click at [364, 339] on icon "more_vert" at bounding box center [367, 339] width 6 height 6
click at [365, 360] on span "Delete" at bounding box center [371, 360] width 16 height 5
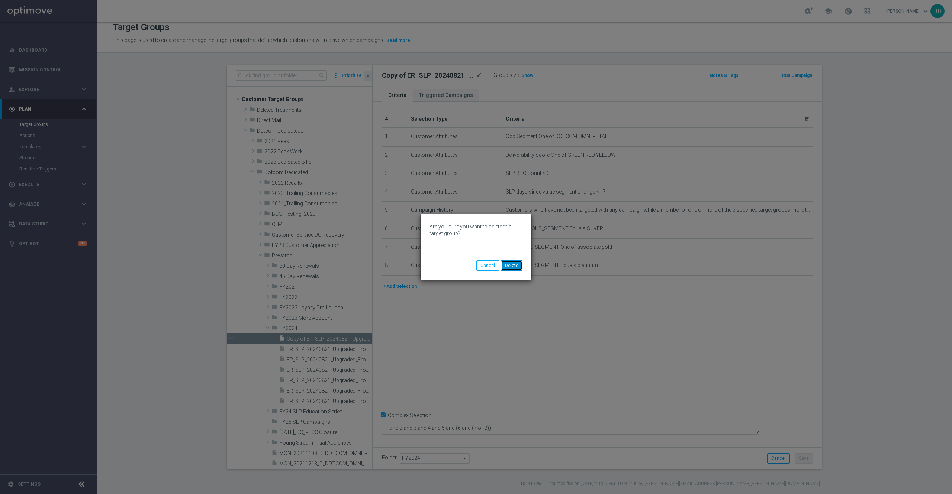
click at [512, 264] on button "Delete" at bounding box center [512, 266] width 22 height 10
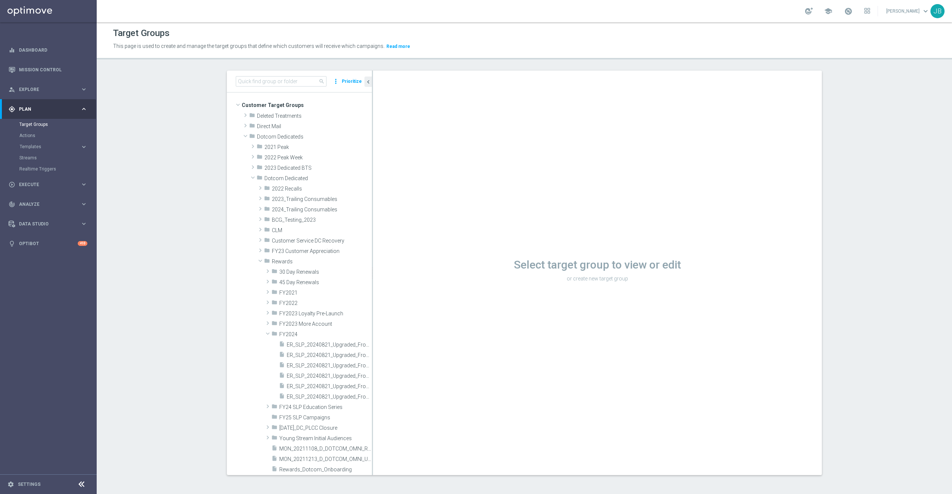
scroll to position [1, 0]
click at [314, 376] on span "ER_SLP_20240821_Upgraded_FromNew_BlackoutGroup" at bounding box center [321, 376] width 68 height 6
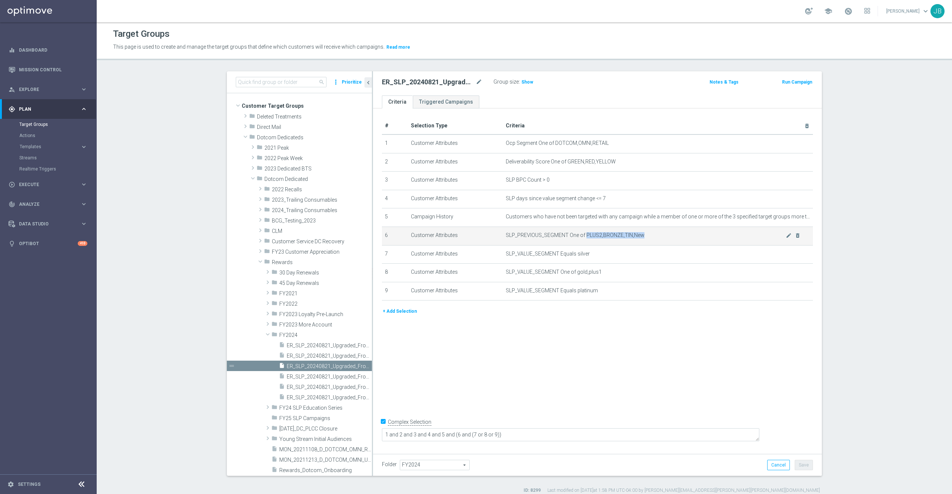
drag, startPoint x: 637, startPoint y: 236, endPoint x: 579, endPoint y: 240, distance: 58.2
click at [579, 239] on span "SLP_PREVIOUS_SEGMENT One of PLUS2,BRONZE,TIN,New" at bounding box center [646, 235] width 280 height 6
copy span "PLUS2,BRONZE,TIN,New"
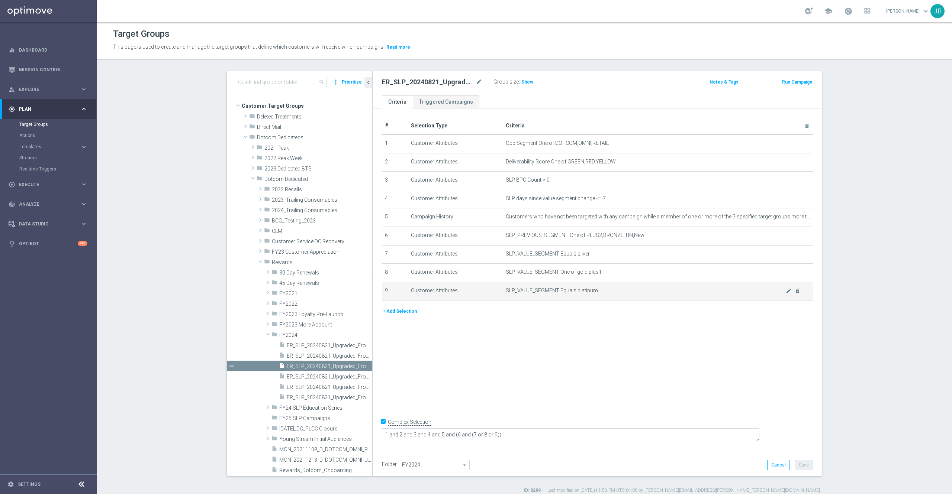
click at [594, 291] on span "SLP_VALUE_SEGMENT Equals platinum" at bounding box center [646, 291] width 280 height 6
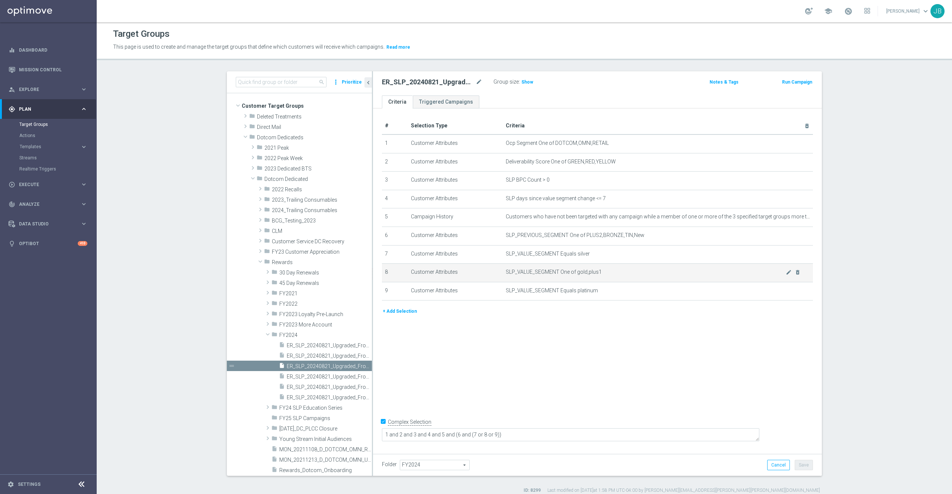
drag, startPoint x: 572, startPoint y: 254, endPoint x: 595, endPoint y: 284, distance: 38.2
click at [595, 284] on tbody "1 Customer Attributes Ocp Segment One of DOTCOM,OMNI,RETAIL mode_edit delete_fo…" at bounding box center [597, 218] width 431 height 166
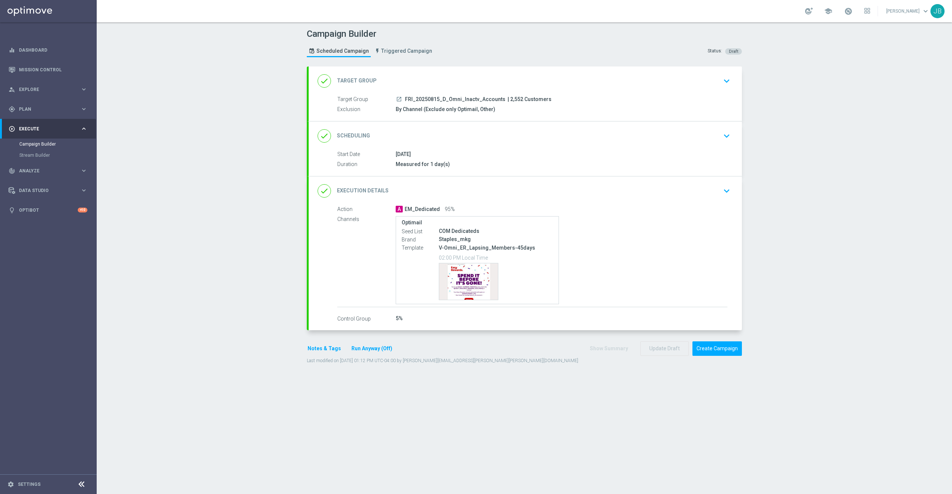
click at [359, 81] on h2 "Target Group" at bounding box center [357, 80] width 40 height 7
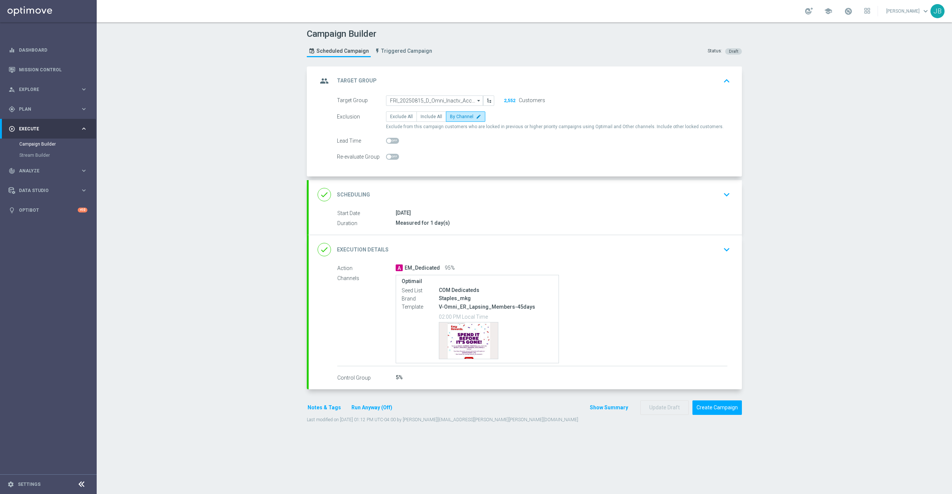
click at [355, 193] on h2 "Scheduling" at bounding box center [353, 194] width 33 height 7
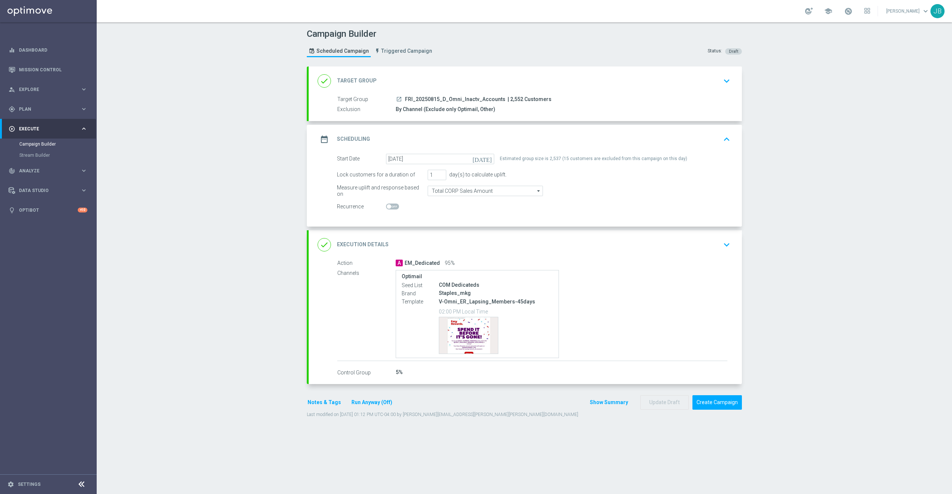
click at [372, 245] on h2 "Execution Details" at bounding box center [363, 244] width 52 height 7
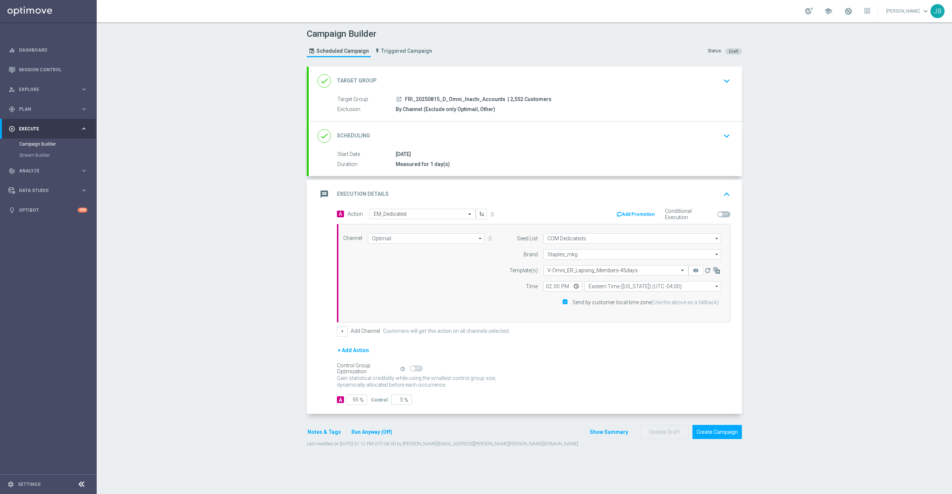
click at [353, 81] on h2 "Target Group" at bounding box center [357, 80] width 40 height 7
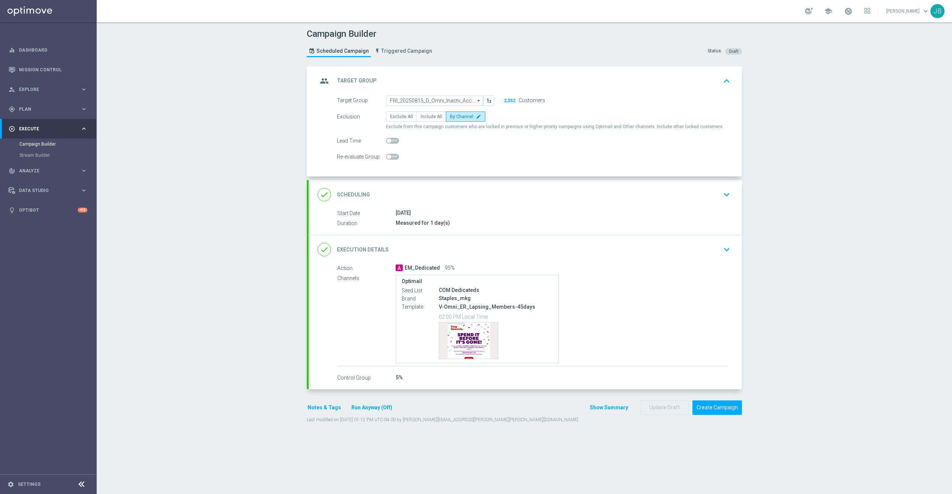
click at [354, 199] on h2 "Scheduling" at bounding box center [353, 194] width 33 height 7
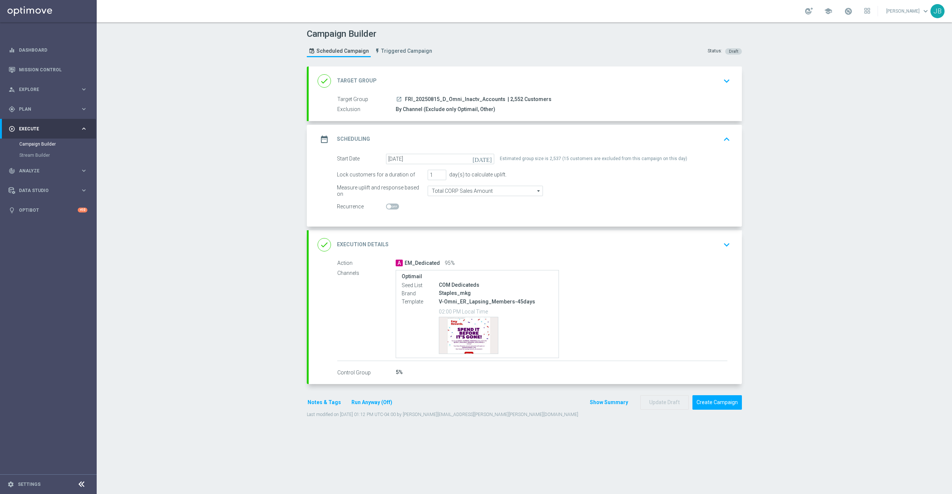
click at [356, 248] on h2 "Execution Details" at bounding box center [363, 244] width 52 height 7
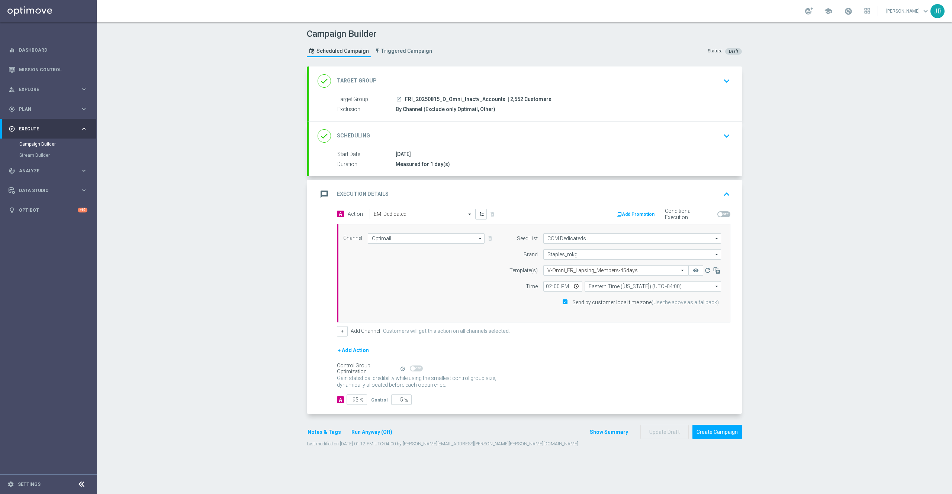
click at [361, 138] on h2 "Scheduling" at bounding box center [353, 135] width 33 height 7
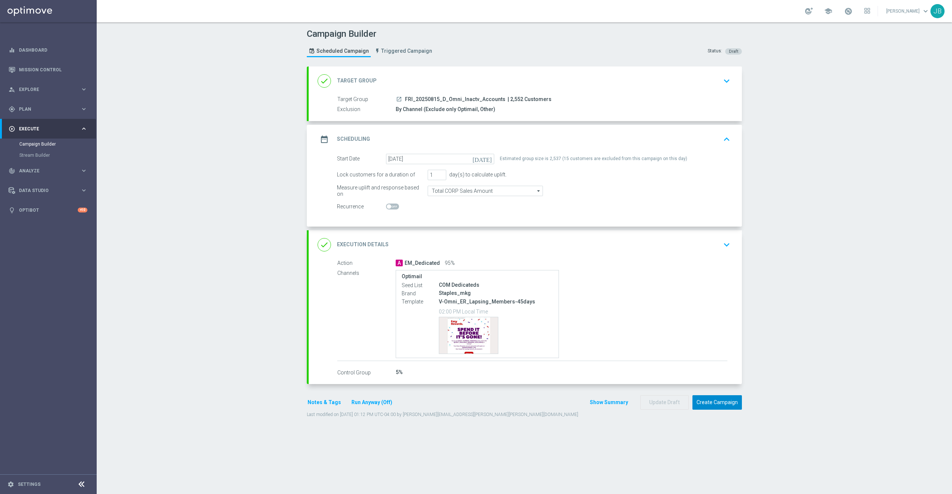
click at [714, 409] on button "Create Campaign" at bounding box center [716, 403] width 49 height 15
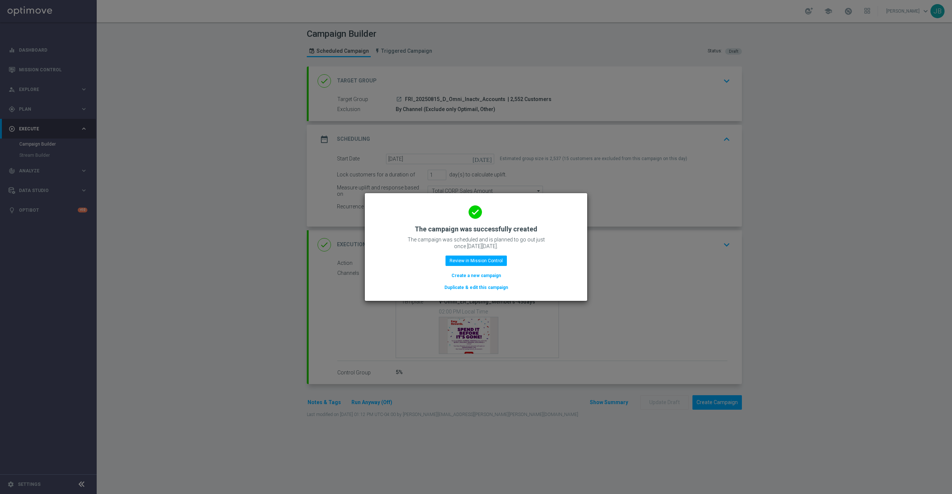
click at [796, 210] on modal-container "done The campaign was successfully created The campaign was scheduled and is pl…" at bounding box center [476, 247] width 952 height 494
click at [603, 348] on modal-container "done The campaign was successfully created The campaign was scheduled and is pl…" at bounding box center [476, 247] width 952 height 494
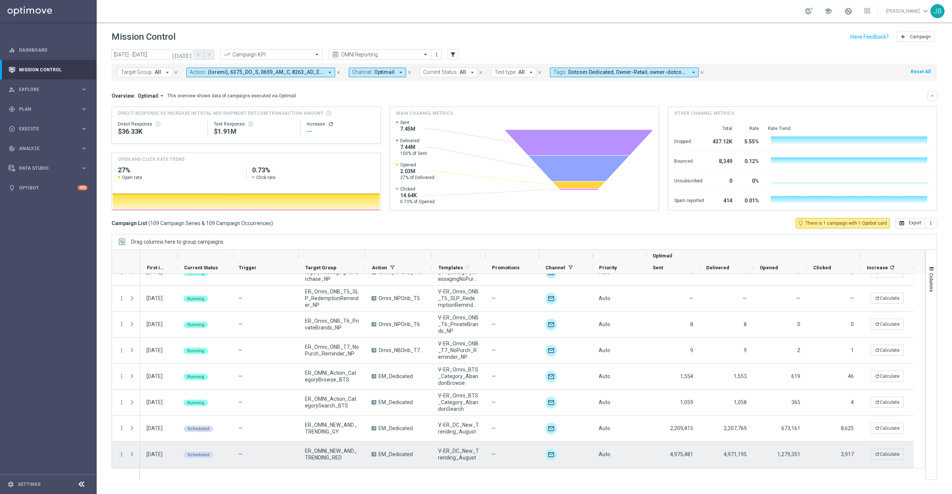
scroll to position [2643, 0]
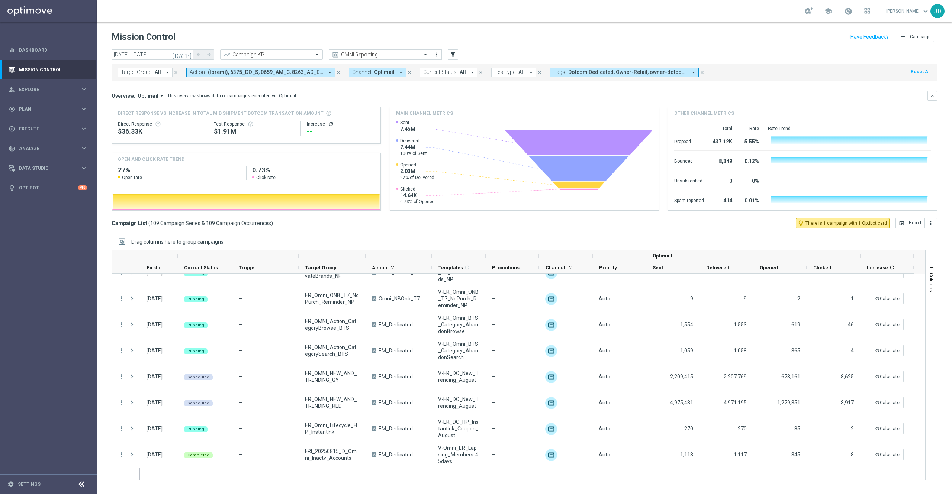
click at [189, 54] on icon "[DATE]" at bounding box center [182, 54] width 20 height 7
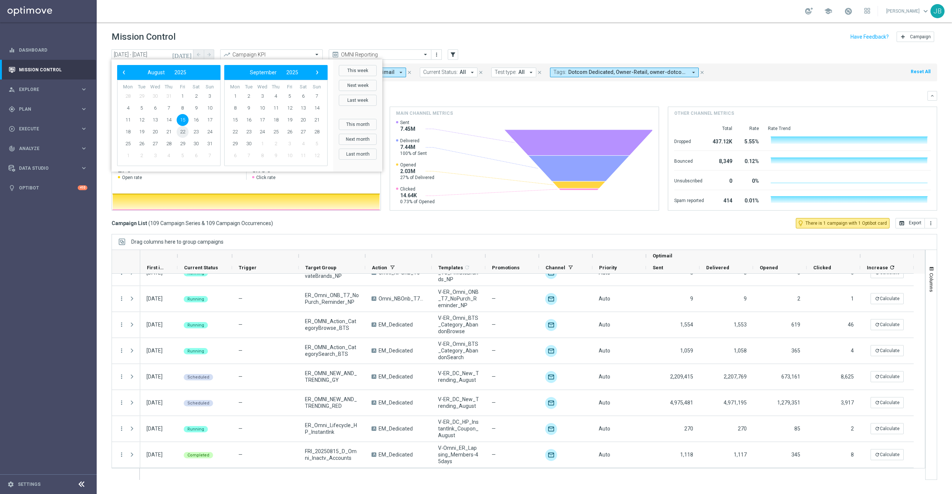
click at [182, 132] on span "22" at bounding box center [183, 132] width 12 height 12
type input "[DATE] - [DATE]"
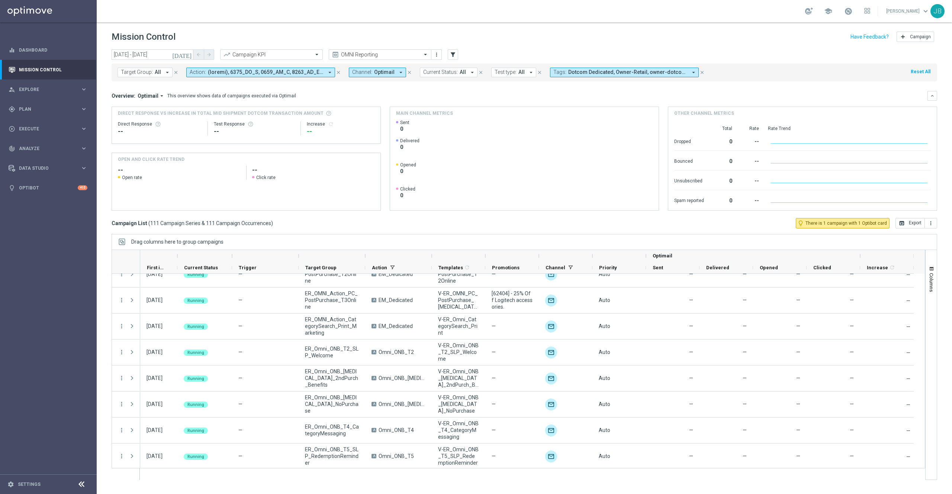
scroll to position [2695, 0]
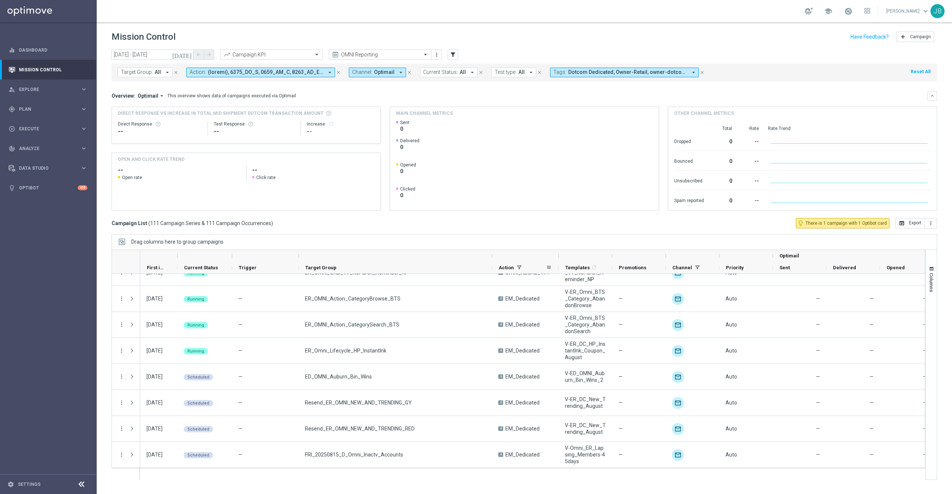
drag, startPoint x: 366, startPoint y: 257, endPoint x: 493, endPoint y: 270, distance: 127.5
click at [493, 270] on div "Optimail First in Range" at bounding box center [590, 262] width 900 height 24
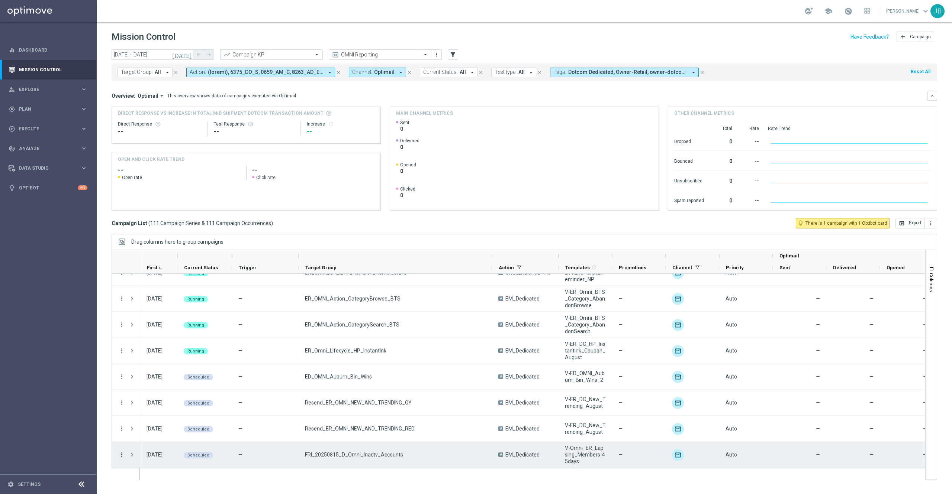
click at [121, 456] on icon "more_vert" at bounding box center [121, 455] width 7 height 7
click at [177, 377] on div "Campaign Details" at bounding box center [170, 377] width 69 height 5
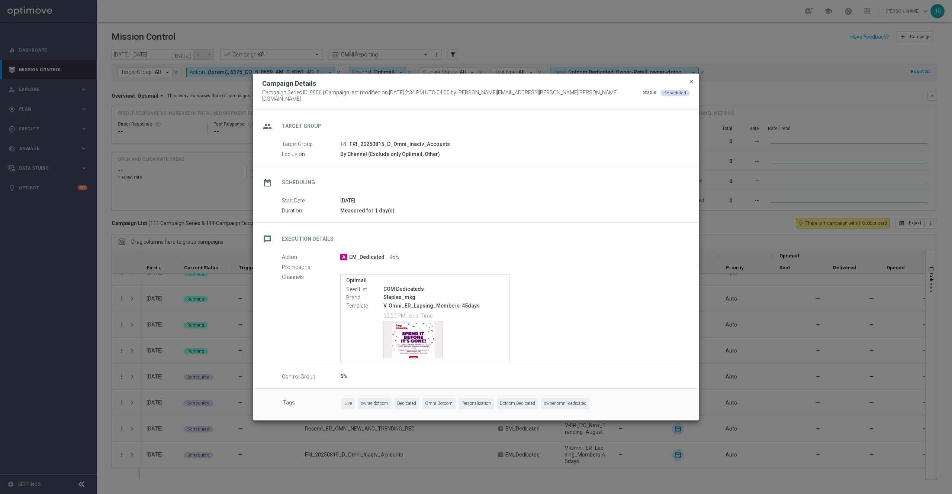
click at [690, 84] on span "close" at bounding box center [691, 82] width 6 height 6
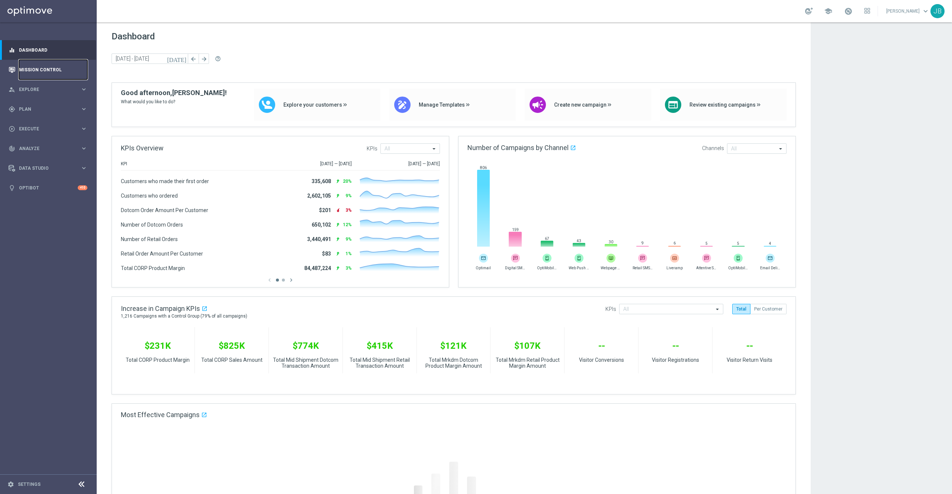
click at [34, 73] on link "Mission Control" at bounding box center [53, 70] width 68 height 20
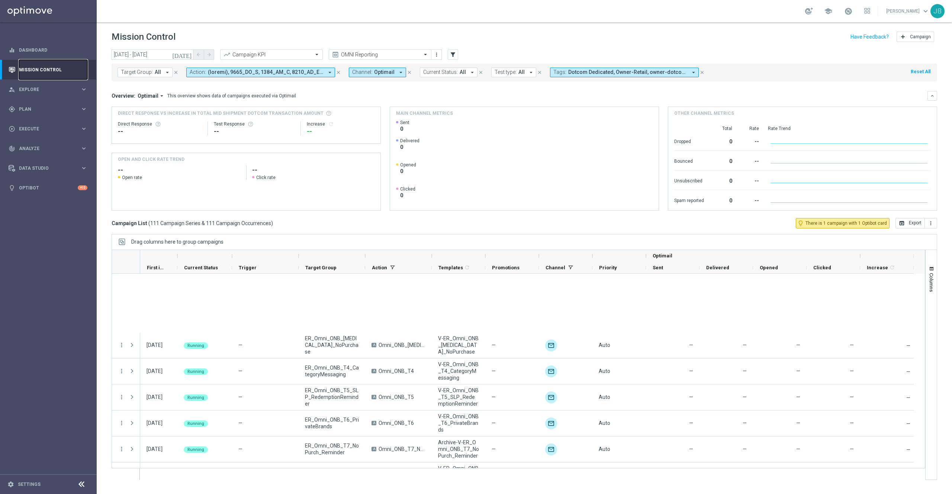
scroll to position [2695, 0]
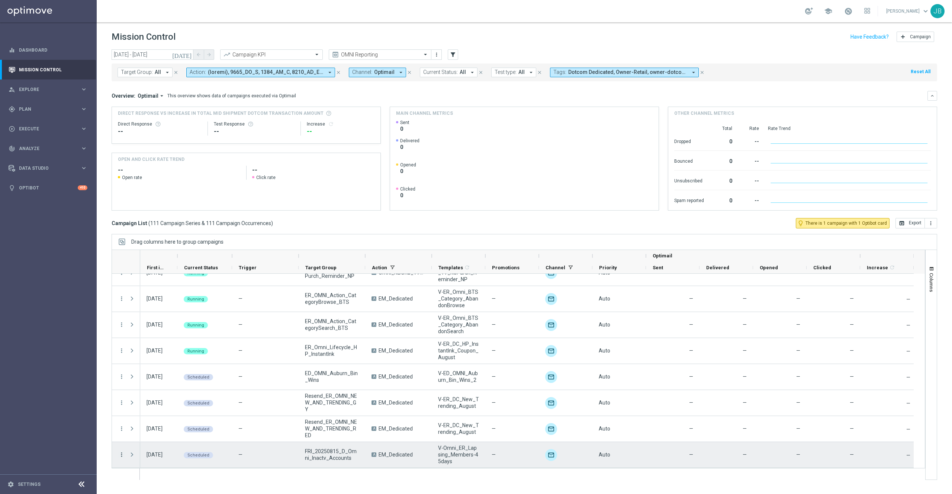
click at [123, 456] on icon "more_vert" at bounding box center [121, 455] width 7 height 7
click at [175, 377] on div "Campaign Details" at bounding box center [170, 377] width 69 height 5
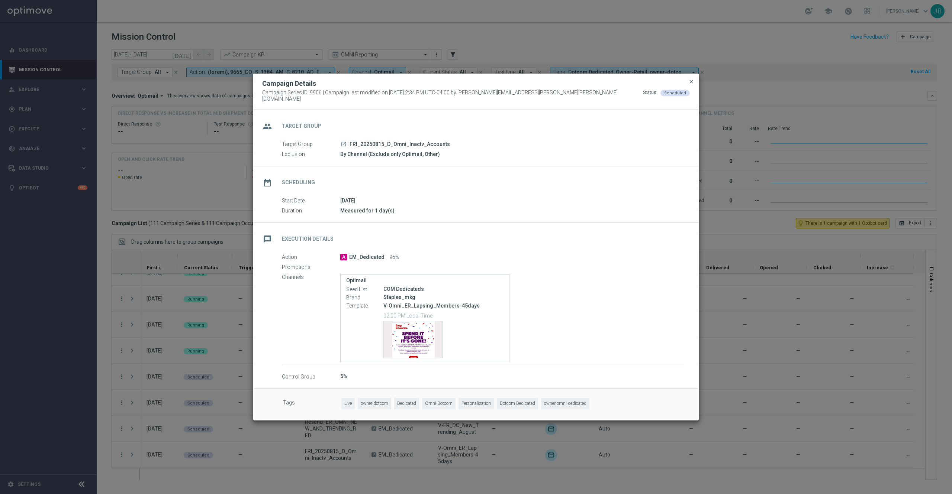
click at [693, 83] on span "close" at bounding box center [691, 82] width 6 height 6
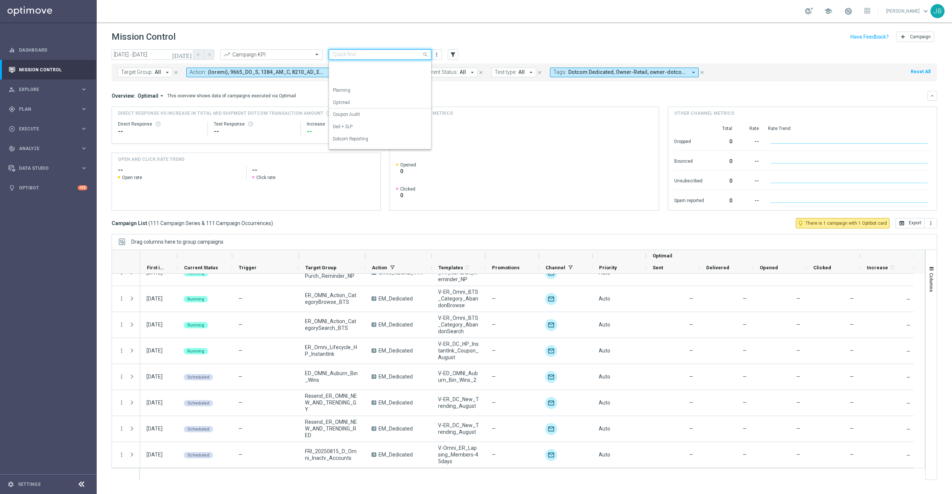
click at [378, 52] on input "text" at bounding box center [373, 55] width 80 height 6
click at [351, 141] on label "Store Closing" at bounding box center [346, 142] width 26 height 6
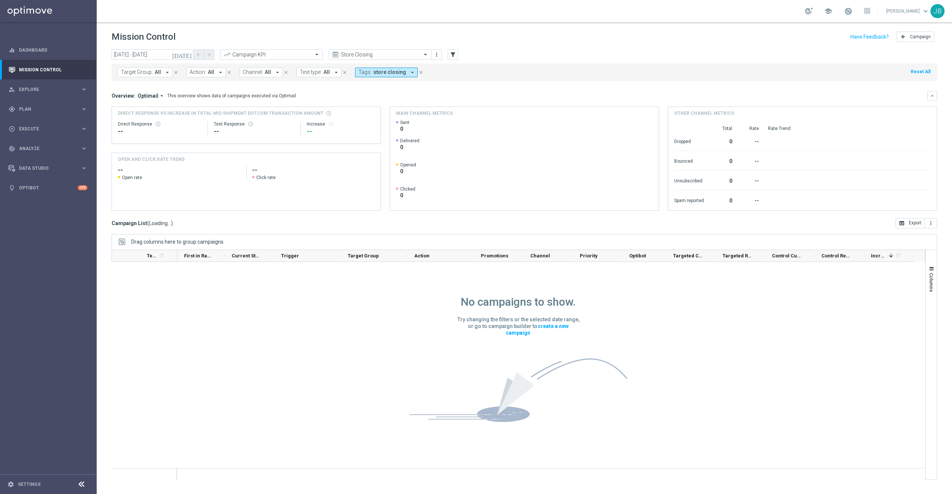
scroll to position [0, 0]
click at [187, 54] on icon "[DATE]" at bounding box center [182, 54] width 20 height 7
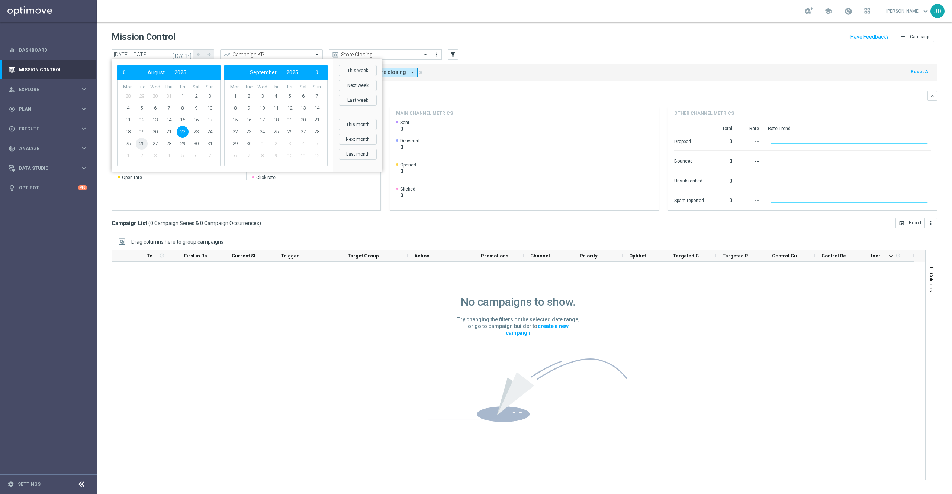
click at [142, 144] on span "26" at bounding box center [142, 144] width 12 height 12
type input "26 Aug 2025 - 26 Aug 2025"
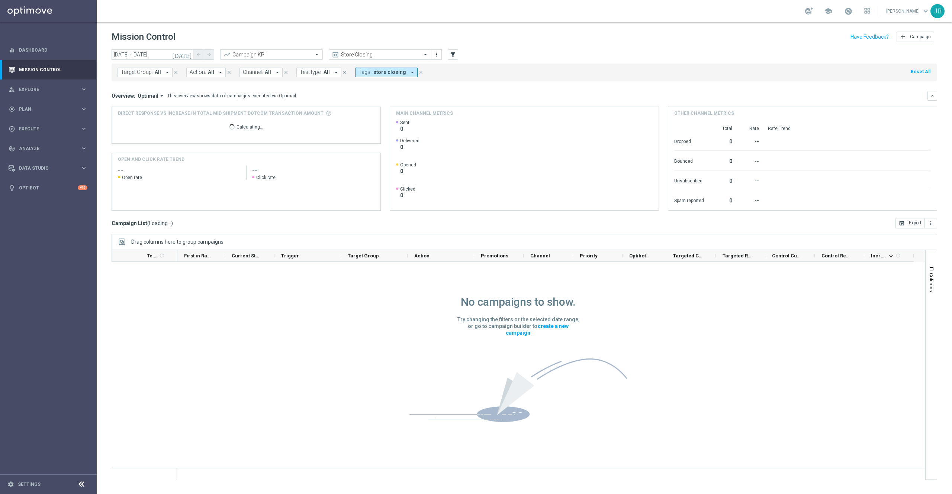
scroll to position [0, 0]
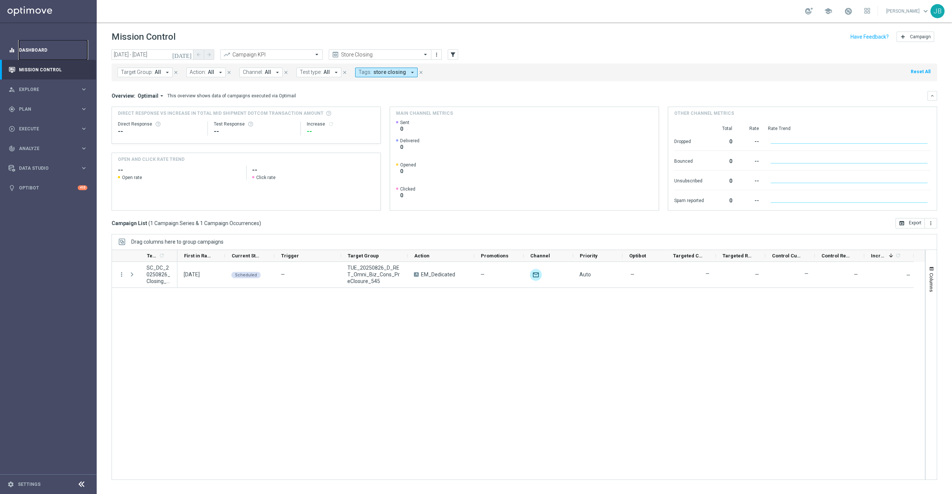
click at [57, 51] on link "Dashboard" at bounding box center [53, 50] width 68 height 20
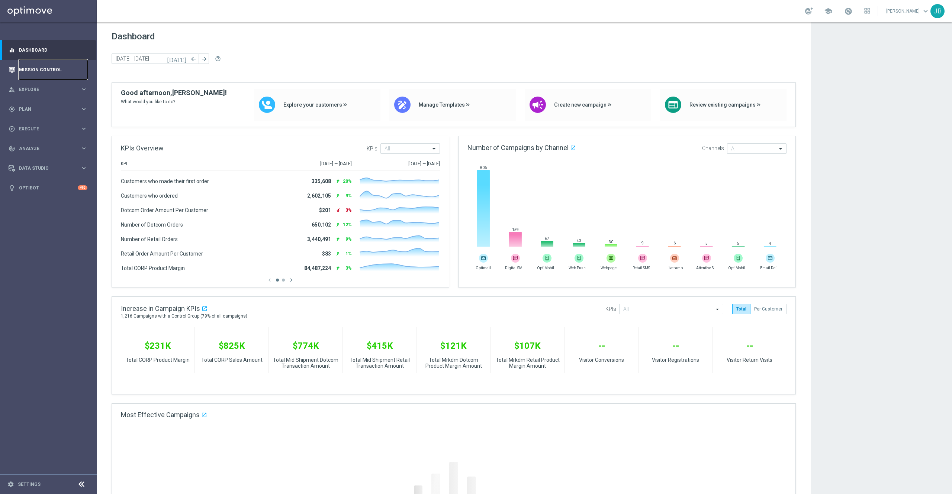
click at [45, 73] on link "Mission Control" at bounding box center [53, 70] width 68 height 20
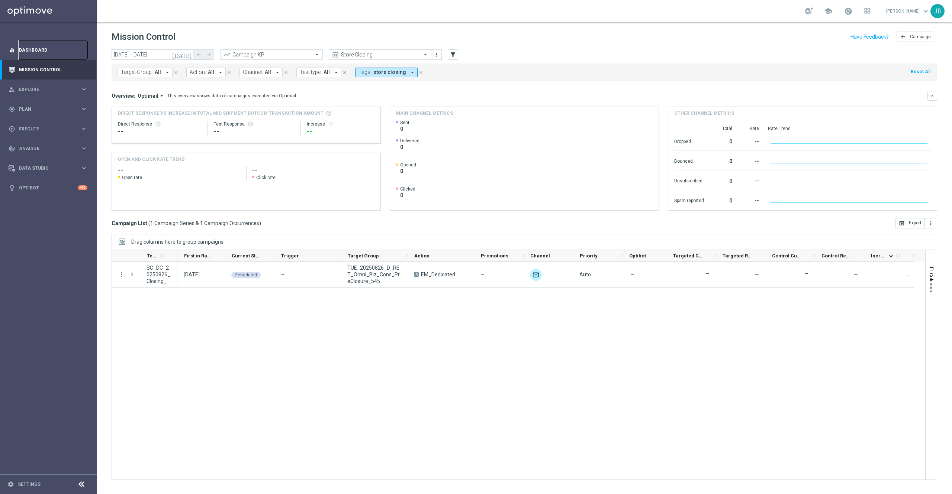
click at [62, 47] on link "Dashboard" at bounding box center [53, 50] width 68 height 20
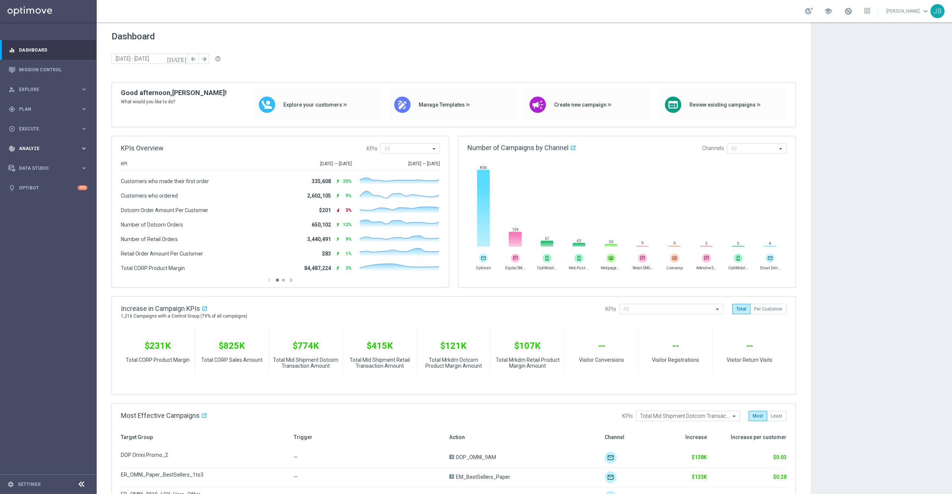
click at [57, 153] on div "track_changes Analyze keyboard_arrow_right" at bounding box center [48, 149] width 96 height 20
click at [44, 220] on span "BI Studio" at bounding box center [46, 220] width 53 height 4
click at [55, 273] on link "Weekly Campaigns Report" at bounding box center [50, 276] width 54 height 6
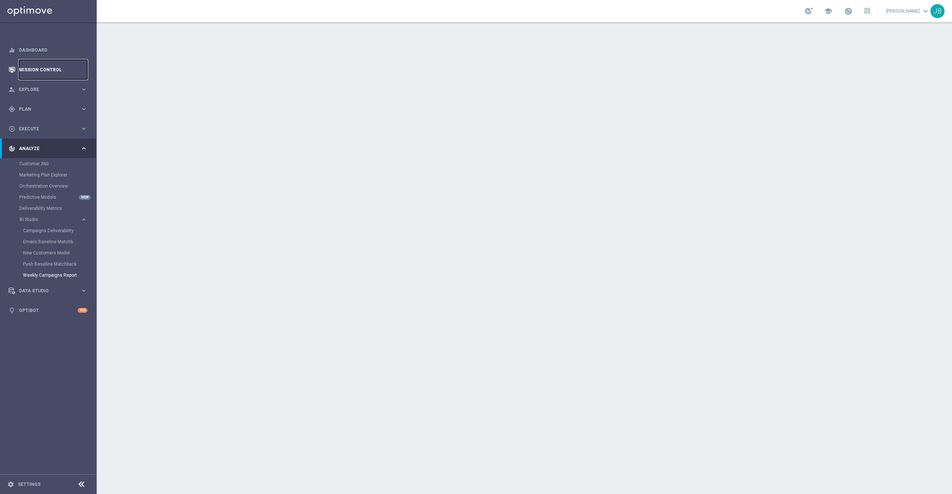
click at [35, 77] on link "Mission Control" at bounding box center [53, 70] width 68 height 20
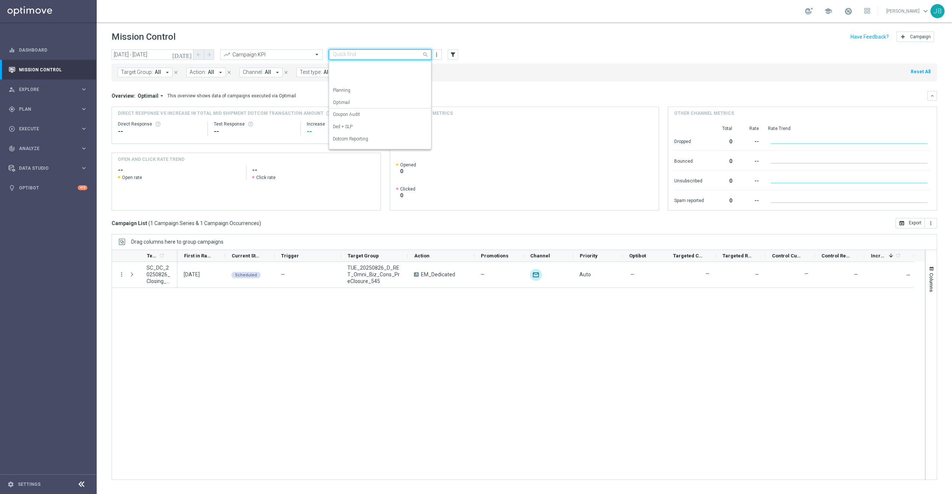
click at [348, 54] on input "text" at bounding box center [373, 55] width 80 height 6
click at [352, 100] on label "OMNI Reporting" at bounding box center [349, 99] width 32 height 6
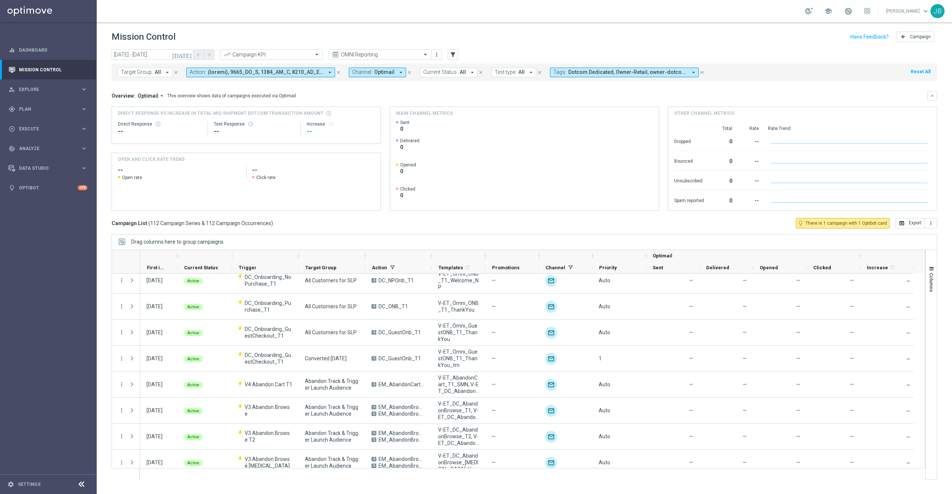
scroll to position [857, 0]
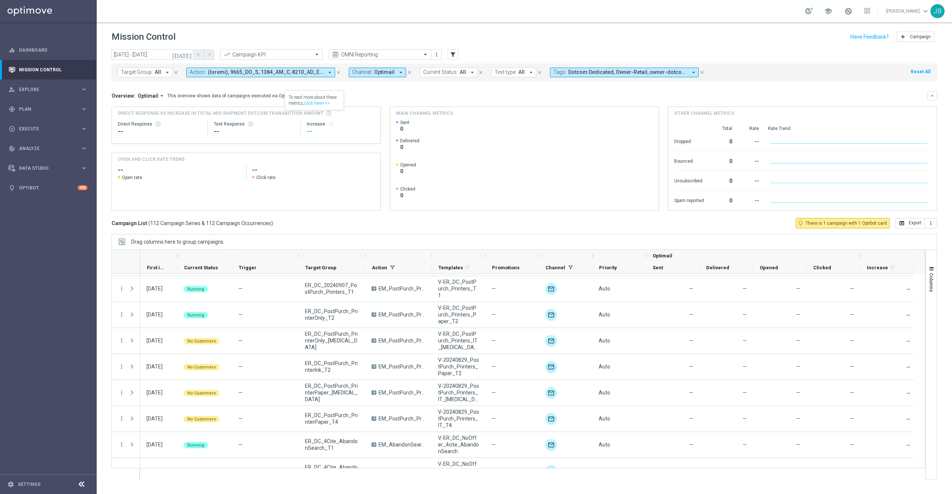
click at [187, 56] on icon "[DATE]" at bounding box center [182, 54] width 20 height 7
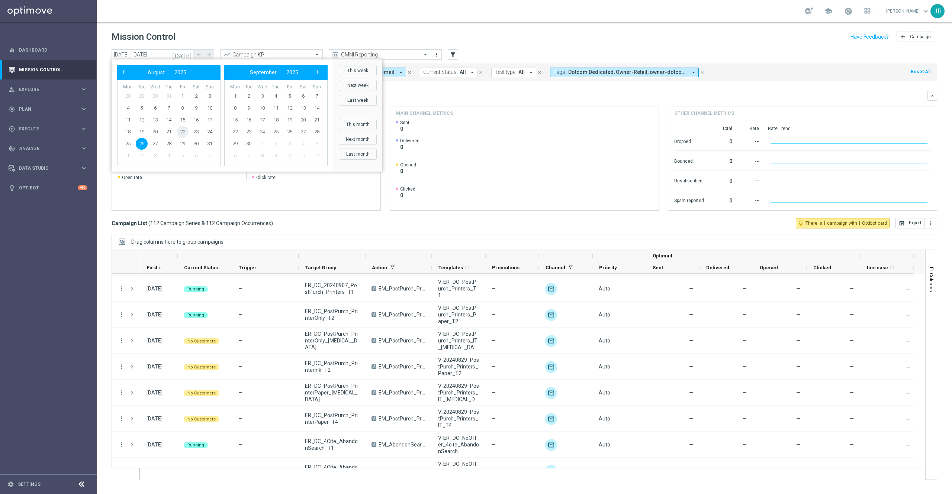
click at [181, 132] on span "22" at bounding box center [183, 132] width 12 height 12
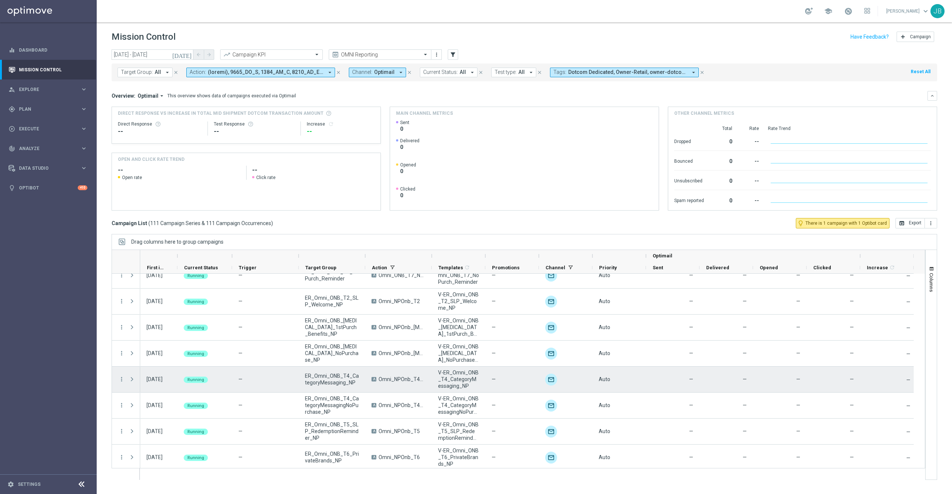
scroll to position [2695, 0]
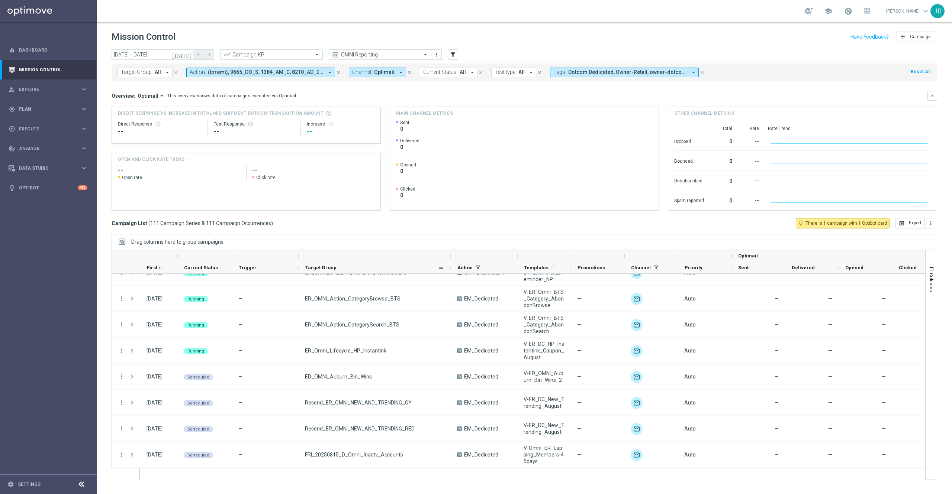
drag, startPoint x: 365, startPoint y: 257, endPoint x: 451, endPoint y: 265, distance: 86.0
click at [451, 265] on div "Optimail First in Range" at bounding box center [569, 262] width 859 height 24
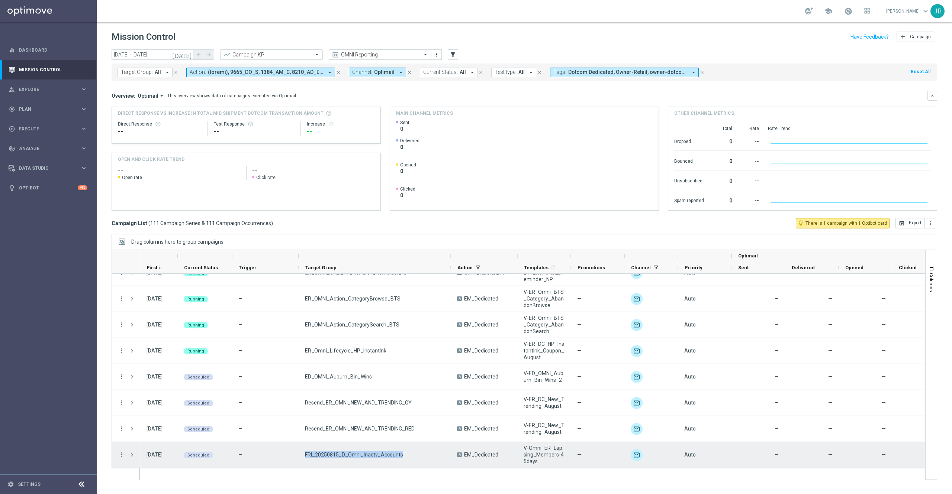
drag, startPoint x: 399, startPoint y: 449, endPoint x: 296, endPoint y: 449, distance: 102.6
click at [296, 449] on div "22 Aug 2025, Friday Scheduled — FRI_20250815_D_Omni_Inactv_Accounts A EM_Dedica…" at bounding box center [569, 455] width 859 height 26
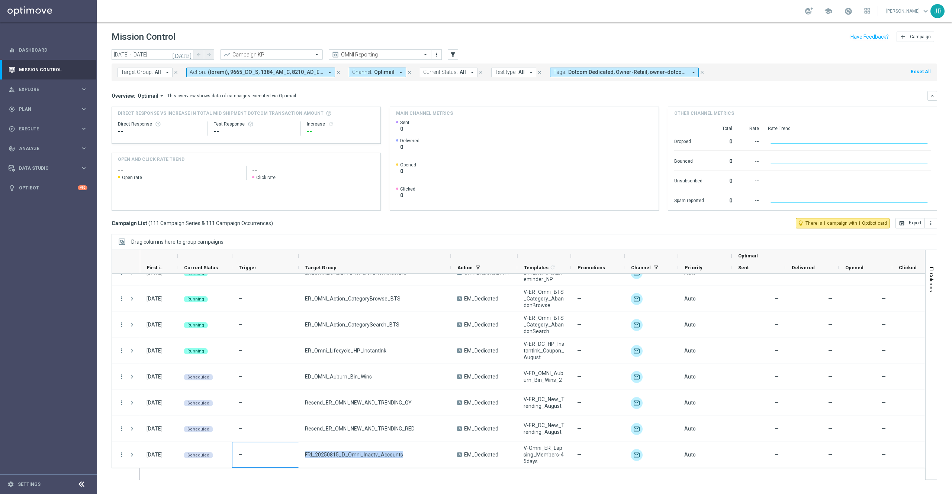
click at [187, 58] on button "[DATE]" at bounding box center [182, 54] width 22 height 11
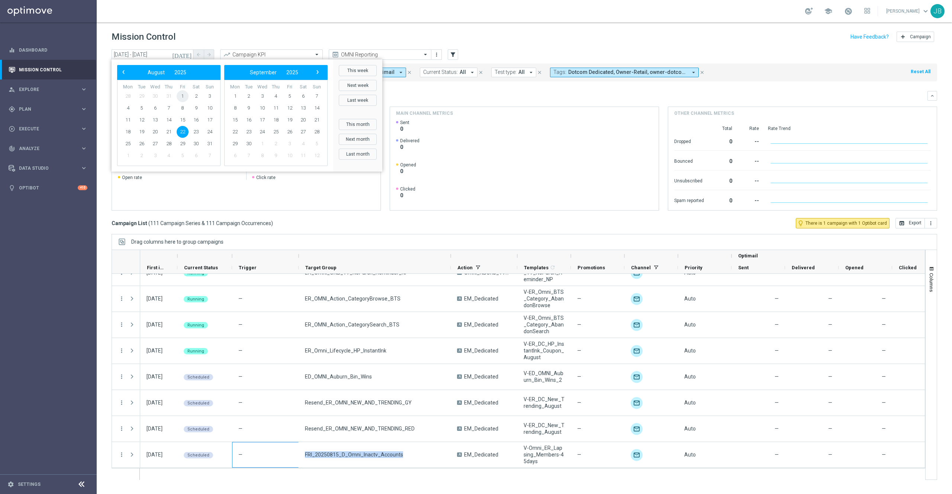
click at [183, 93] on span "1" at bounding box center [183, 96] width 12 height 12
click at [210, 145] on span "31" at bounding box center [210, 144] width 12 height 12
type input "01 Aug 2025 - 31 Aug 2025"
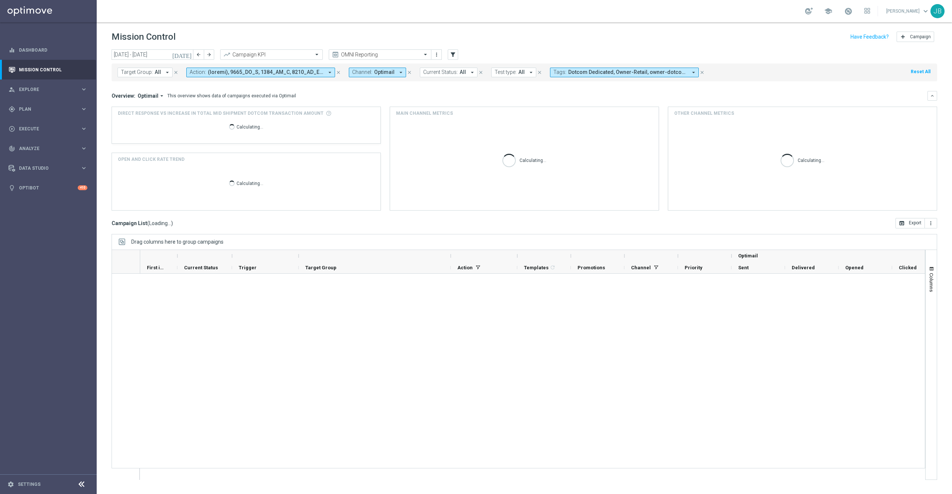
scroll to position [0, 0]
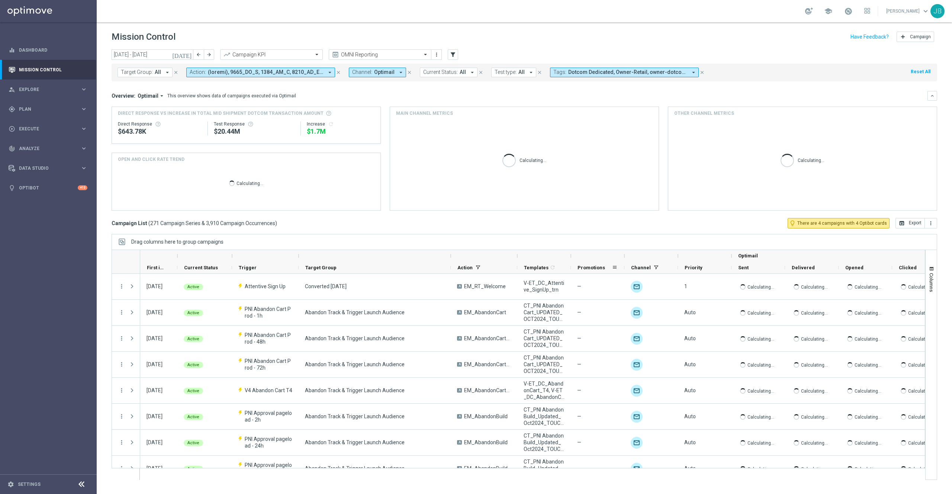
click at [592, 266] on span "Promotions" at bounding box center [591, 268] width 28 height 6
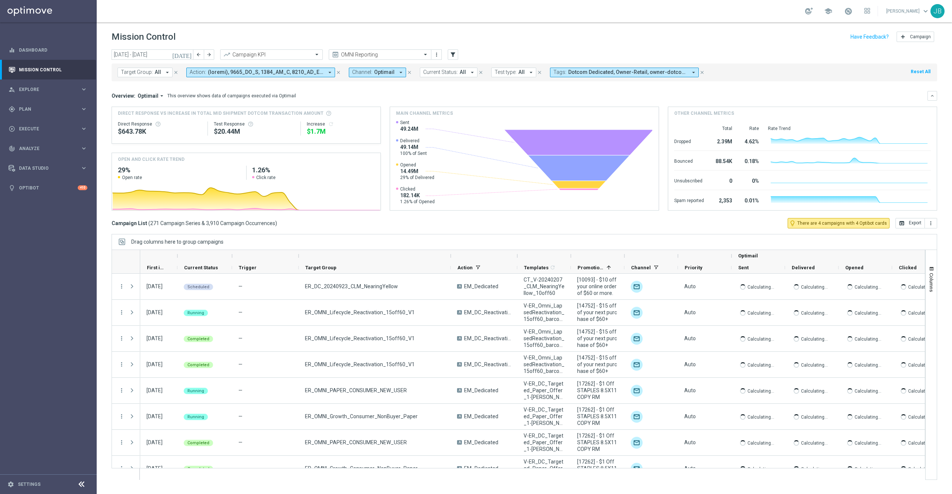
drag, startPoint x: 622, startPoint y: 257, endPoint x: 643, endPoint y: 260, distance: 21.4
click at [643, 260] on div "Optimail" at bounding box center [569, 256] width 859 height 12
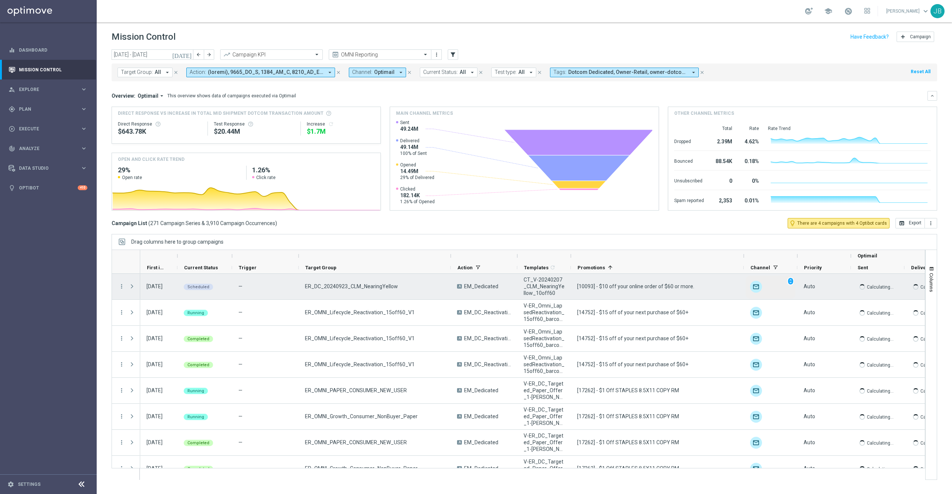
drag, startPoint x: 624, startPoint y: 257, endPoint x: 742, endPoint y: 277, distance: 120.6
click at [742, 277] on div at bounding box center [518, 365] width 813 height 231
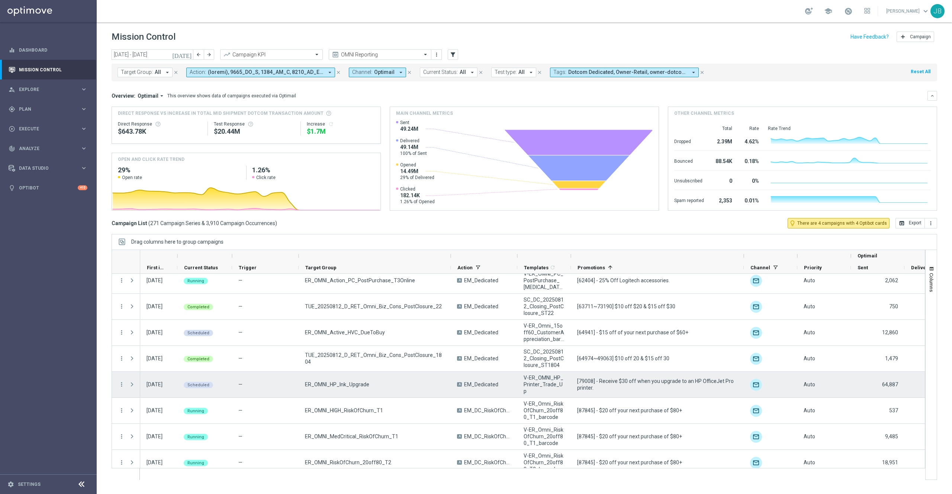
scroll to position [730, 0]
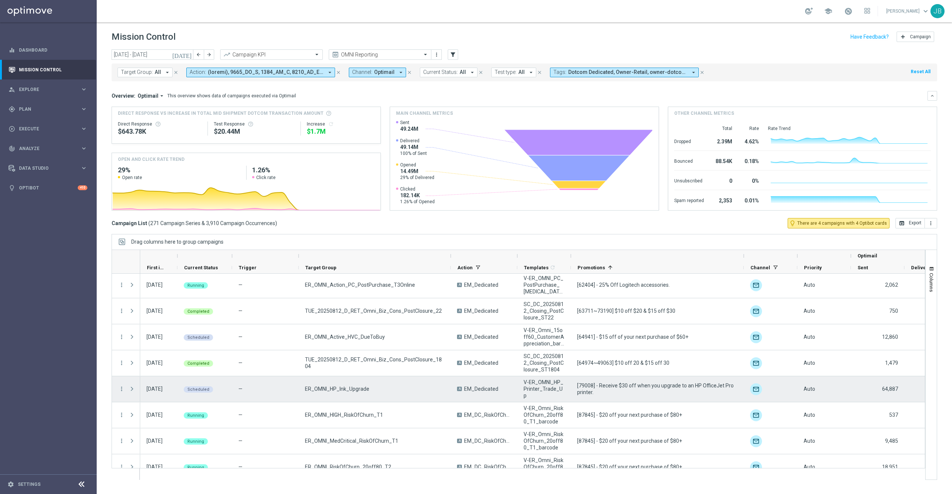
click at [132, 389] on span "Press SPACE to select this row." at bounding box center [132, 389] width 7 height 6
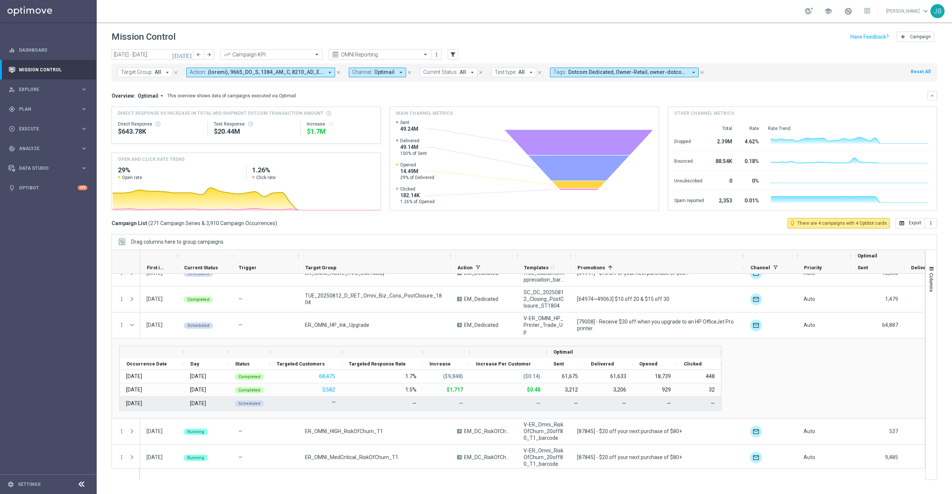
scroll to position [796, 0]
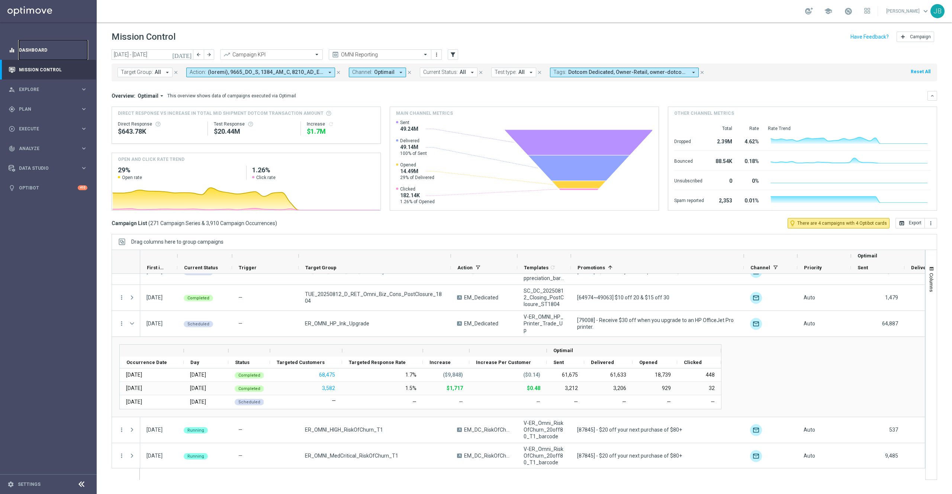
click at [44, 54] on link "Dashboard" at bounding box center [53, 50] width 68 height 20
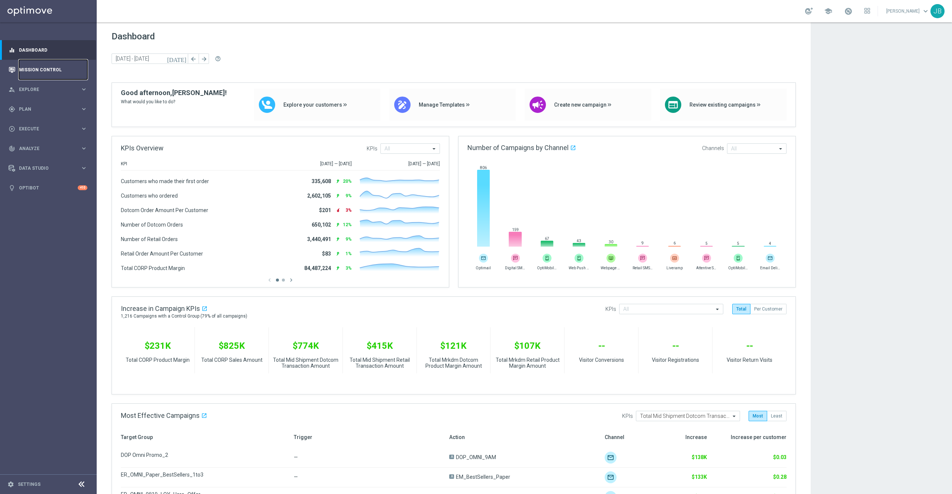
click at [32, 72] on link "Mission Control" at bounding box center [53, 70] width 68 height 20
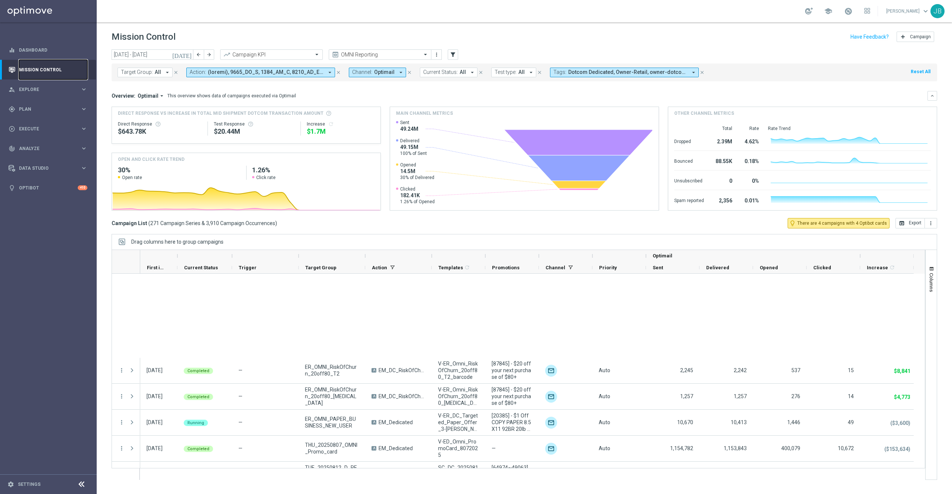
scroll to position [6859, 0]
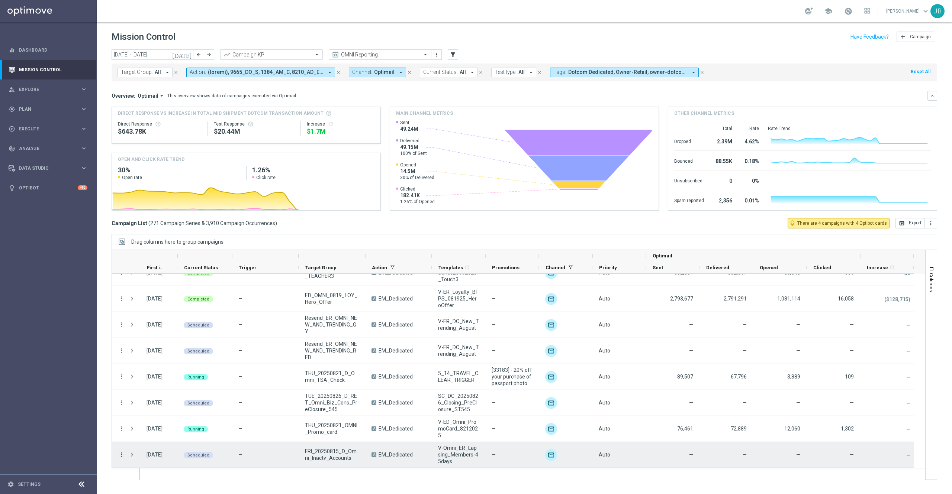
click at [121, 456] on icon "more_vert" at bounding box center [121, 455] width 7 height 7
click at [148, 436] on div "Edit" at bounding box center [170, 433] width 69 height 5
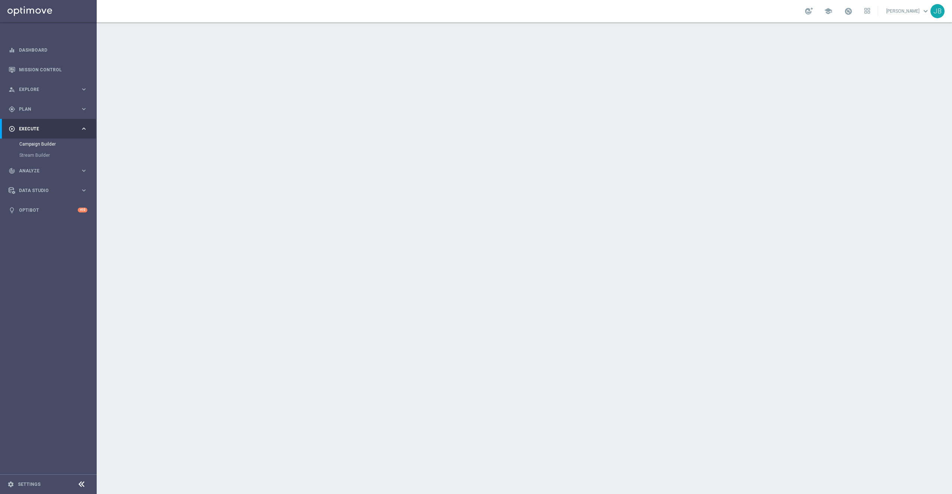
click at [358, 77] on div "done Target Group" at bounding box center [347, 80] width 59 height 13
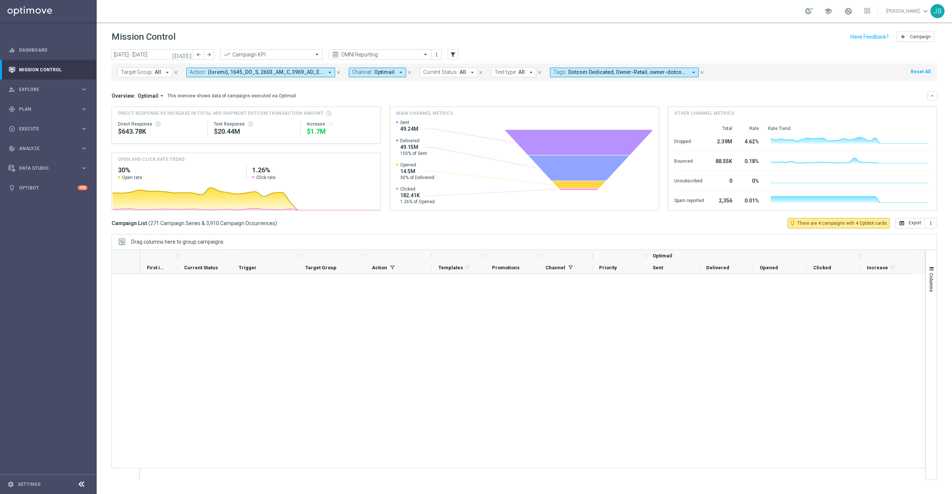
scroll to position [6859, 0]
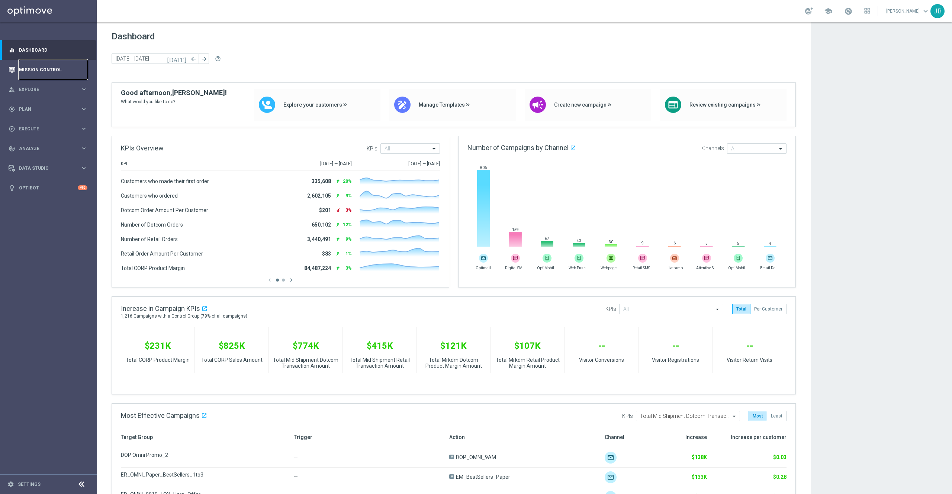
click at [35, 70] on link "Mission Control" at bounding box center [53, 70] width 68 height 20
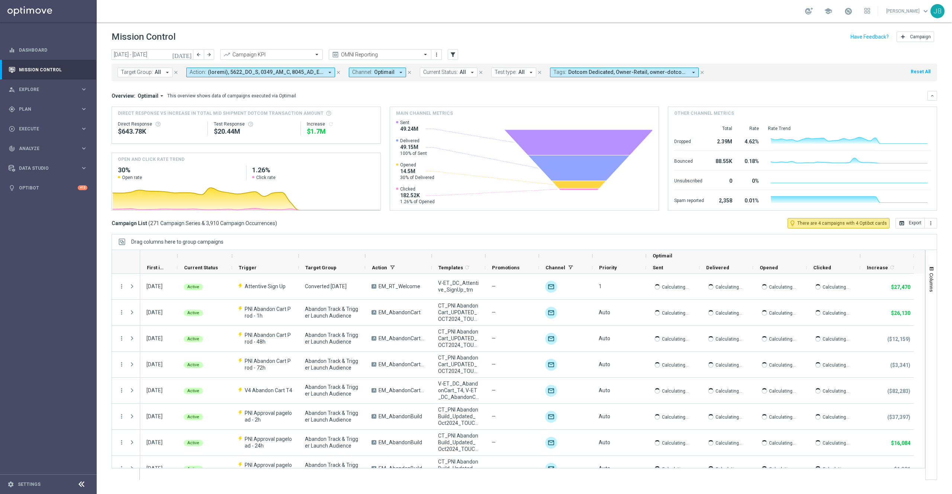
click at [186, 57] on icon "today" at bounding box center [182, 54] width 20 height 7
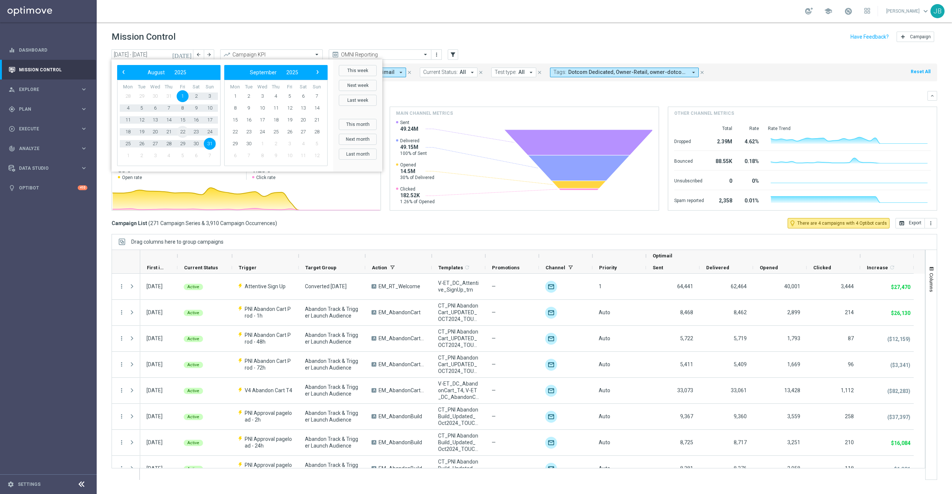
click at [183, 132] on span "22" at bounding box center [183, 132] width 12 height 12
click at [182, 132] on span "22" at bounding box center [183, 132] width 12 height 12
type input "22 Aug 2025 - 22 Aug 2025"
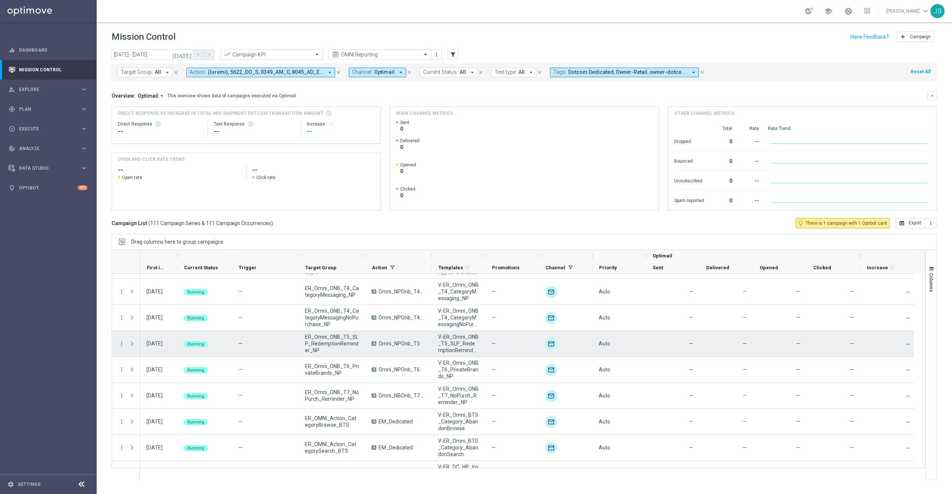
scroll to position [2695, 0]
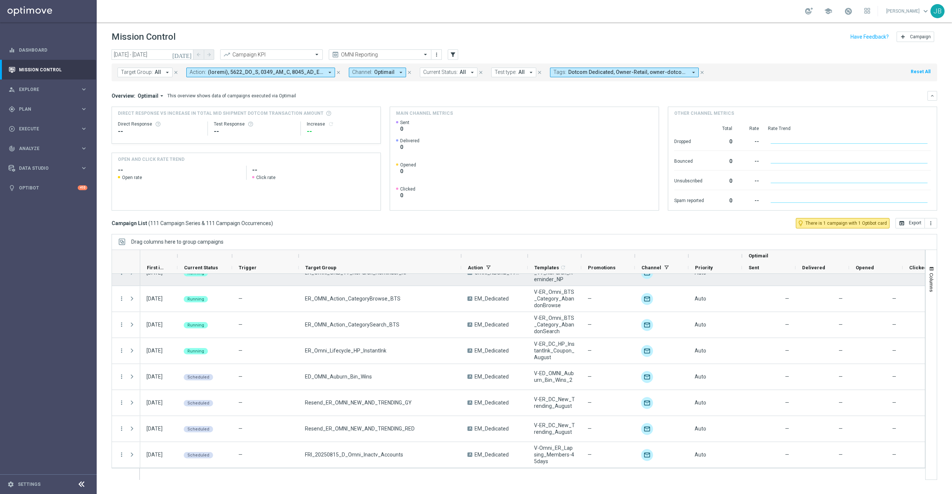
drag, startPoint x: 364, startPoint y: 254, endPoint x: 460, endPoint y: 277, distance: 98.5
click at [460, 277] on div at bounding box center [518, 365] width 813 height 231
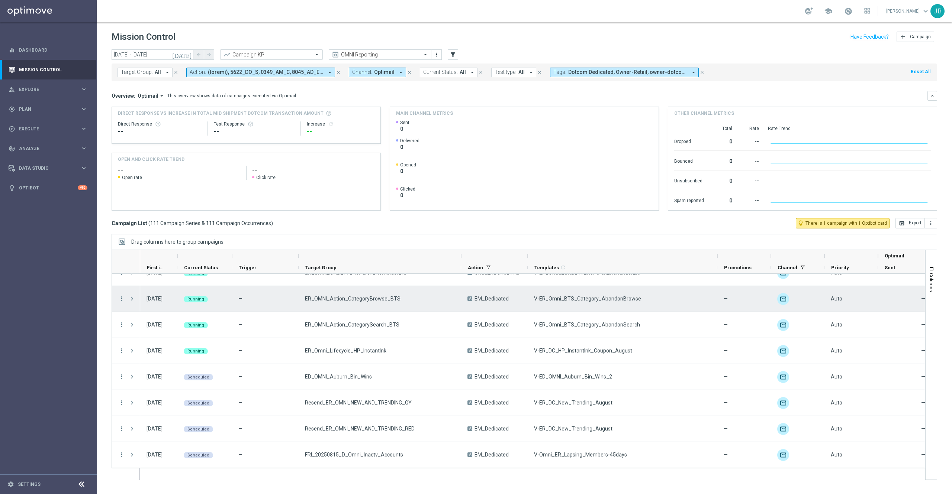
drag, startPoint x: 581, startPoint y: 257, endPoint x: 717, endPoint y: 291, distance: 140.4
click at [717, 291] on div at bounding box center [518, 365] width 813 height 231
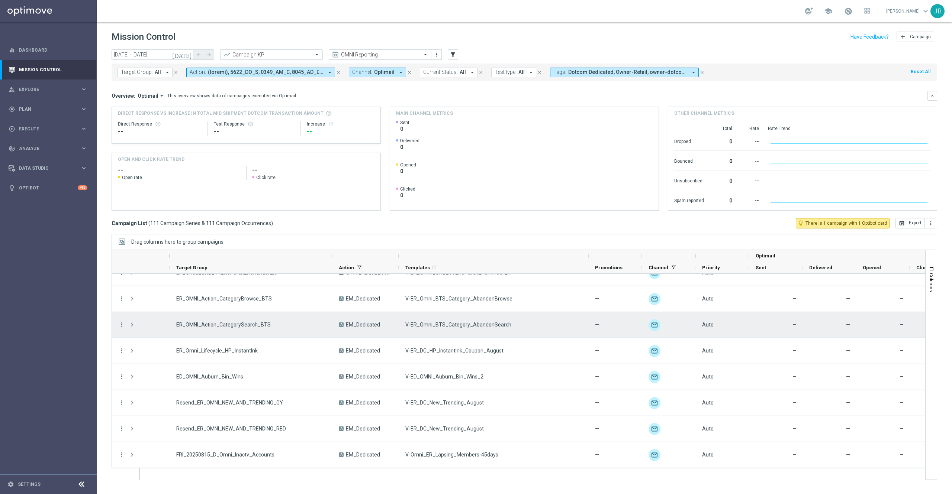
scroll to position [0, 129]
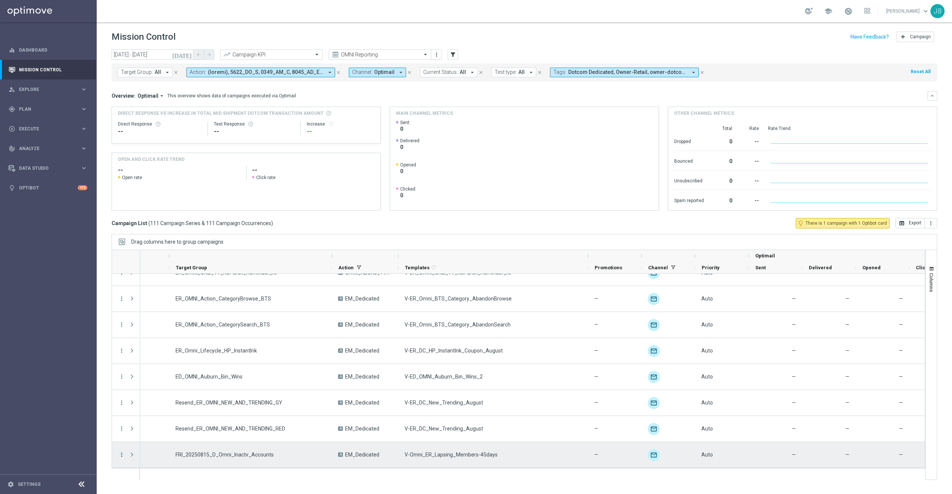
click at [120, 456] on icon "more_vert" at bounding box center [121, 455] width 7 height 7
drag, startPoint x: 177, startPoint y: 390, endPoint x: 168, endPoint y: 379, distance: 14.1
click at [168, 379] on div "list Campaign Details show_chart Campaign Metrics send Channel Metrics" at bounding box center [167, 411] width 84 height 82
click at [168, 379] on span "Campaign Details" at bounding box center [155, 377] width 38 height 5
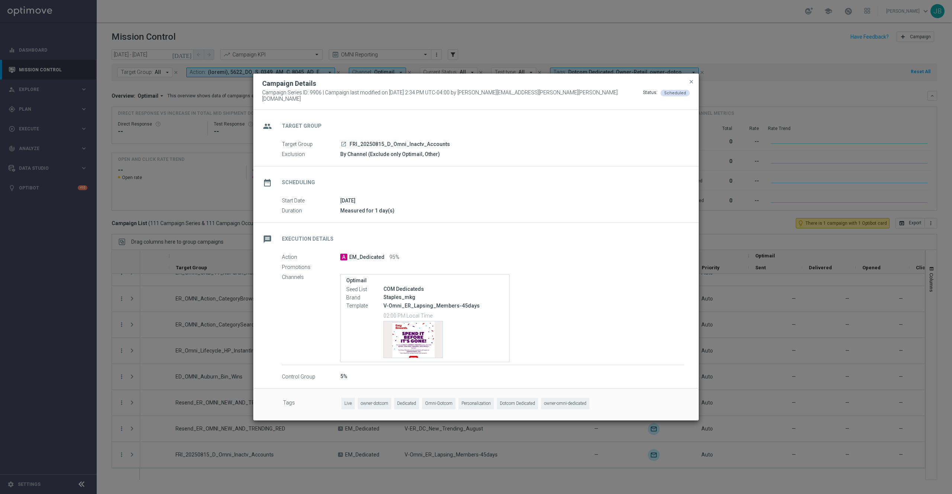
click at [342, 143] on icon "launch" at bounding box center [344, 144] width 6 height 6
click at [692, 83] on span "close" at bounding box center [691, 82] width 6 height 6
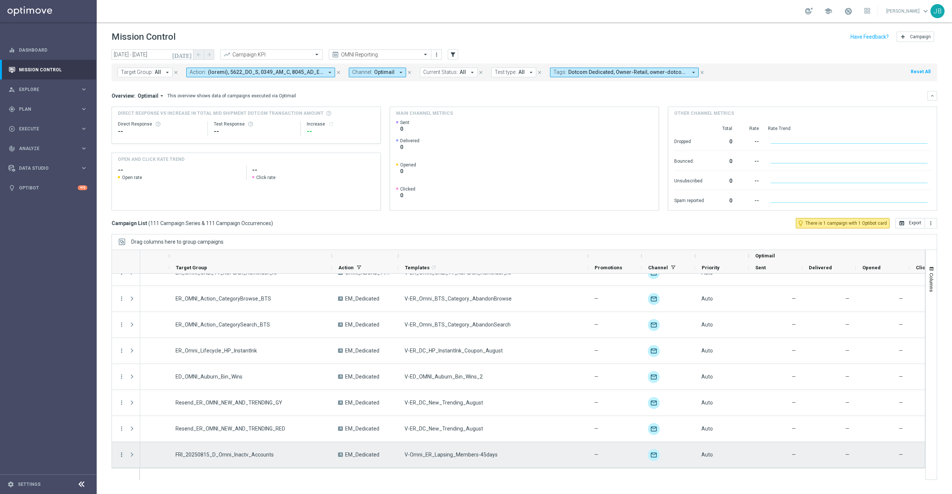
click at [121, 453] on icon "more_vert" at bounding box center [121, 455] width 7 height 7
click at [169, 378] on span "Campaign Details" at bounding box center [155, 377] width 38 height 5
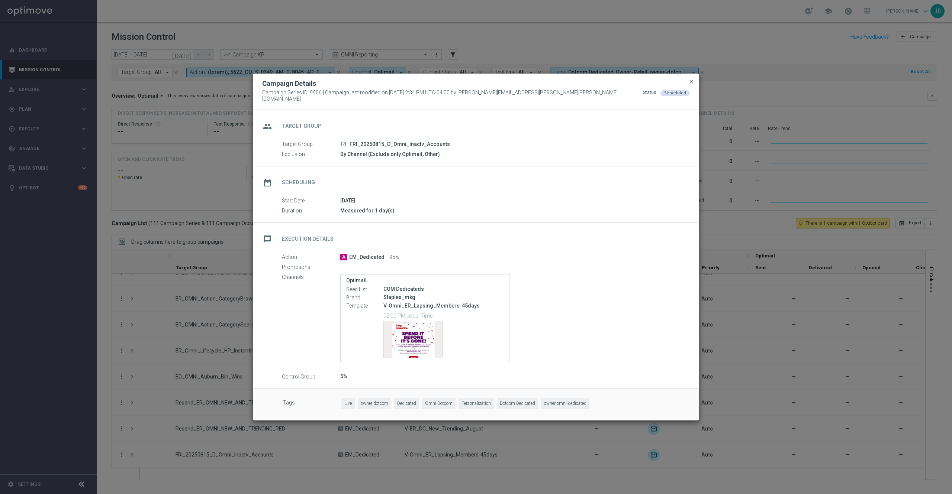
click at [689, 84] on span "close" at bounding box center [691, 82] width 6 height 6
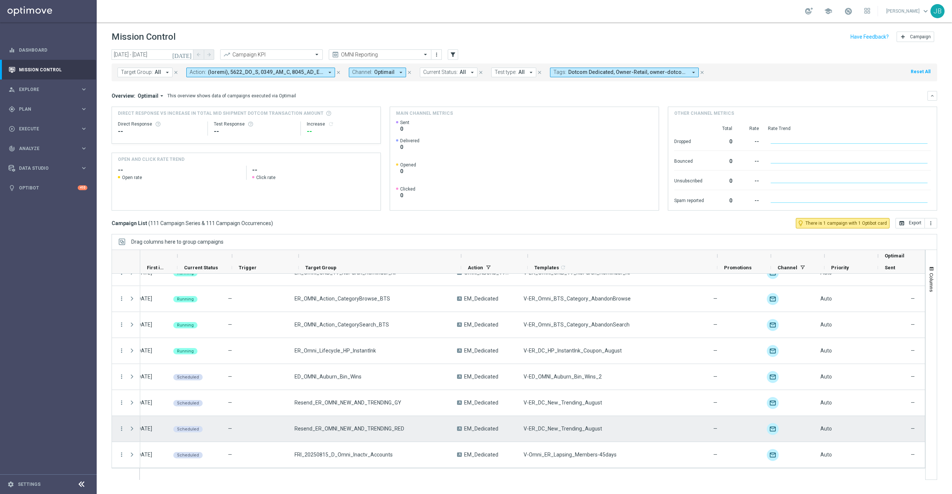
scroll to position [0, 0]
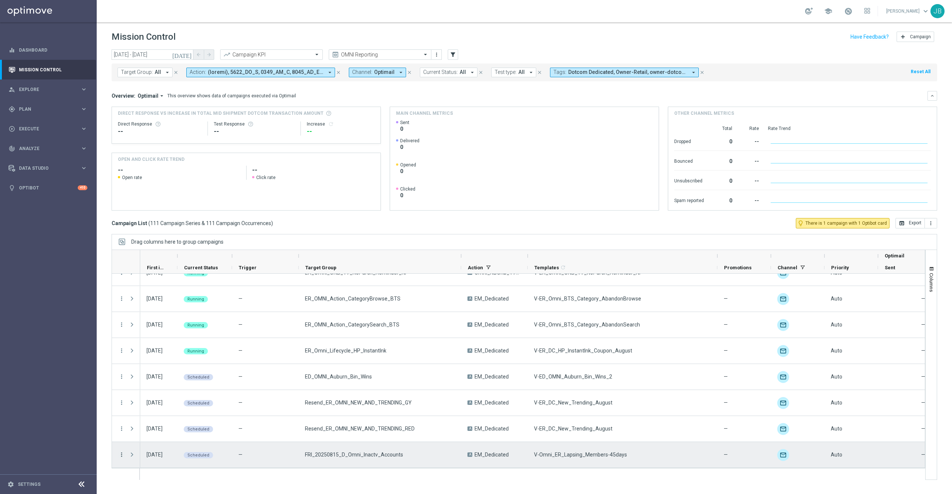
click at [121, 458] on icon "more_vert" at bounding box center [121, 455] width 7 height 7
click at [168, 423] on span "Duplicate and Edit" at bounding box center [155, 422] width 38 height 5
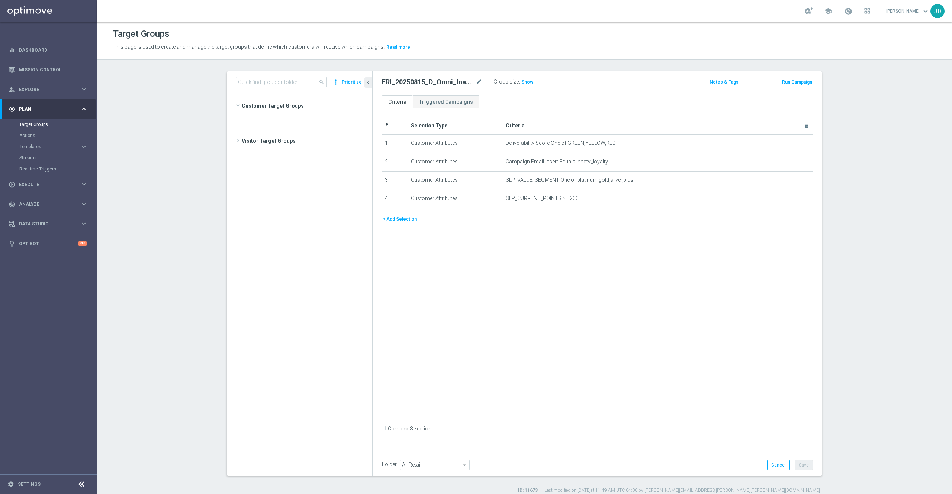
scroll to position [273, 0]
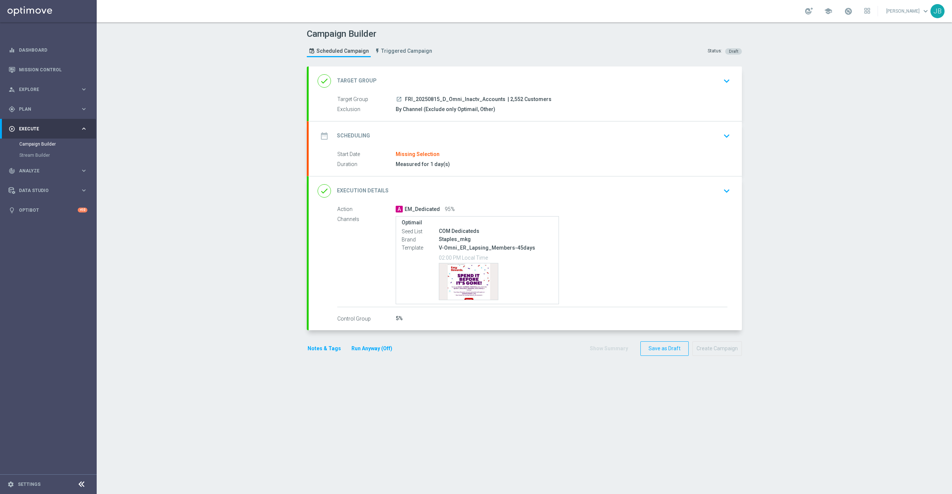
click at [357, 79] on h2 "Target Group" at bounding box center [357, 80] width 40 height 7
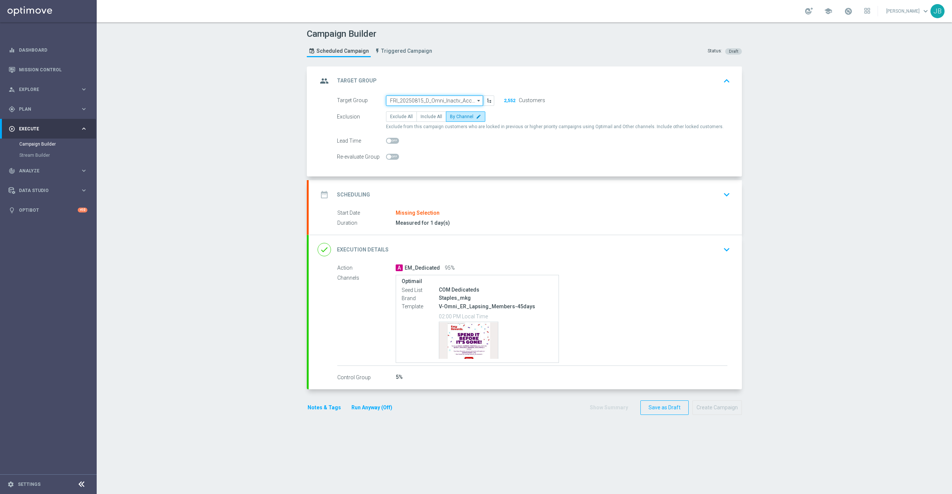
click at [427, 99] on input "FRI_20250815_D_Omni_Inactv_Accounts" at bounding box center [434, 101] width 97 height 10
paste input "FRI_20250822_D_Omni_Inactv_Accounts"
click at [427, 112] on div "FRI_20250822_D_Omni_Inactv_Accounts" at bounding box center [437, 112] width 83 height 7
type input "FRI_20250822_D_Omni_Inactv_Accounts"
click at [356, 83] on h2 "Target Group" at bounding box center [357, 80] width 40 height 7
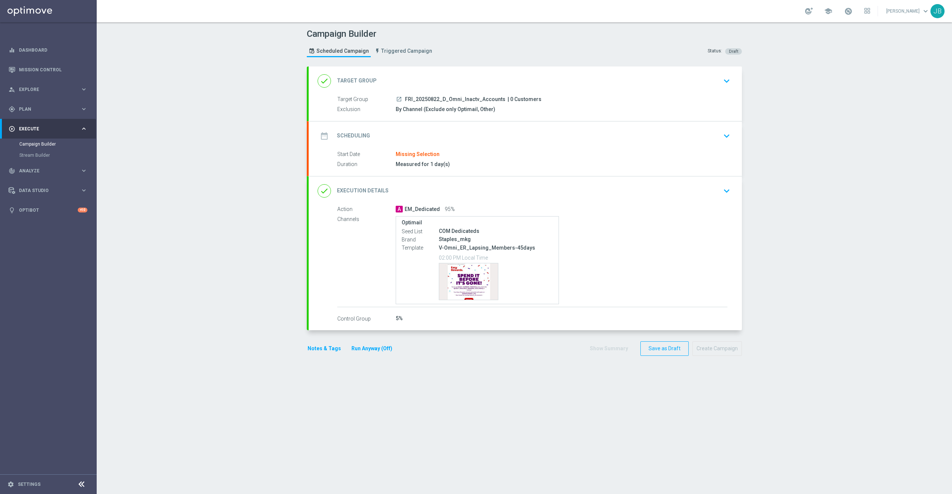
click at [344, 138] on h2 "Scheduling" at bounding box center [353, 135] width 33 height 7
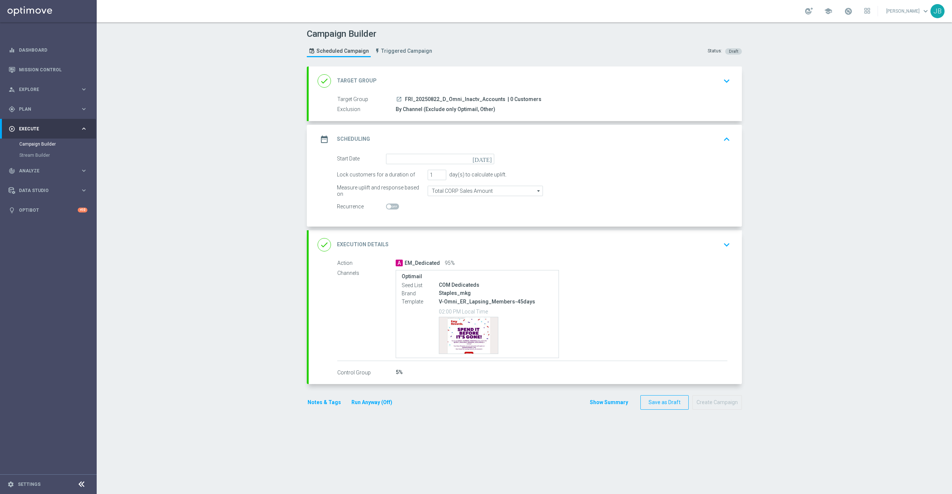
click at [485, 160] on icon "[DATE]" at bounding box center [484, 158] width 22 height 8
click at [451, 238] on span "22" at bounding box center [457, 237] width 12 height 12
type input "[DATE]"
click at [351, 78] on h2 "Target Group" at bounding box center [357, 80] width 40 height 7
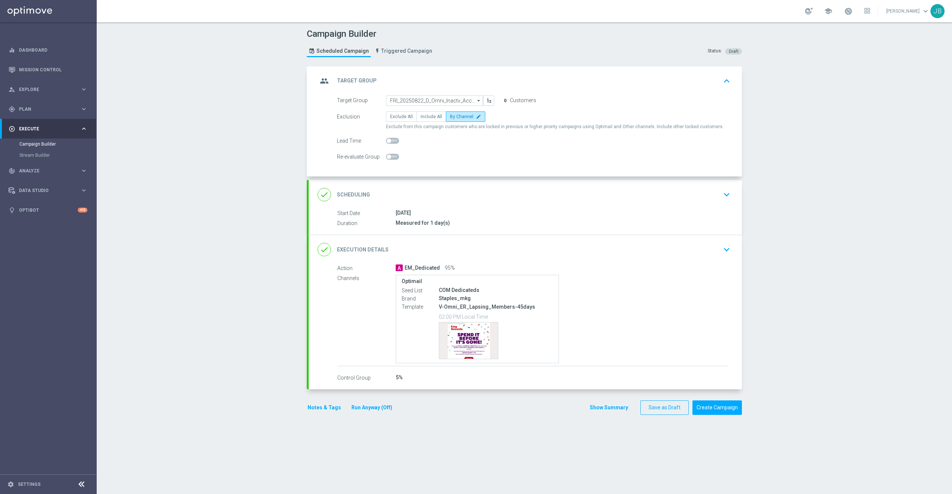
click at [362, 83] on h2 "Target Group" at bounding box center [357, 80] width 40 height 7
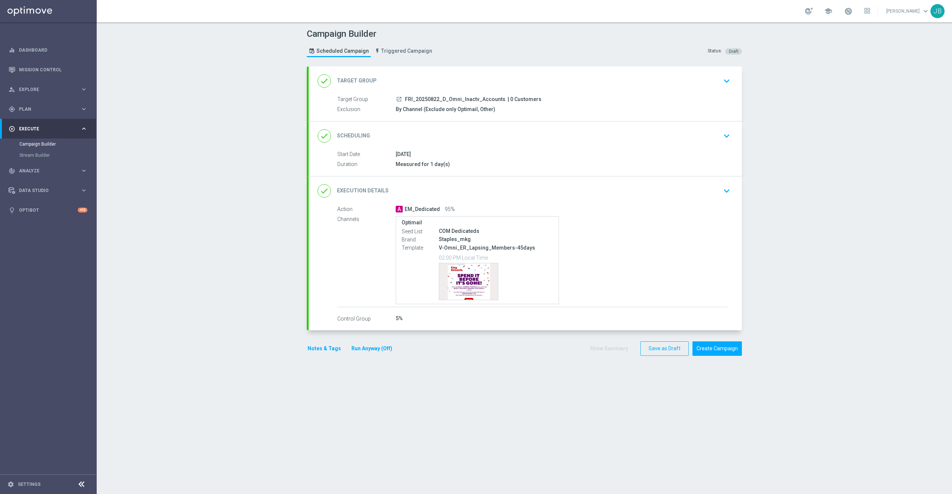
click at [362, 81] on h2 "Target Group" at bounding box center [357, 80] width 40 height 7
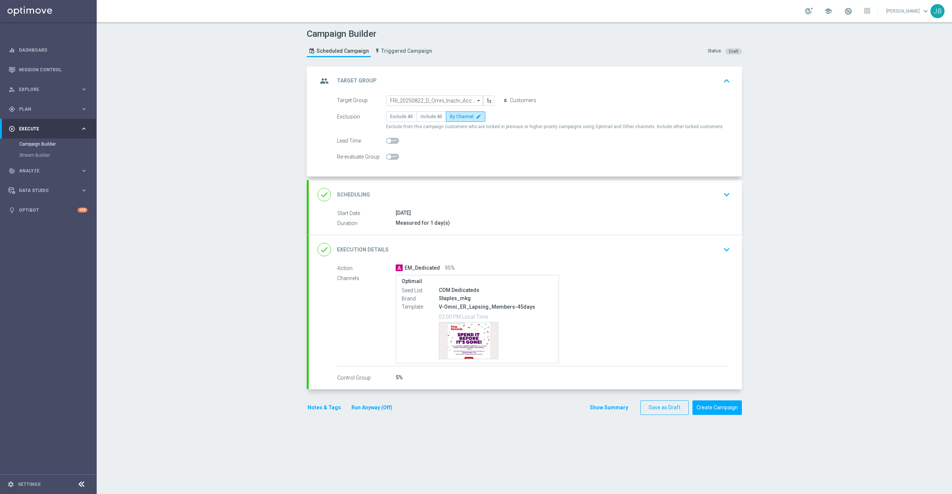
click at [359, 195] on h2 "Scheduling" at bounding box center [353, 194] width 33 height 7
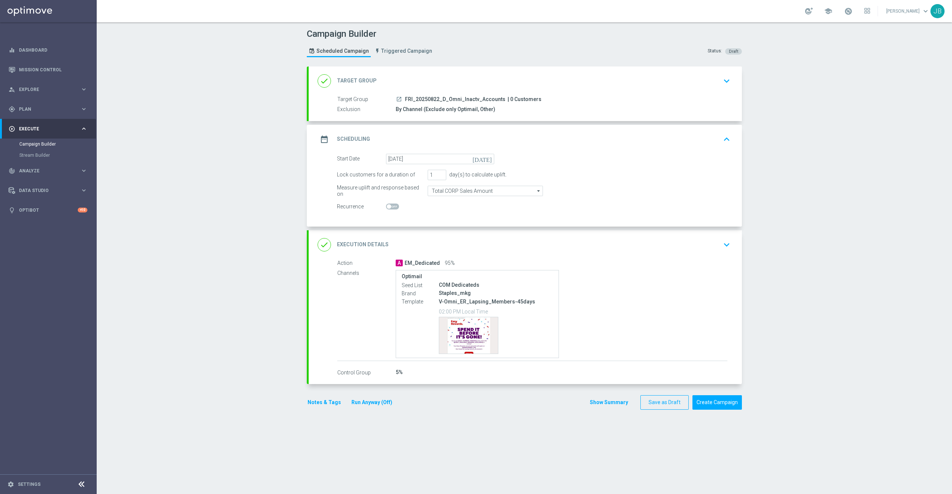
click at [360, 245] on h2 "Execution Details" at bounding box center [363, 244] width 52 height 7
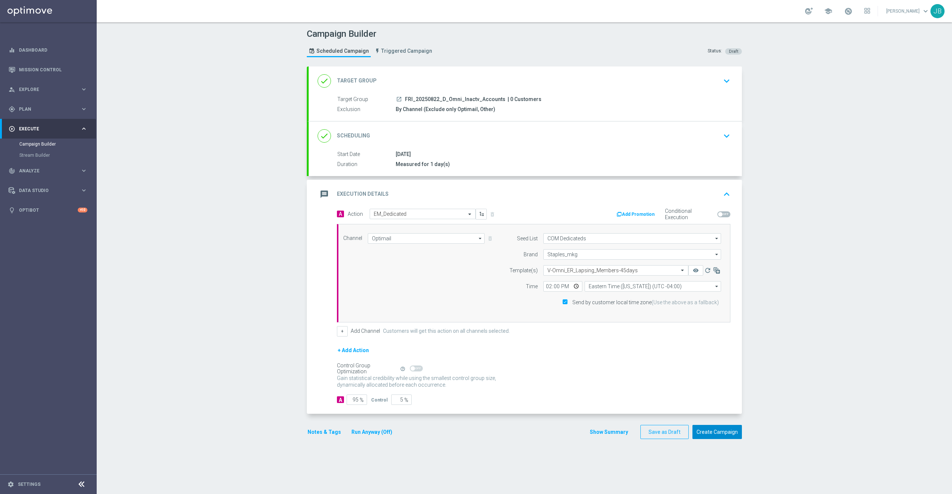
click at [709, 435] on button "Create Campaign" at bounding box center [716, 432] width 49 height 15
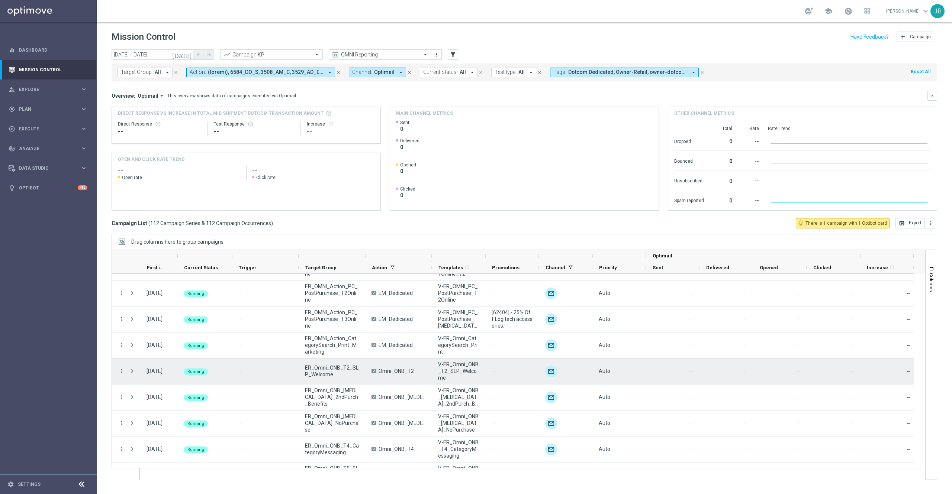
scroll to position [2720, 0]
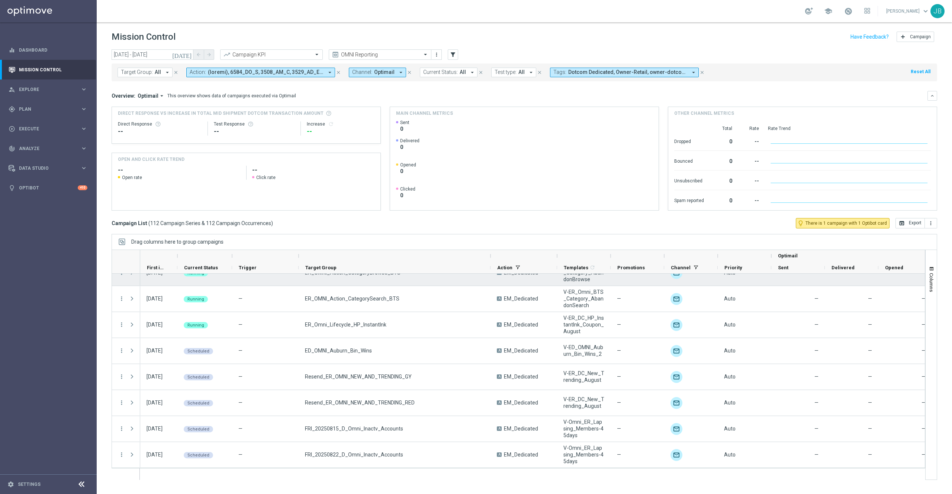
drag, startPoint x: 366, startPoint y: 257, endPoint x: 491, endPoint y: 278, distance: 127.0
click at [491, 278] on div at bounding box center [518, 365] width 813 height 231
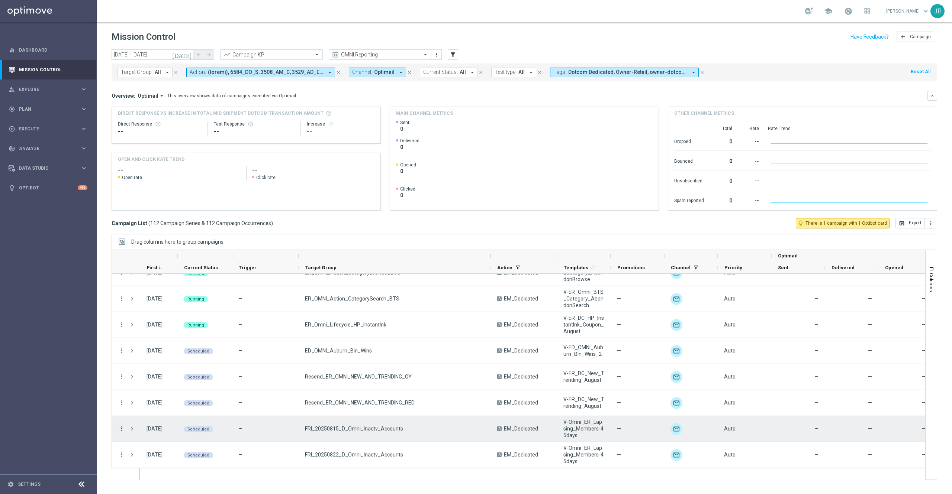
click at [120, 426] on icon "more_vert" at bounding box center [121, 429] width 7 height 7
click at [149, 418] on div "Delete" at bounding box center [170, 417] width 69 height 5
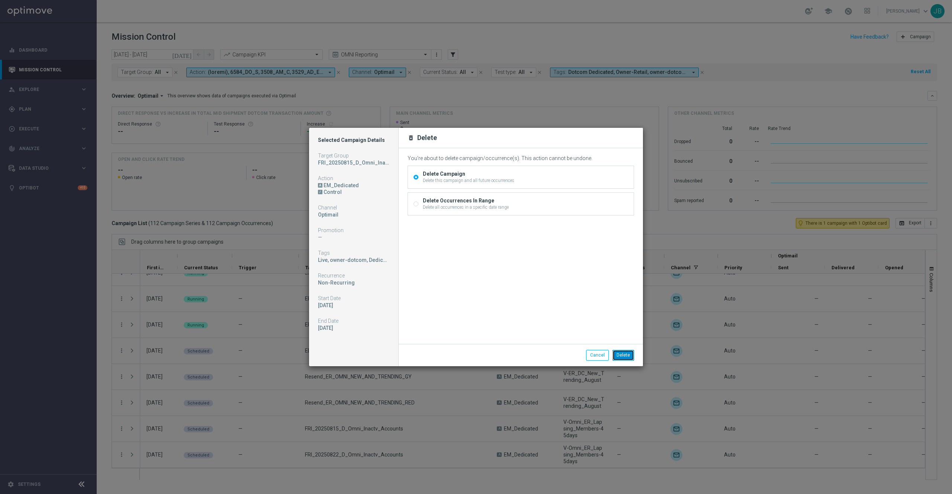
click at [618, 356] on button "Delete" at bounding box center [623, 355] width 22 height 10
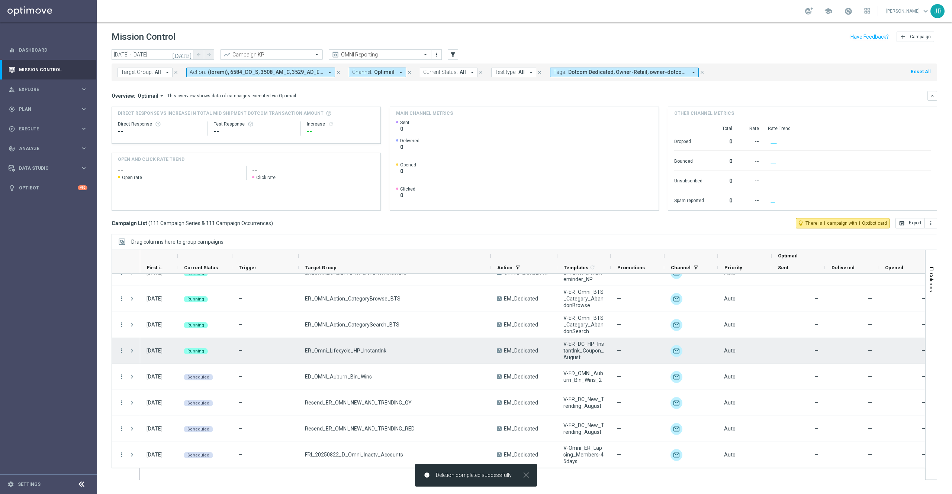
scroll to position [2695, 0]
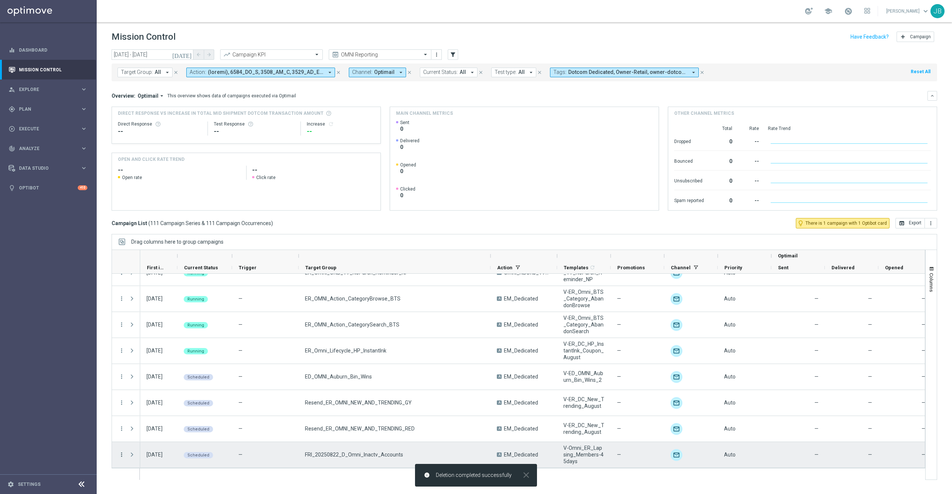
click at [121, 455] on icon "more_vert" at bounding box center [121, 455] width 7 height 7
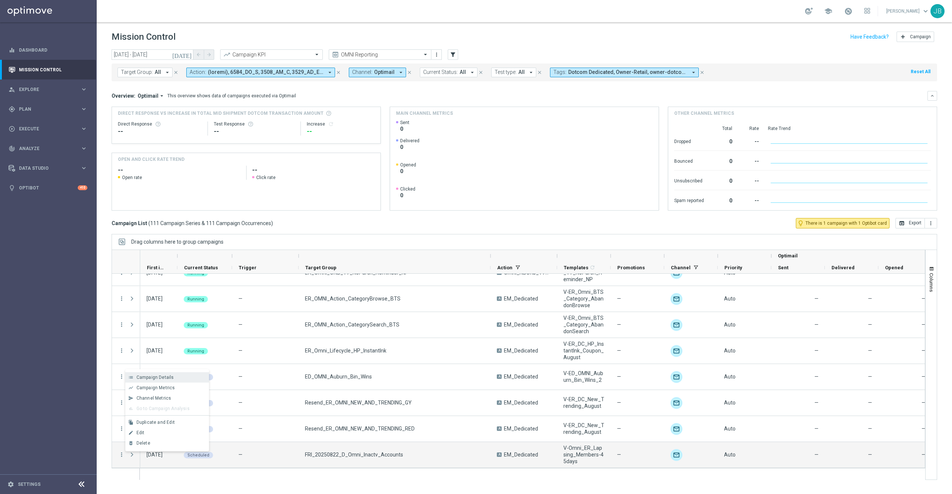
click at [160, 376] on span "Campaign Details" at bounding box center [155, 377] width 38 height 5
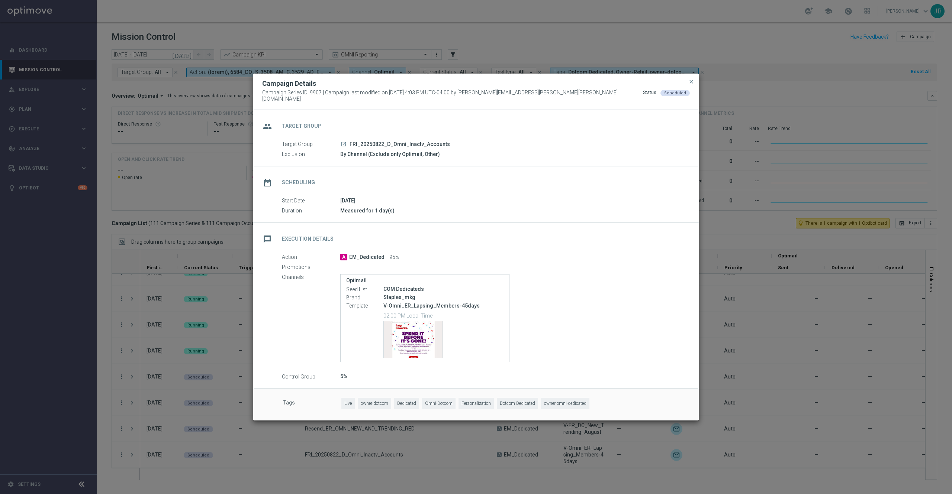
click at [342, 142] on icon "launch" at bounding box center [344, 144] width 6 height 6
click at [692, 83] on span "close" at bounding box center [691, 82] width 6 height 6
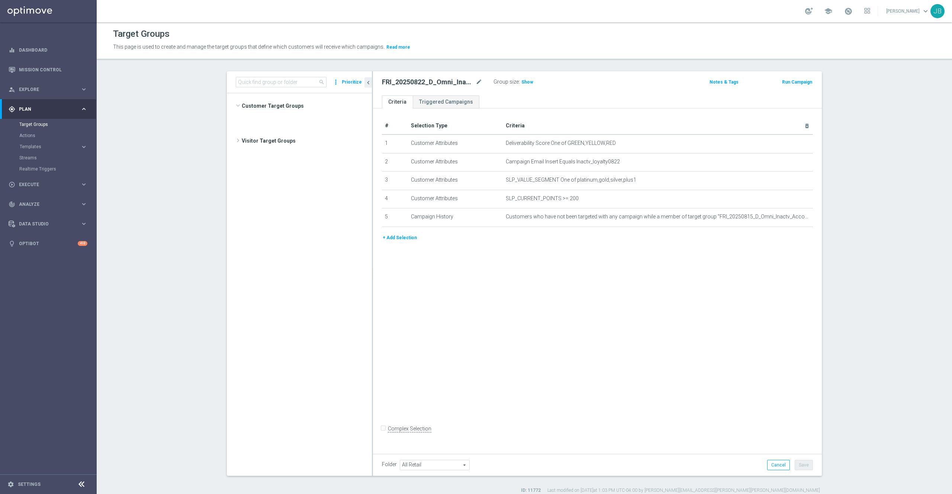
scroll to position [282, 0]
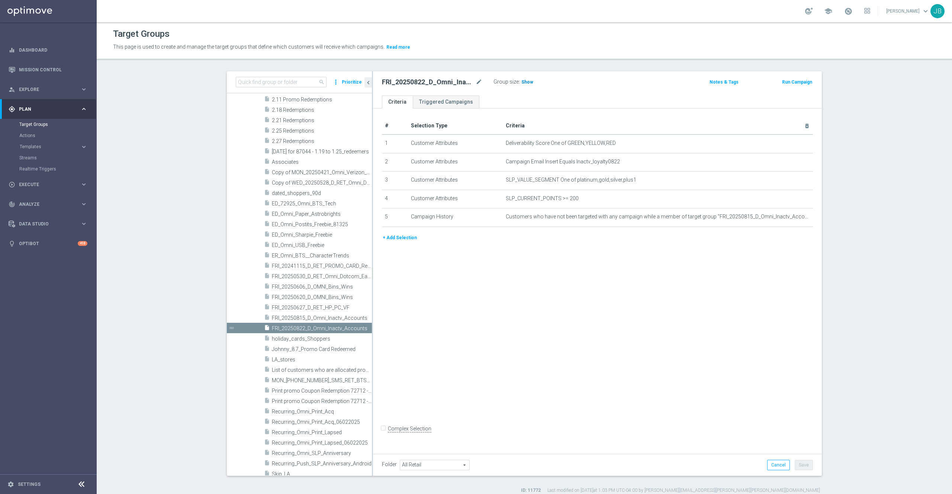
click at [521, 84] on span "Show" at bounding box center [527, 82] width 12 height 5
click at [476, 86] on icon "mode_edit" at bounding box center [479, 82] width 7 height 9
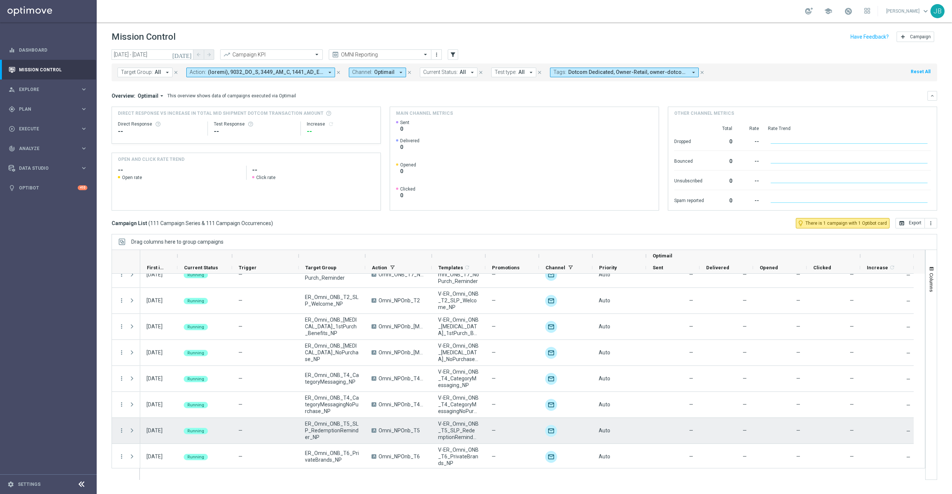
scroll to position [2695, 0]
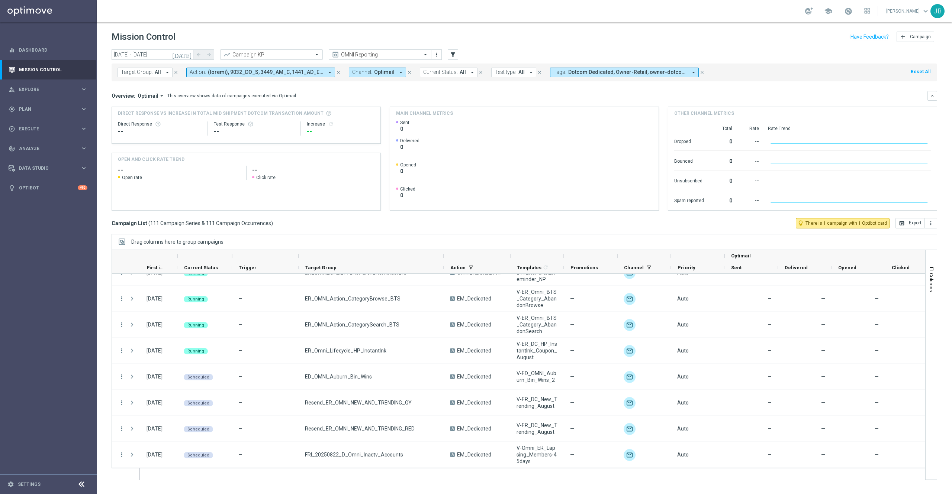
drag, startPoint x: 365, startPoint y: 257, endPoint x: 445, endPoint y: 260, distance: 79.6
click at [445, 260] on div at bounding box center [443, 256] width 3 height 12
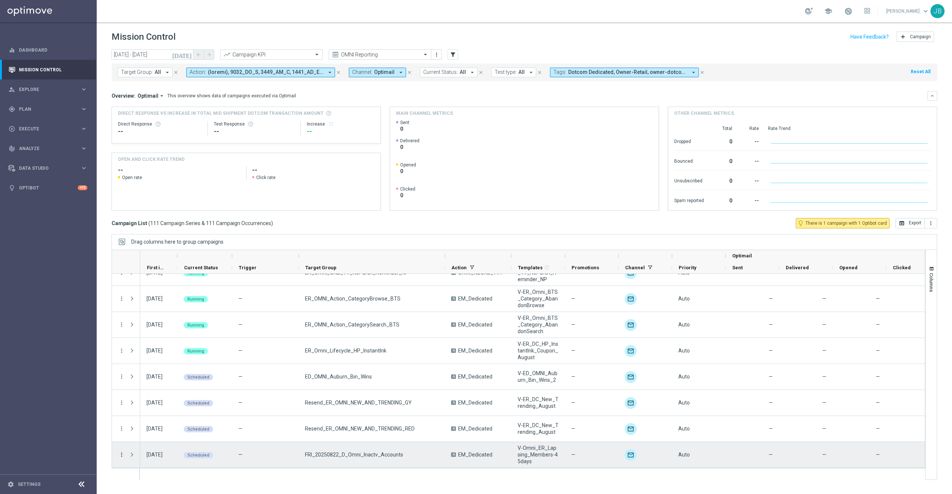
click at [123, 455] on icon "more_vert" at bounding box center [121, 455] width 7 height 7
click at [164, 380] on span "Campaign Details" at bounding box center [155, 377] width 38 height 5
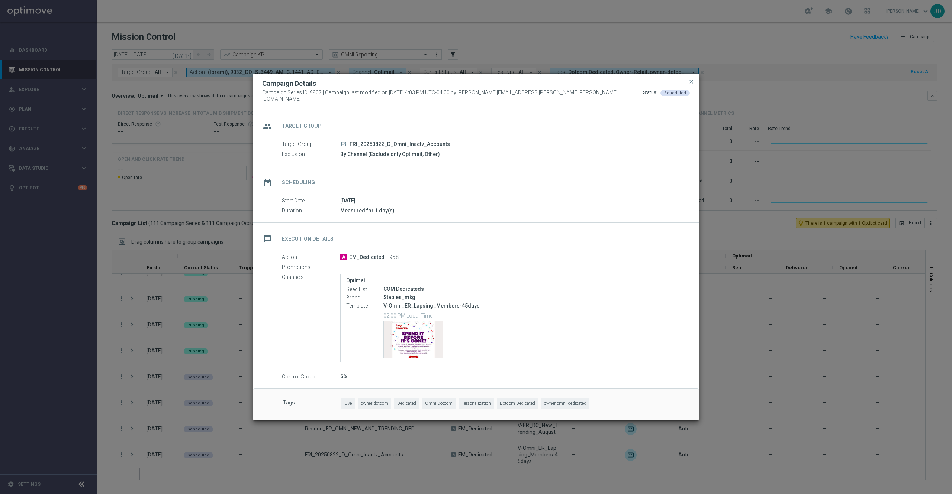
click at [343, 141] on icon "launch" at bounding box center [344, 144] width 6 height 6
click at [691, 82] on span "close" at bounding box center [691, 82] width 6 height 6
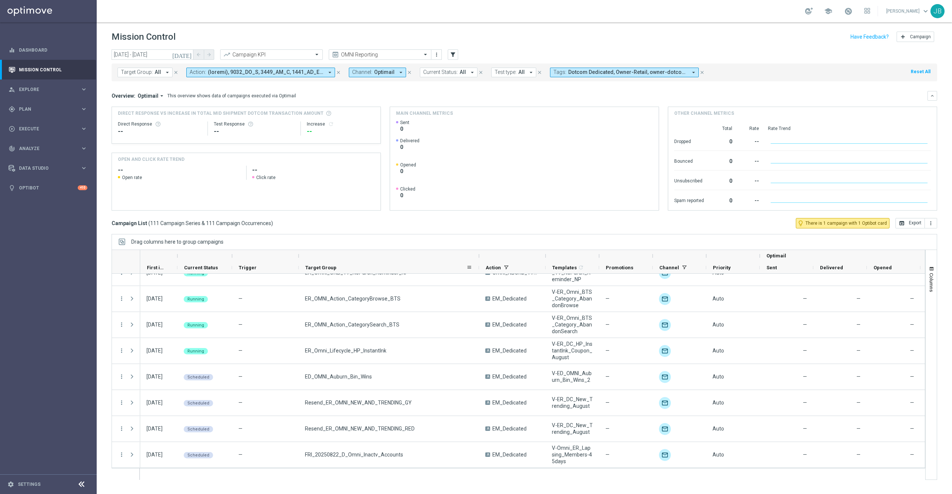
drag, startPoint x: 444, startPoint y: 257, endPoint x: 477, endPoint y: 262, distance: 34.2
click at [477, 262] on div "Optimail First in Range" at bounding box center [583, 262] width 887 height 24
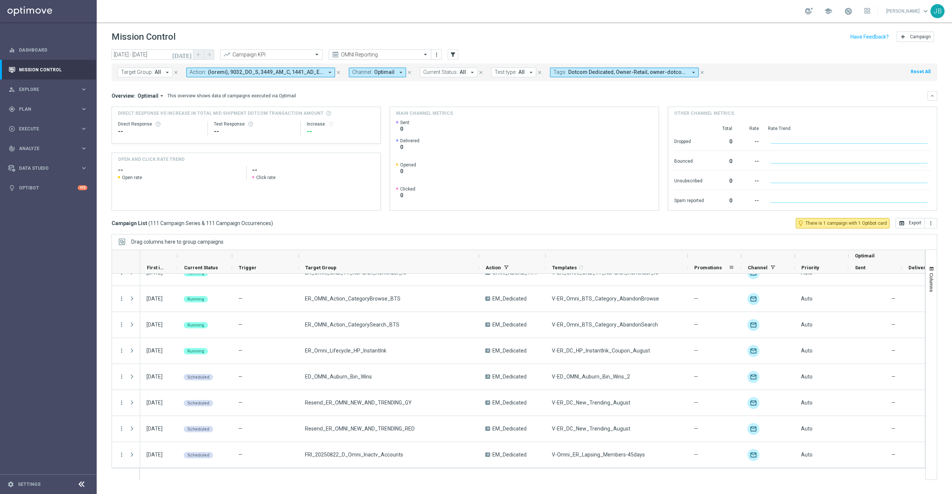
drag, startPoint x: 599, startPoint y: 257, endPoint x: 688, endPoint y: 270, distance: 89.4
click at [688, 270] on div "Optimail First in Range" at bounding box center [628, 262] width 976 height 24
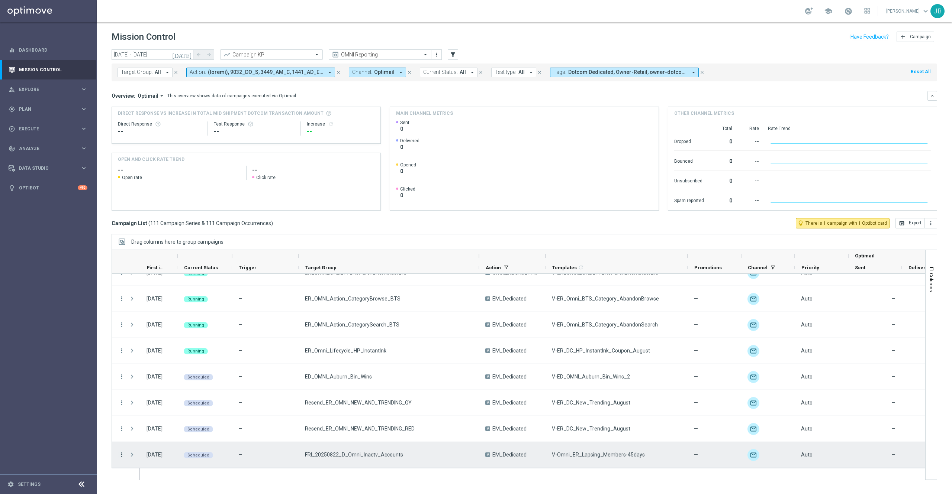
click at [122, 457] on icon "more_vert" at bounding box center [121, 455] width 7 height 7
click at [158, 378] on span "Campaign Details" at bounding box center [155, 377] width 38 height 5
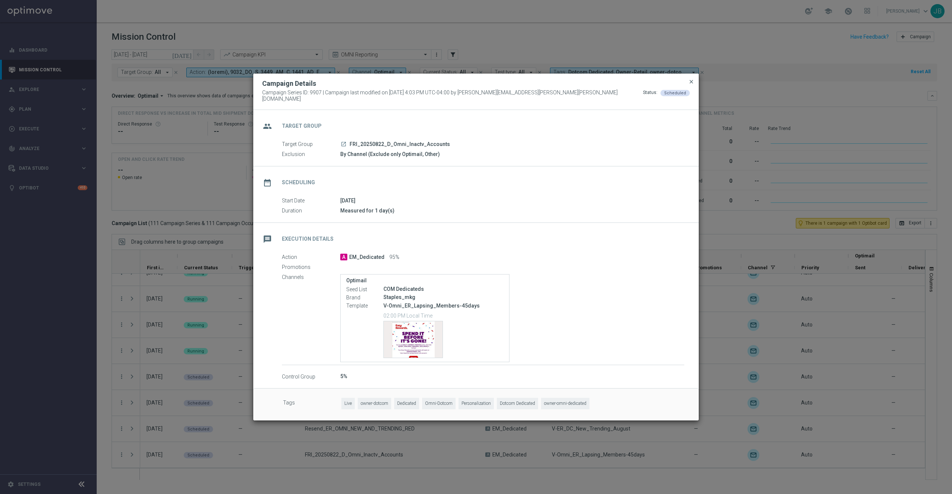
click at [691, 85] on span "close" at bounding box center [691, 82] width 6 height 6
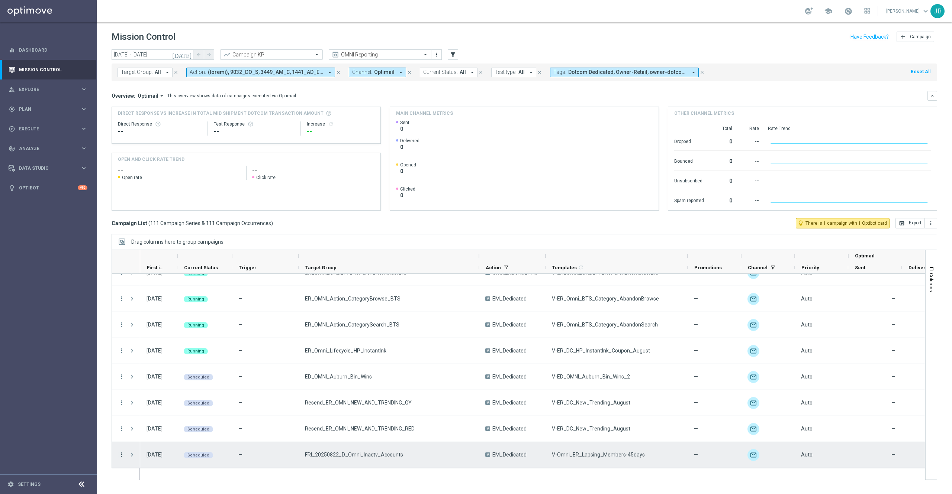
click at [120, 458] on icon "more_vert" at bounding box center [121, 455] width 7 height 7
click at [170, 379] on span "Campaign Details" at bounding box center [155, 377] width 38 height 5
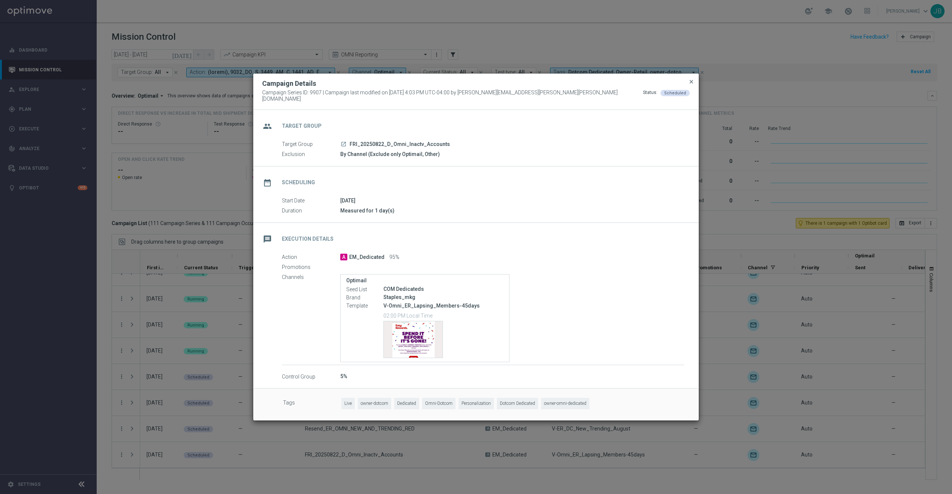
click at [689, 83] on span "close" at bounding box center [691, 82] width 6 height 6
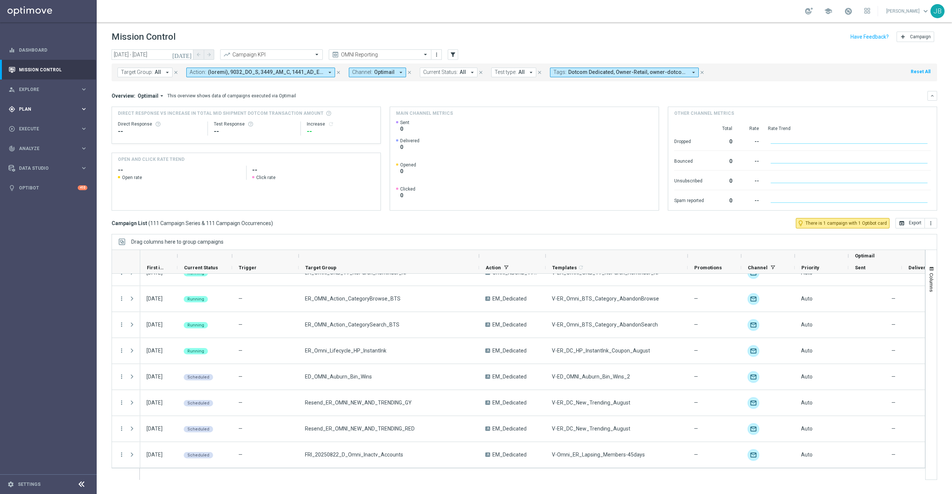
click at [38, 110] on span "Plan" at bounding box center [49, 109] width 61 height 4
click at [46, 126] on link "Target Groups" at bounding box center [48, 125] width 58 height 6
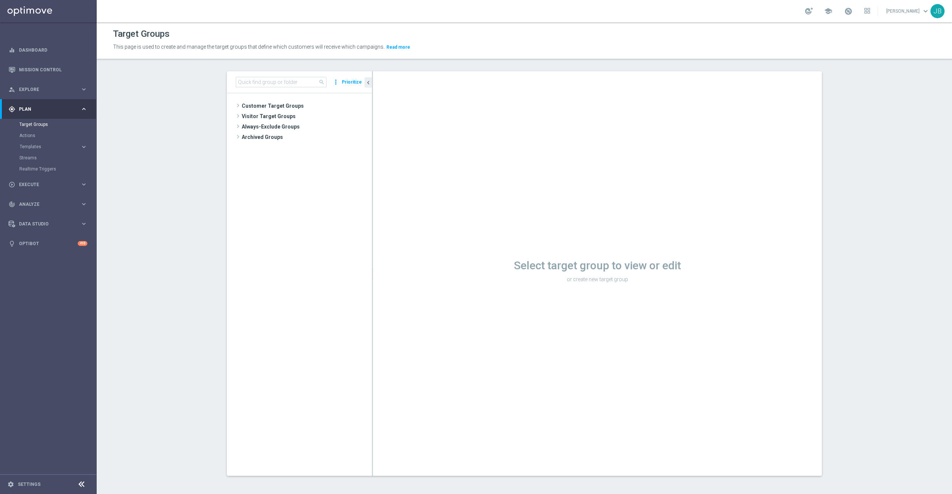
click at [252, 76] on div "search more_vert Prioritize" at bounding box center [299, 82] width 145 height 22
click at [252, 81] on input at bounding box center [281, 82] width 91 height 10
click at [236, 83] on input "fri_0815" at bounding box center [281, 82] width 91 height 10
type input "FRI_0815"
click at [51, 66] on link "Mission Control" at bounding box center [53, 70] width 68 height 20
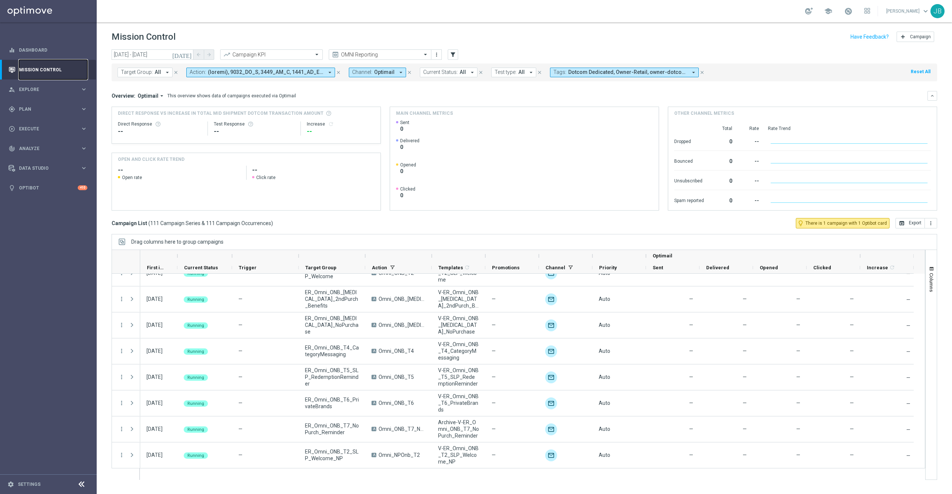
scroll to position [2695, 0]
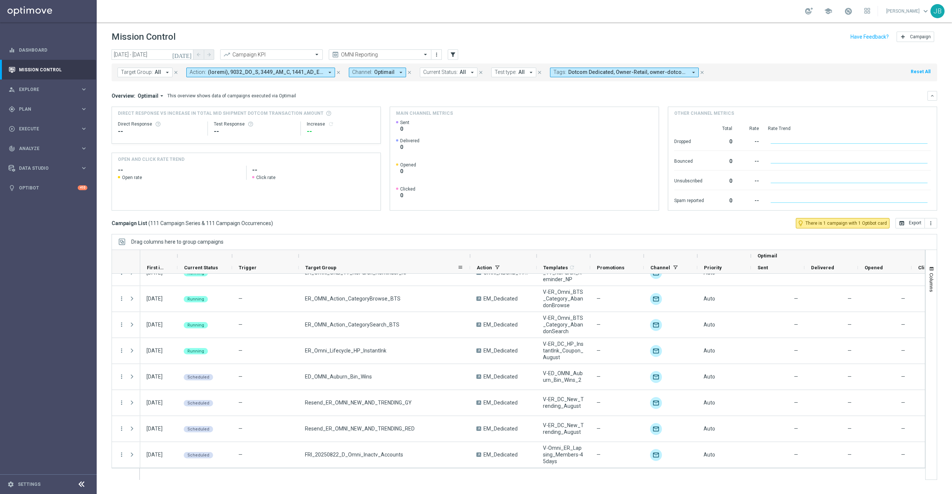
drag, startPoint x: 365, startPoint y: 256, endPoint x: 469, endPoint y: 267, distance: 105.1
click at [469, 267] on div "Optimail First in Range" at bounding box center [579, 262] width 878 height 24
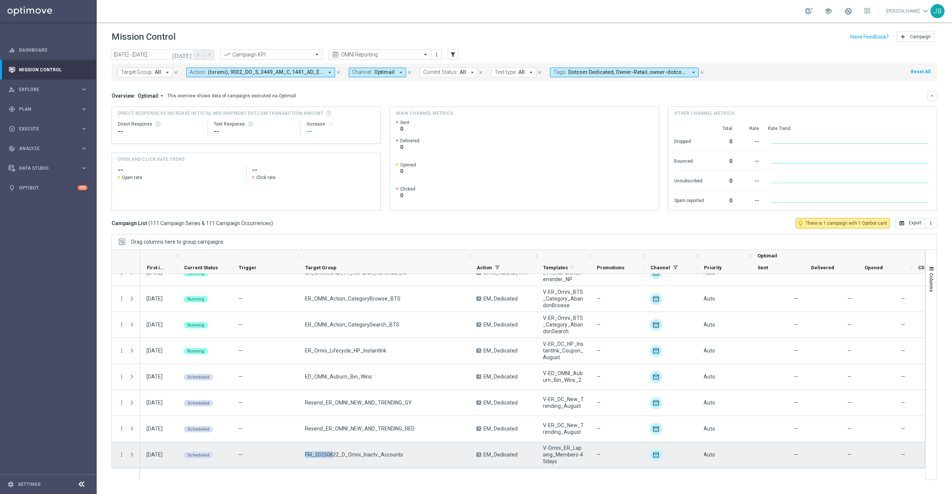
drag, startPoint x: 303, startPoint y: 454, endPoint x: 332, endPoint y: 457, distance: 29.2
click at [332, 457] on div "FRI_20250822_D_Omni_Inactv_Accounts" at bounding box center [384, 455] width 171 height 26
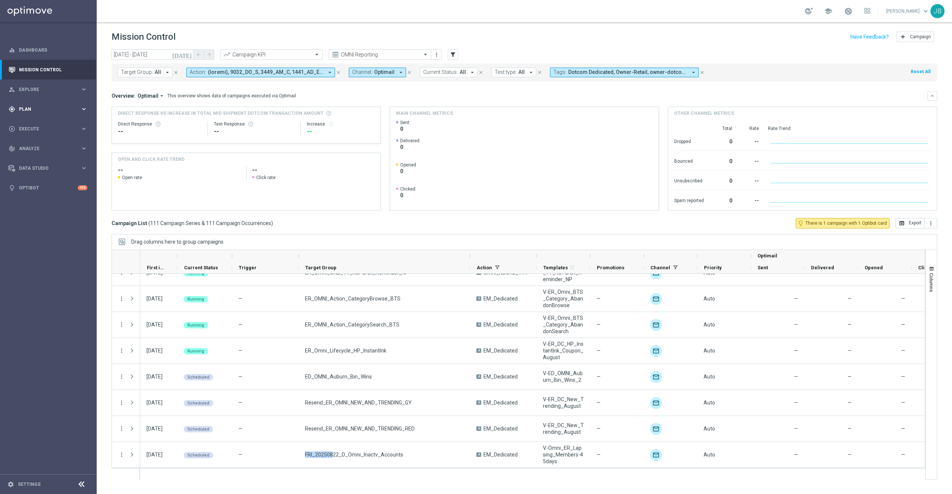
click at [36, 113] on div "gps_fixed Plan keyboard_arrow_right" at bounding box center [48, 109] width 96 height 20
click at [42, 125] on link "Target Groups" at bounding box center [48, 125] width 58 height 6
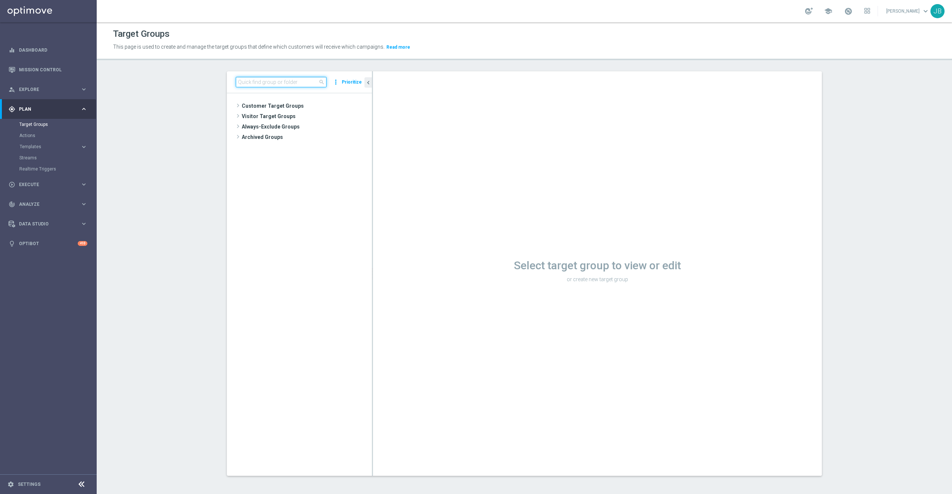
click at [270, 83] on input at bounding box center [281, 82] width 91 height 10
paste input "FRI_20250822_D_Omni_Inactv_Accounts"
type input "FRI_20250815"
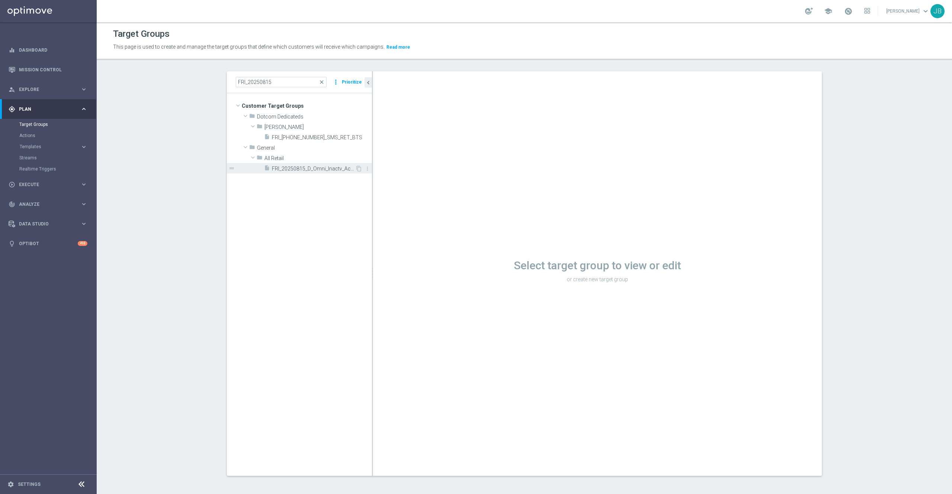
click at [303, 169] on span "FRI_20250815_D_Omni_Inactv_Accounts" at bounding box center [313, 169] width 83 height 6
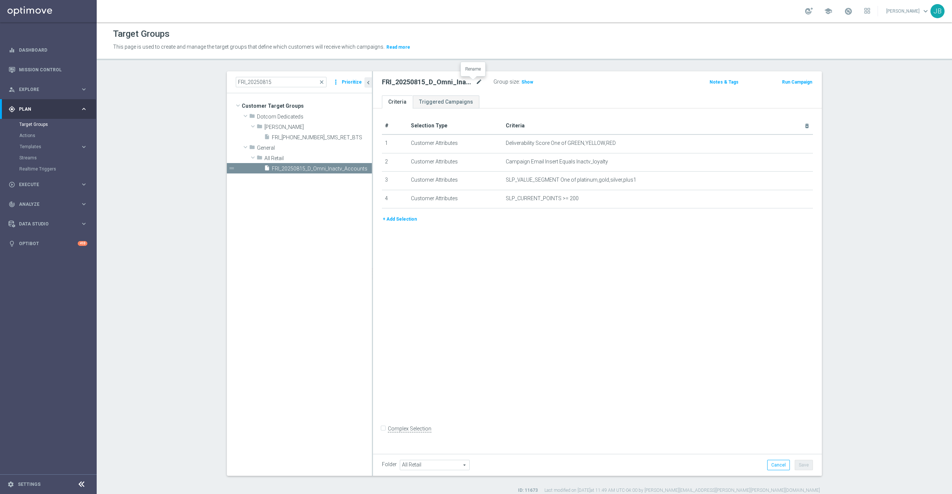
click at [476, 83] on icon "mode_edit" at bounding box center [479, 82] width 7 height 9
click at [54, 68] on link "Mission Control" at bounding box center [53, 70] width 68 height 20
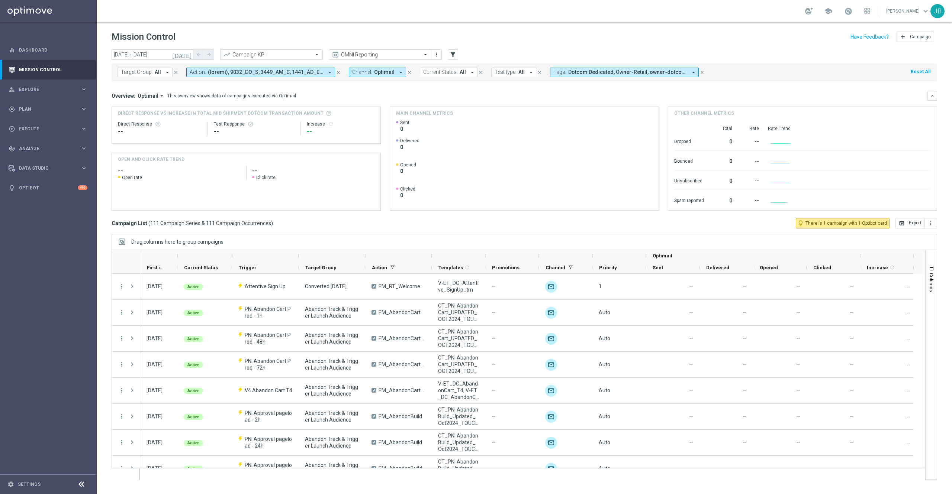
click at [150, 76] on button "Target Group: All arrow_drop_down" at bounding box center [144, 73] width 55 height 10
click at [172, 124] on div "FRI_20250815_D_Omni_Inactv_Accounts" at bounding box center [182, 120] width 123 height 12
type input "FRI_20250815_D_Omni_Inactv_Accounts"
click at [390, 98] on div "Overview: Optimail arrow_drop_down This overview shows data of campaigns execut…" at bounding box center [520, 96] width 816 height 7
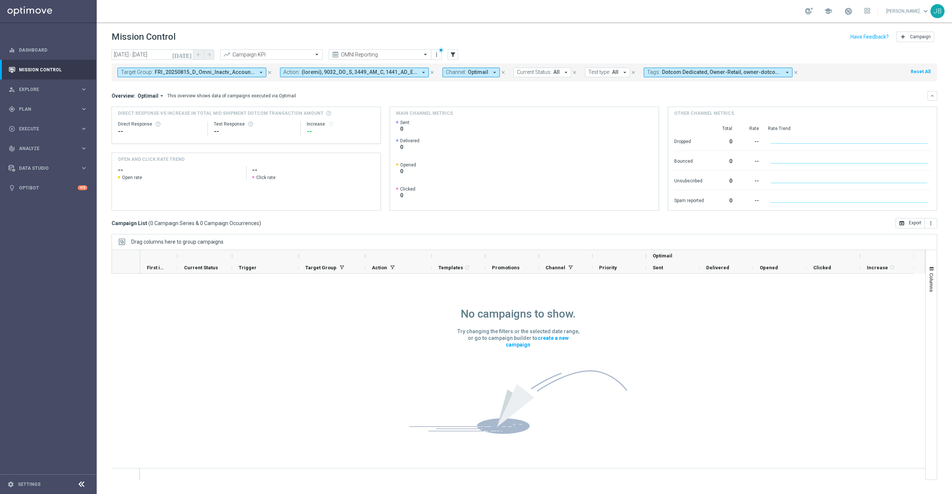
click at [187, 54] on icon "today" at bounding box center [182, 54] width 20 height 7
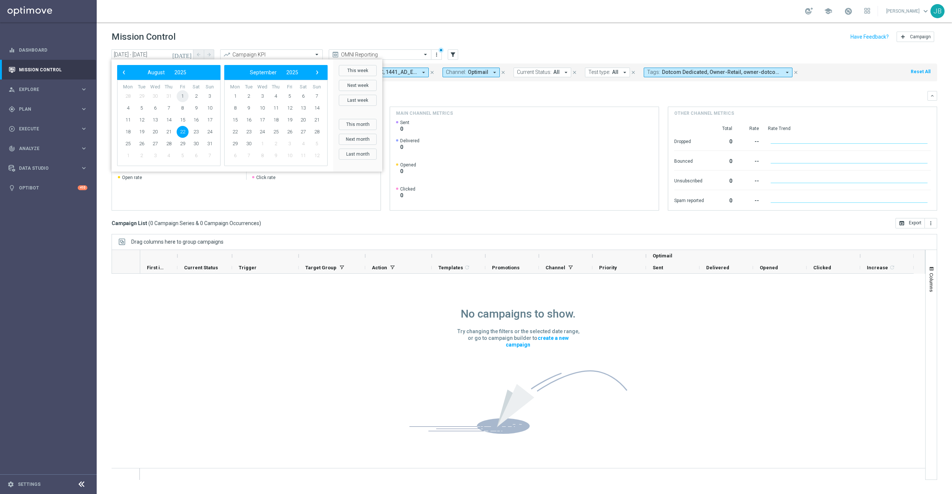
click at [182, 97] on span "1" at bounding box center [183, 96] width 12 height 12
click at [209, 146] on span "31" at bounding box center [210, 144] width 12 height 12
type input "01 Aug 2025 - 31 Aug 2025"
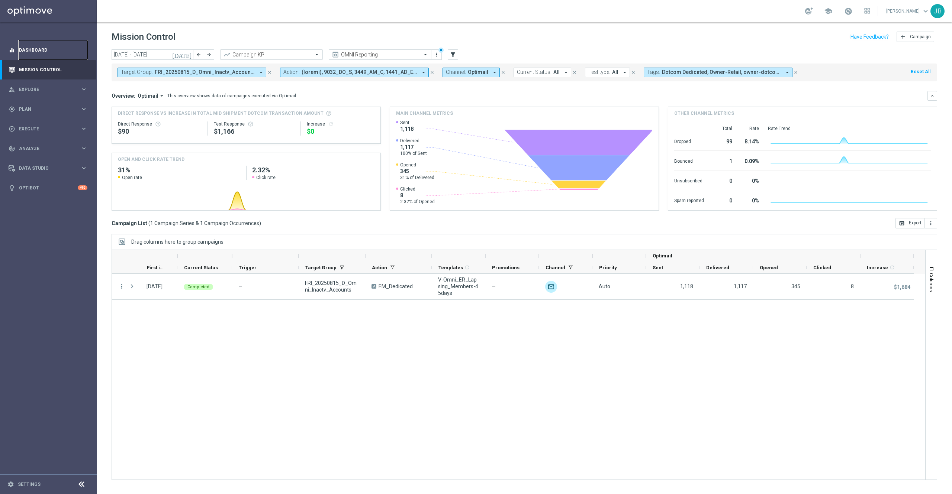
click at [39, 50] on link "Dashboard" at bounding box center [53, 50] width 68 height 20
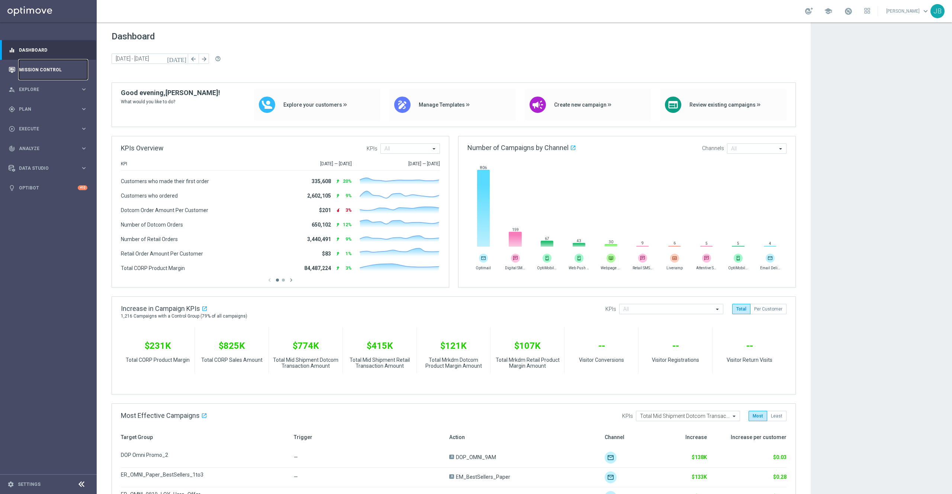
click at [33, 68] on link "Mission Control" at bounding box center [53, 70] width 68 height 20
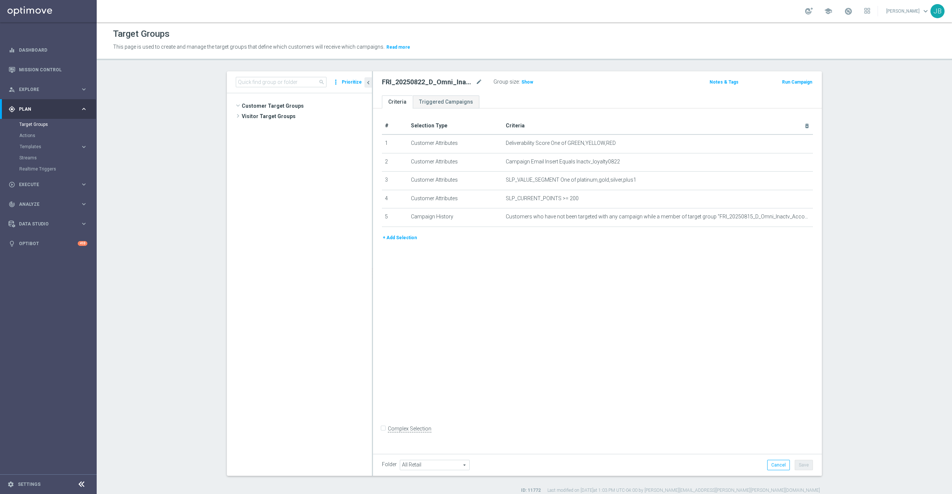
scroll to position [282, 0]
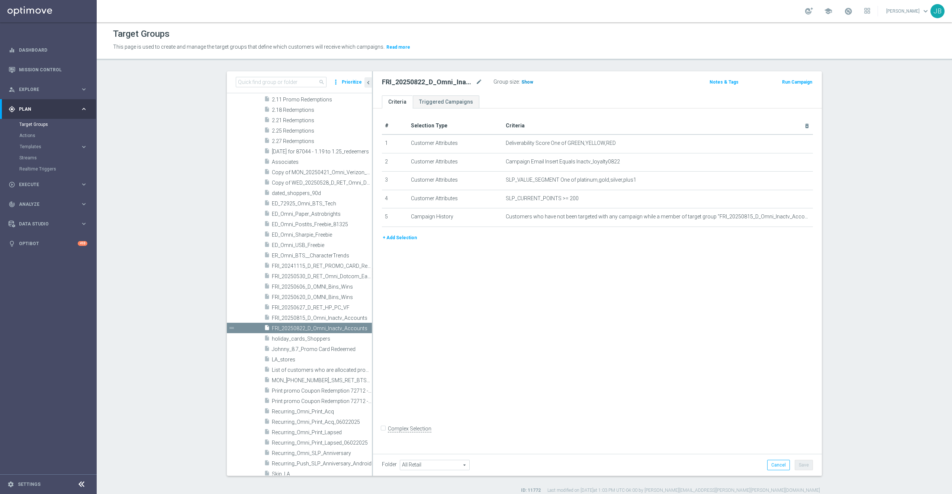
click at [521, 83] on span "Show" at bounding box center [527, 82] width 12 height 5
